Goal: Information Seeking & Learning: Learn about a topic

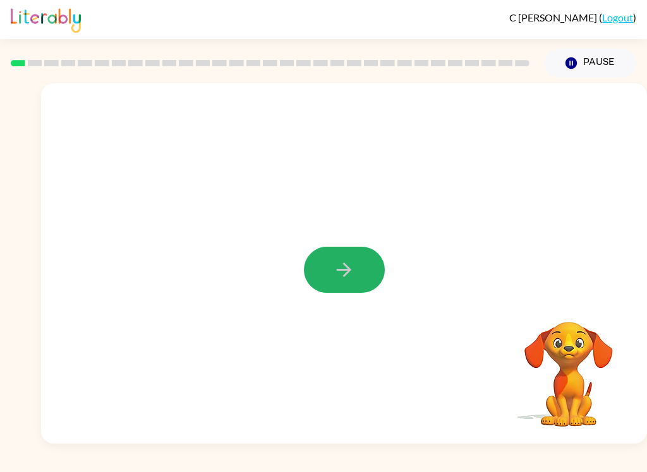
click at [367, 273] on button "button" at bounding box center [344, 270] width 81 height 46
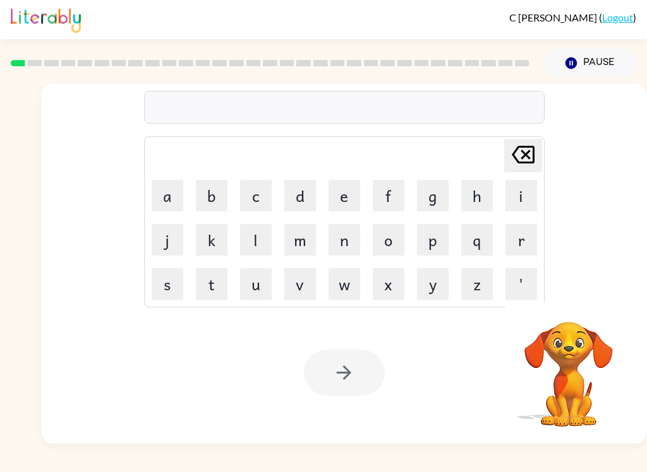
click at [212, 192] on button "b" at bounding box center [212, 196] width 32 height 32
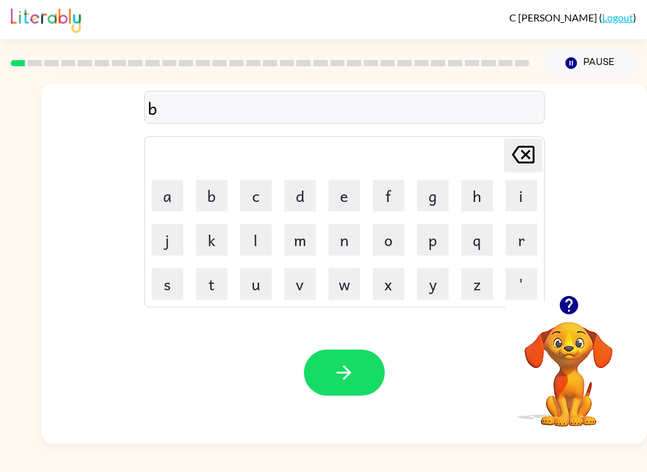
click at [384, 241] on button "o" at bounding box center [389, 240] width 32 height 32
click at [173, 195] on button "a" at bounding box center [168, 196] width 32 height 32
click at [523, 249] on button "r" at bounding box center [521, 240] width 32 height 32
click at [352, 187] on button "e" at bounding box center [344, 196] width 32 height 32
click at [536, 150] on icon "[PERSON_NAME] last character input" at bounding box center [523, 155] width 30 height 30
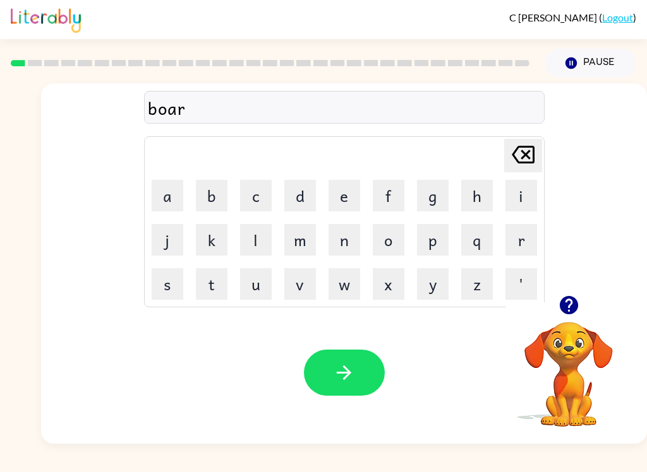
click at [311, 191] on button "d" at bounding box center [300, 196] width 32 height 32
click at [344, 186] on button "e" at bounding box center [344, 196] width 32 height 32
click at [534, 235] on button "r" at bounding box center [521, 240] width 32 height 32
click at [347, 365] on icon "button" at bounding box center [344, 373] width 22 height 22
click at [531, 237] on button "r" at bounding box center [521, 240] width 32 height 32
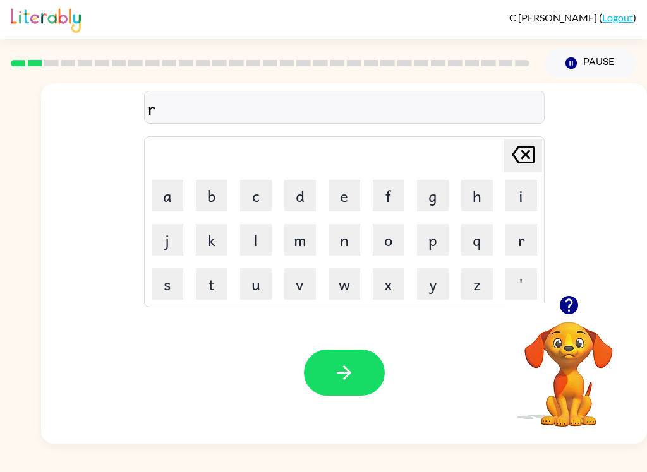
click at [390, 240] on button "o" at bounding box center [389, 240] width 32 height 32
click at [265, 284] on button "u" at bounding box center [256, 284] width 32 height 32
click at [336, 253] on button "n" at bounding box center [344, 240] width 32 height 32
click at [303, 190] on button "d" at bounding box center [300, 196] width 32 height 32
click at [356, 375] on button "button" at bounding box center [344, 373] width 81 height 46
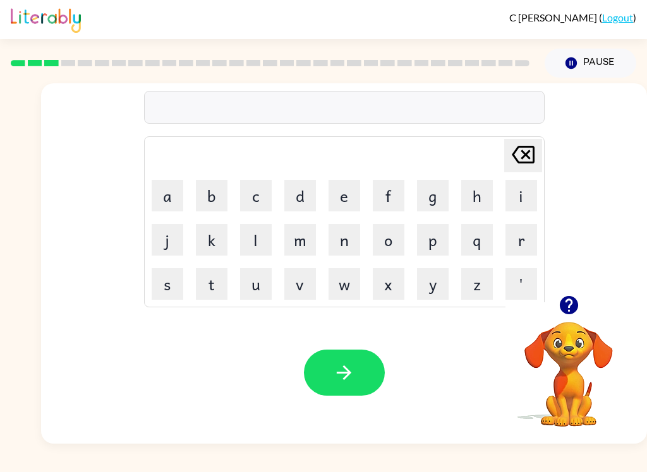
click at [297, 236] on button "m" at bounding box center [300, 240] width 32 height 32
click at [173, 198] on button "a" at bounding box center [168, 196] width 32 height 32
click at [249, 188] on button "c" at bounding box center [256, 196] width 32 height 32
click at [351, 240] on button "n" at bounding box center [344, 240] width 32 height 32
click at [524, 148] on icon at bounding box center [523, 155] width 23 height 18
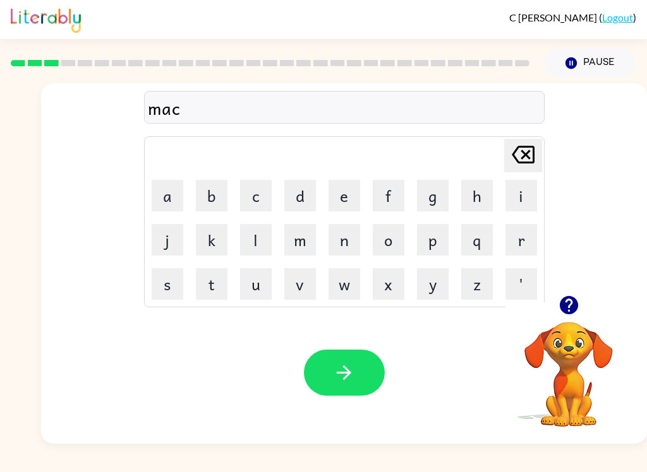
click at [478, 203] on button "h" at bounding box center [477, 196] width 32 height 32
click at [513, 200] on button "i" at bounding box center [521, 196] width 32 height 32
click at [344, 245] on button "n" at bounding box center [344, 240] width 32 height 32
click at [227, 190] on button "b" at bounding box center [212, 196] width 32 height 32
click at [515, 165] on icon "[PERSON_NAME] last character input" at bounding box center [523, 155] width 30 height 30
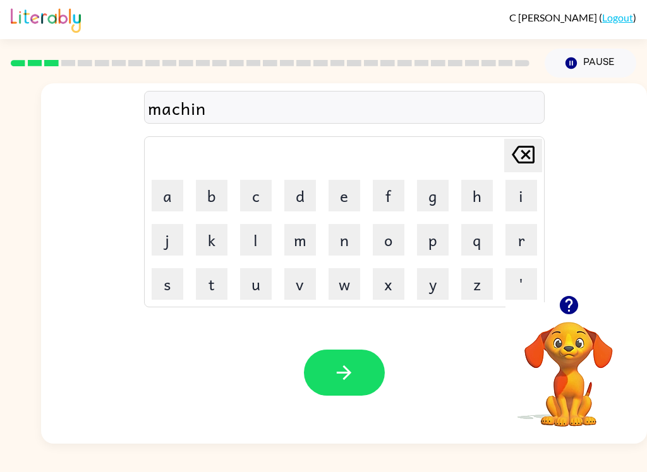
click at [345, 194] on button "e" at bounding box center [344, 196] width 32 height 32
click at [351, 378] on icon "button" at bounding box center [344, 373] width 22 height 22
click at [222, 285] on button "t" at bounding box center [212, 284] width 32 height 32
click at [527, 248] on button "r" at bounding box center [521, 240] width 32 height 32
click at [174, 187] on button "a" at bounding box center [168, 196] width 32 height 32
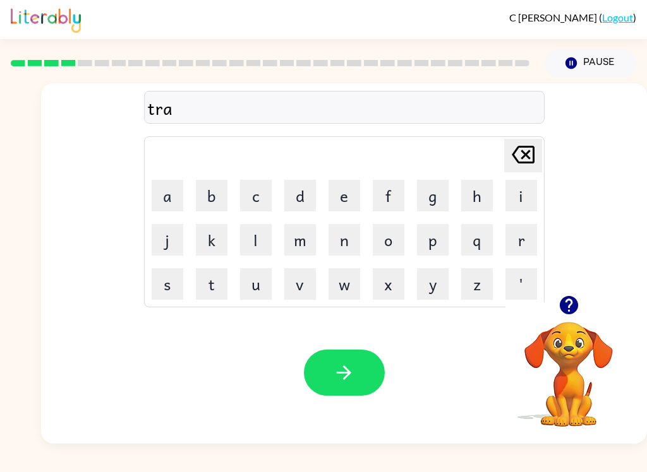
click at [520, 197] on button "i" at bounding box center [521, 196] width 32 height 32
click at [343, 244] on button "n" at bounding box center [344, 240] width 32 height 32
click at [358, 359] on button "button" at bounding box center [344, 373] width 81 height 46
click at [308, 189] on button "d" at bounding box center [300, 196] width 32 height 32
click at [557, 351] on video "Your browser must support playing .mp4 files to use Literably. Please try using…" at bounding box center [568, 366] width 126 height 126
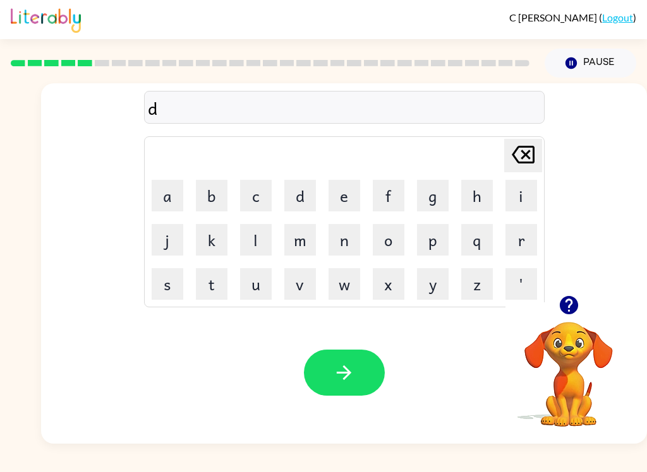
click at [569, 316] on icon "button" at bounding box center [569, 305] width 22 height 22
click at [347, 187] on button "e" at bounding box center [344, 196] width 32 height 32
click at [394, 193] on button "f" at bounding box center [389, 196] width 32 height 32
click at [347, 186] on button "e" at bounding box center [344, 196] width 32 height 32
click at [347, 240] on button "n" at bounding box center [344, 240] width 32 height 32
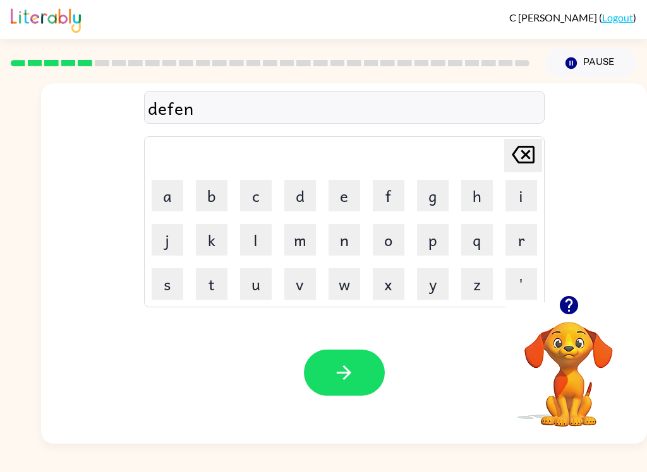
click at [268, 193] on button "c" at bounding box center [256, 196] width 32 height 32
click at [523, 187] on button "i" at bounding box center [521, 196] width 32 height 32
click at [297, 287] on button "v" at bounding box center [300, 284] width 32 height 32
click at [347, 188] on button "e" at bounding box center [344, 196] width 32 height 32
click at [523, 150] on icon "[PERSON_NAME] last character input" at bounding box center [523, 155] width 30 height 30
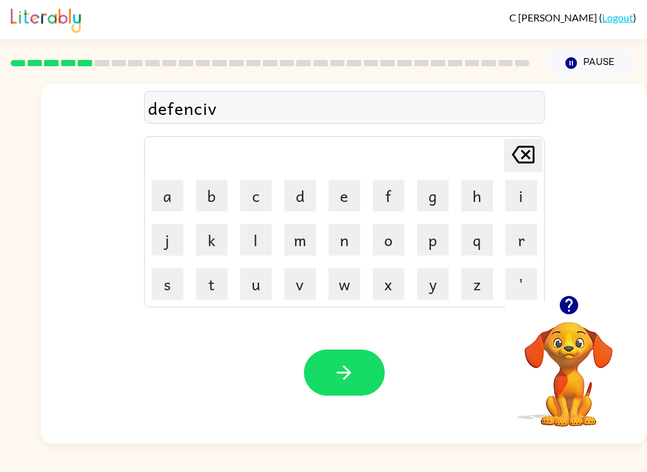
click at [522, 150] on icon "[PERSON_NAME] last character input" at bounding box center [523, 155] width 30 height 30
click at [522, 160] on icon at bounding box center [523, 155] width 23 height 18
click at [521, 159] on icon at bounding box center [523, 155] width 23 height 18
click at [351, 191] on button "e" at bounding box center [344, 196] width 32 height 32
click at [253, 189] on button "c" at bounding box center [256, 196] width 32 height 32
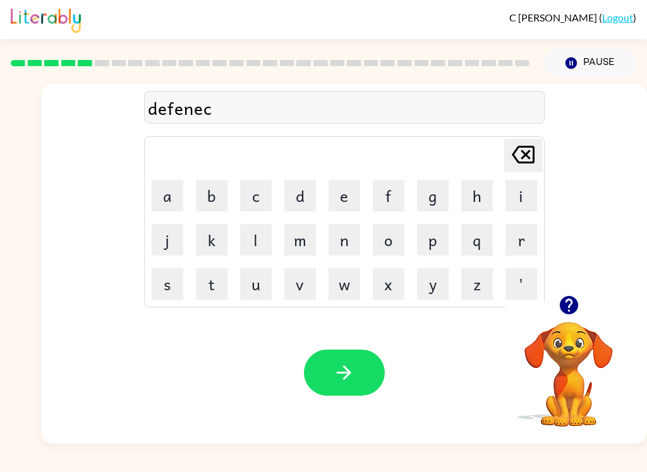
click at [521, 158] on icon at bounding box center [523, 155] width 23 height 18
click at [519, 171] on div "[PERSON_NAME] last character input" at bounding box center [523, 156] width 30 height 32
click at [534, 168] on icon "[PERSON_NAME] last character input" at bounding box center [523, 155] width 30 height 30
click at [269, 200] on button "c" at bounding box center [256, 196] width 32 height 32
click at [522, 198] on button "i" at bounding box center [521, 196] width 32 height 32
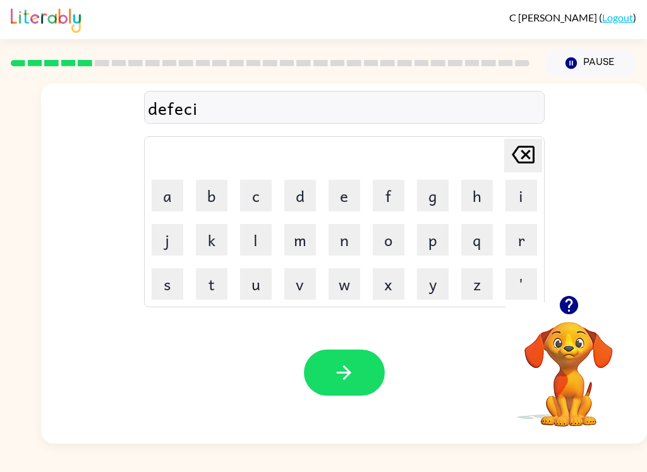
click at [309, 289] on button "v" at bounding box center [300, 284] width 32 height 32
click at [348, 192] on button "e" at bounding box center [344, 196] width 32 height 32
click at [528, 141] on icon "[PERSON_NAME] last character input" at bounding box center [523, 155] width 30 height 30
click at [525, 138] on table "[PERSON_NAME] last character input a b c d e f g h i j k l m n o p q r s t u v …" at bounding box center [344, 222] width 399 height 170
click at [540, 140] on button "[PERSON_NAME] last character input" at bounding box center [523, 155] width 38 height 33
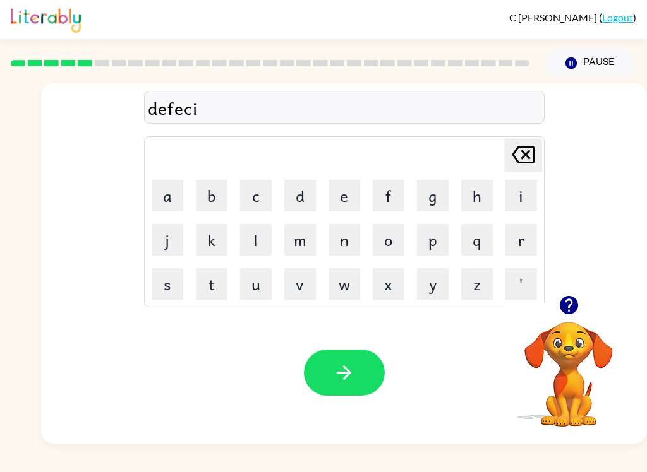
click at [545, 146] on div "defeci [PERSON_NAME] last character input a b c d e f g h i j k l m n o p q r s…" at bounding box center [344, 189] width 606 height 212
click at [534, 147] on icon "[PERSON_NAME] last character input" at bounding box center [523, 155] width 30 height 30
click at [335, 201] on button "e" at bounding box center [344, 196] width 32 height 32
click at [308, 290] on button "v" at bounding box center [300, 284] width 32 height 32
click at [340, 191] on button "e" at bounding box center [344, 196] width 32 height 32
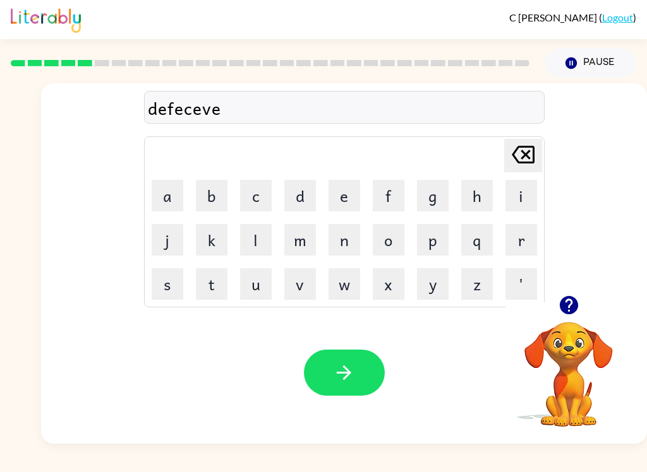
click at [558, 344] on video "Your browser must support playing .mp4 files to use Literably. Please try using…" at bounding box center [568, 366] width 126 height 126
click at [574, 300] on icon "button" at bounding box center [568, 305] width 18 height 18
click at [524, 158] on icon at bounding box center [523, 155] width 23 height 18
click at [516, 159] on icon at bounding box center [523, 155] width 23 height 18
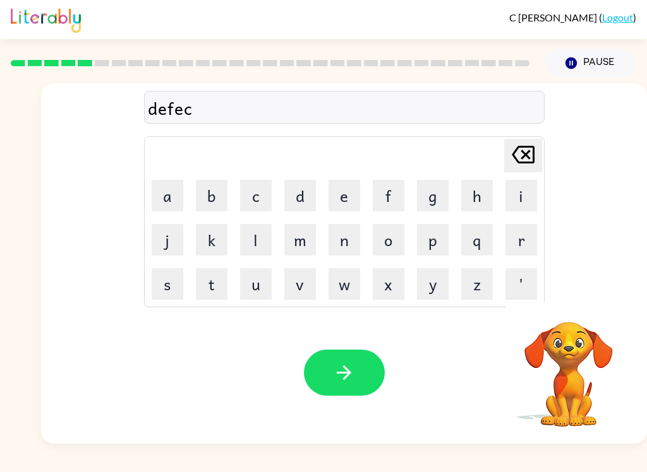
click at [516, 159] on icon at bounding box center [523, 155] width 23 height 18
click at [336, 243] on button "n" at bounding box center [344, 240] width 32 height 32
click at [254, 186] on button "c" at bounding box center [256, 196] width 32 height 32
click at [342, 184] on button "e" at bounding box center [344, 196] width 32 height 32
click at [310, 280] on button "v" at bounding box center [300, 284] width 32 height 32
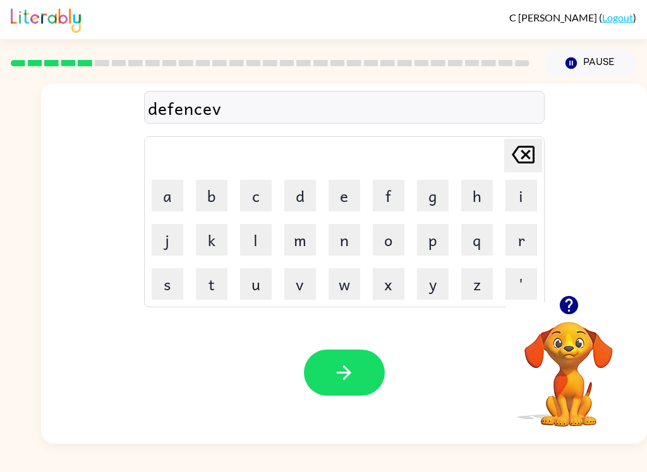
click at [333, 188] on button "e" at bounding box center [344, 196] width 32 height 32
click at [519, 155] on icon "[PERSON_NAME] last character input" at bounding box center [523, 155] width 30 height 30
click at [519, 154] on icon "[PERSON_NAME] last character input" at bounding box center [523, 155] width 30 height 30
click at [529, 163] on icon at bounding box center [523, 155] width 23 height 18
click at [519, 189] on button "i" at bounding box center [521, 196] width 32 height 32
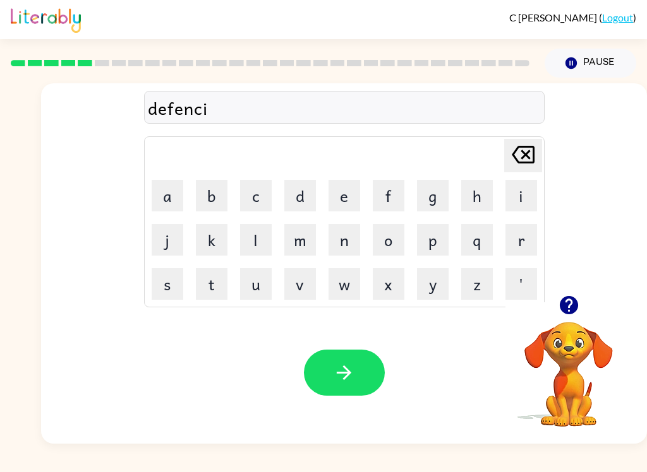
click at [306, 286] on button "v" at bounding box center [300, 284] width 32 height 32
click at [339, 198] on button "e" at bounding box center [344, 196] width 32 height 32
click at [529, 150] on icon at bounding box center [523, 155] width 23 height 18
click at [525, 164] on icon at bounding box center [523, 155] width 23 height 18
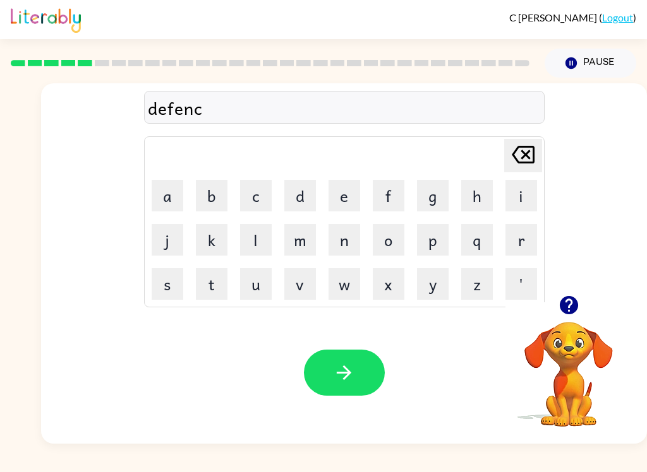
click at [349, 195] on button "e" at bounding box center [344, 196] width 32 height 32
click at [524, 157] on icon at bounding box center [523, 155] width 23 height 18
click at [531, 193] on button "i" at bounding box center [521, 196] width 32 height 32
click at [312, 285] on button "v" at bounding box center [300, 284] width 32 height 32
click at [340, 196] on button "e" at bounding box center [344, 196] width 32 height 32
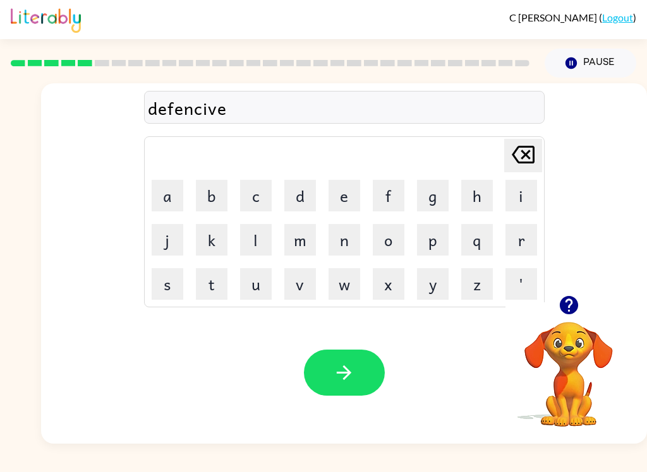
click at [354, 381] on icon "button" at bounding box center [344, 373] width 22 height 22
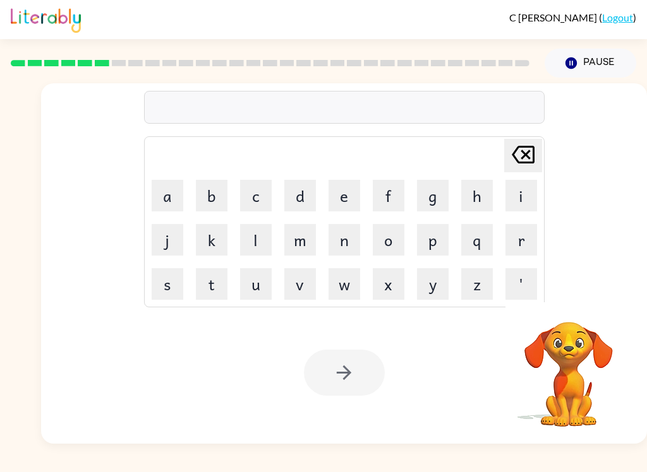
click at [301, 277] on button "v" at bounding box center [300, 284] width 32 height 32
click at [162, 189] on button "a" at bounding box center [168, 196] width 32 height 32
click at [263, 185] on button "c" at bounding box center [256, 196] width 32 height 32
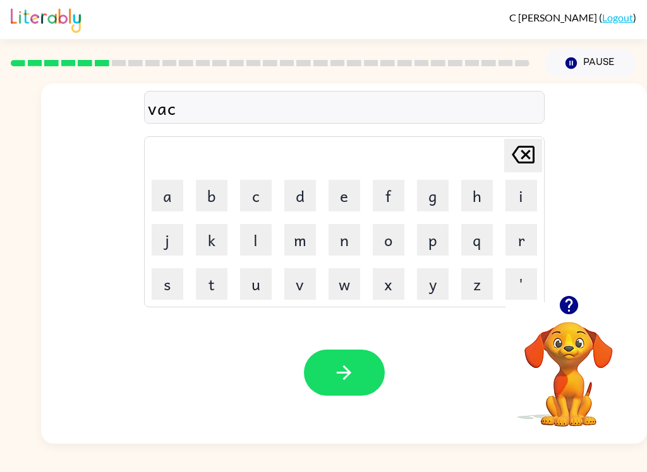
click at [165, 182] on button "a" at bounding box center [168, 196] width 32 height 32
click at [206, 272] on button "t" at bounding box center [212, 284] width 32 height 32
click at [516, 195] on button "i" at bounding box center [521, 196] width 32 height 32
click at [392, 243] on button "o" at bounding box center [389, 240] width 32 height 32
click at [351, 246] on button "n" at bounding box center [344, 240] width 32 height 32
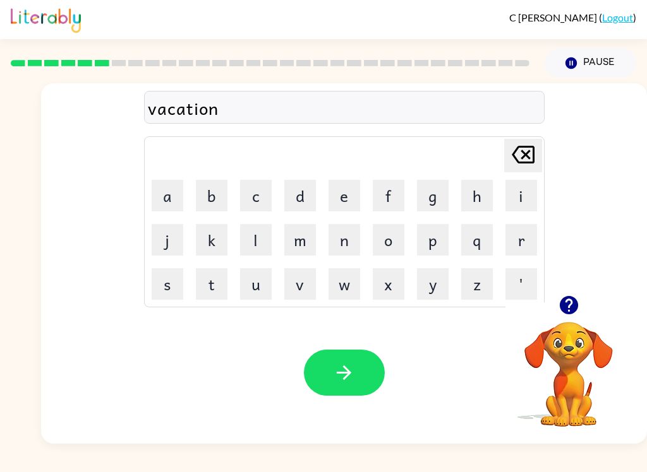
click at [362, 381] on button "button" at bounding box center [344, 373] width 81 height 46
click at [575, 308] on icon "button" at bounding box center [568, 305] width 18 height 18
click at [432, 253] on button "p" at bounding box center [433, 240] width 32 height 32
click at [251, 296] on button "u" at bounding box center [256, 284] width 32 height 32
click at [271, 183] on button "c" at bounding box center [256, 196] width 32 height 32
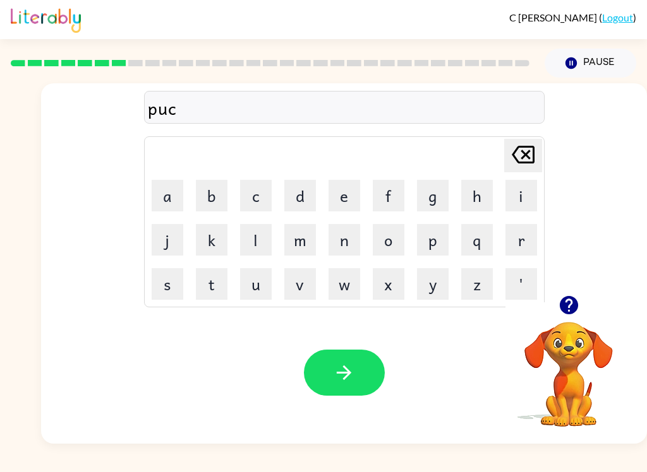
click at [279, 191] on td "d" at bounding box center [300, 195] width 43 height 43
click at [523, 158] on icon at bounding box center [523, 155] width 23 height 18
click at [305, 188] on button "d" at bounding box center [300, 196] width 32 height 32
click at [305, 187] on button "d" at bounding box center [300, 196] width 32 height 32
click at [253, 232] on button "l" at bounding box center [256, 240] width 32 height 32
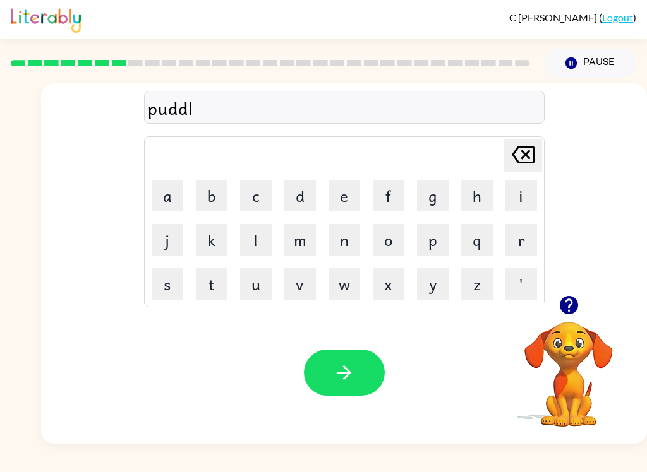
click at [351, 188] on button "e" at bounding box center [344, 196] width 32 height 32
click at [330, 352] on button "button" at bounding box center [344, 373] width 81 height 46
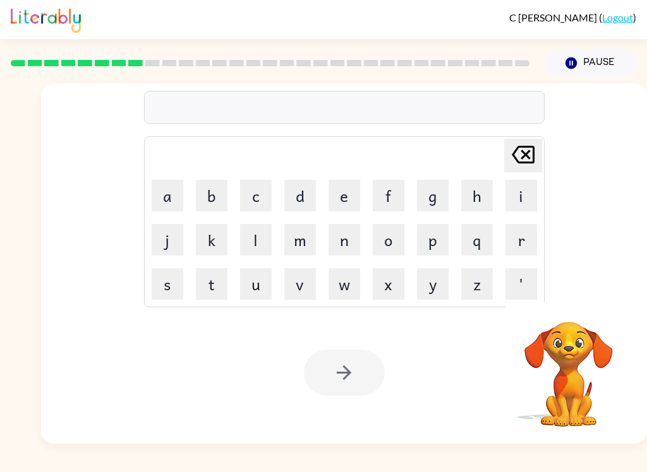
click at [307, 238] on button "m" at bounding box center [300, 240] width 32 height 32
click at [512, 188] on button "i" at bounding box center [521, 196] width 32 height 32
click at [522, 241] on button "r" at bounding box center [521, 240] width 32 height 32
click at [167, 184] on button "a" at bounding box center [168, 196] width 32 height 32
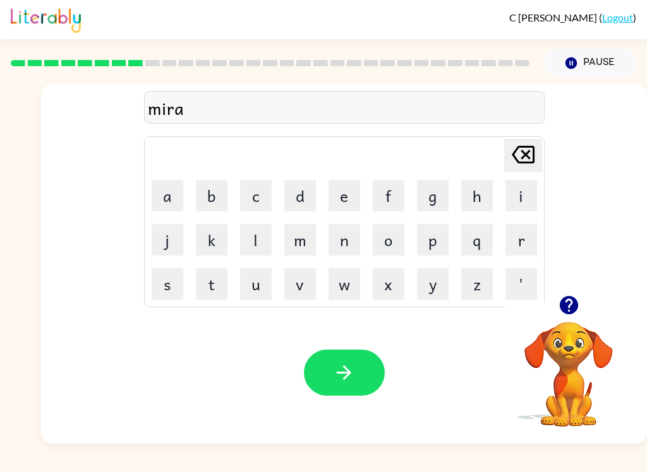
click at [255, 189] on button "c" at bounding box center [256, 196] width 32 height 32
click at [529, 241] on button "r" at bounding box center [521, 240] width 32 height 32
click at [527, 163] on icon at bounding box center [523, 155] width 23 height 18
click at [253, 231] on button "l" at bounding box center [256, 240] width 32 height 32
click at [351, 180] on button "e" at bounding box center [344, 196] width 32 height 32
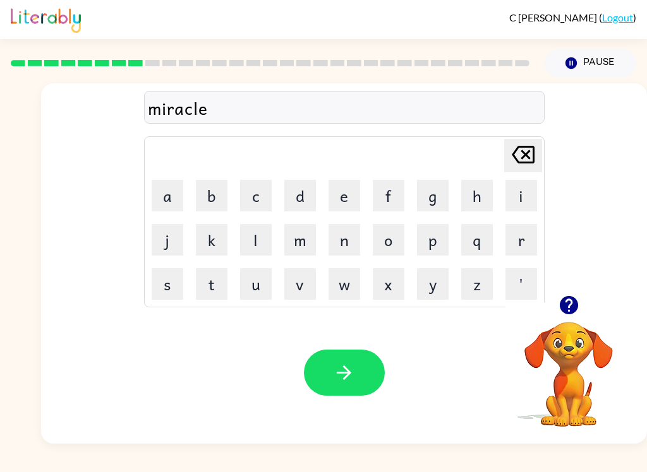
click at [356, 365] on button "button" at bounding box center [344, 373] width 81 height 46
click at [301, 239] on button "m" at bounding box center [300, 240] width 32 height 32
click at [509, 194] on button "i" at bounding box center [521, 196] width 32 height 32
click at [304, 191] on button "d" at bounding box center [300, 196] width 32 height 32
click at [313, 234] on button "m" at bounding box center [300, 240] width 32 height 32
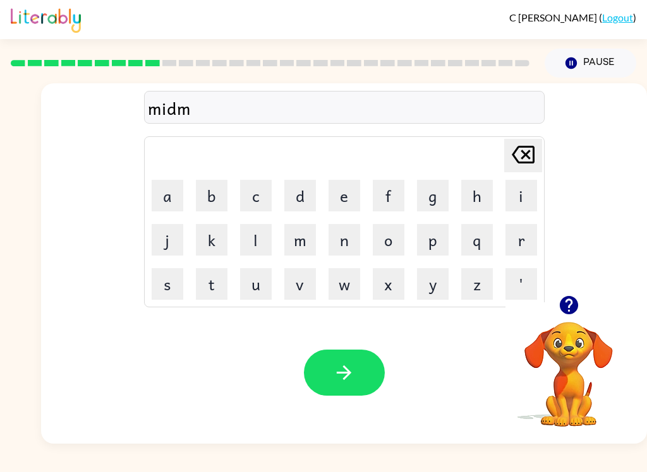
click at [393, 244] on button "o" at bounding box center [389, 240] width 32 height 32
click at [528, 243] on button "r" at bounding box center [521, 240] width 32 height 32
click at [356, 236] on button "n" at bounding box center [344, 240] width 32 height 32
click at [510, 198] on button "i" at bounding box center [521, 196] width 32 height 32
click at [355, 234] on button "n" at bounding box center [344, 240] width 32 height 32
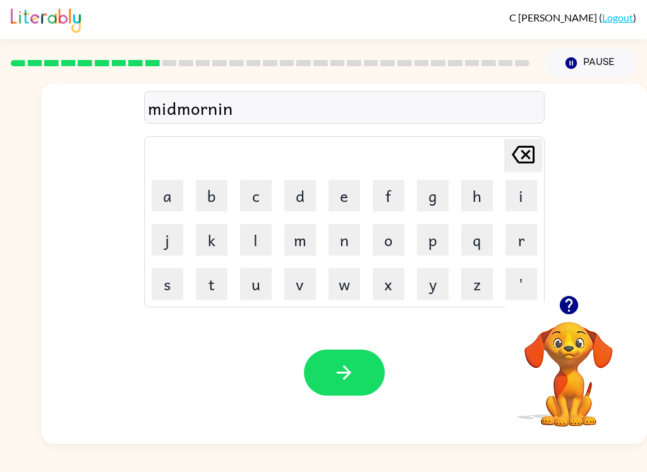
click at [436, 195] on button "g" at bounding box center [433, 196] width 32 height 32
click at [351, 381] on icon "button" at bounding box center [344, 373] width 22 height 22
click at [298, 180] on button "d" at bounding box center [300, 196] width 32 height 32
click at [517, 195] on button "i" at bounding box center [521, 196] width 32 height 32
click at [159, 286] on button "s" at bounding box center [168, 284] width 32 height 32
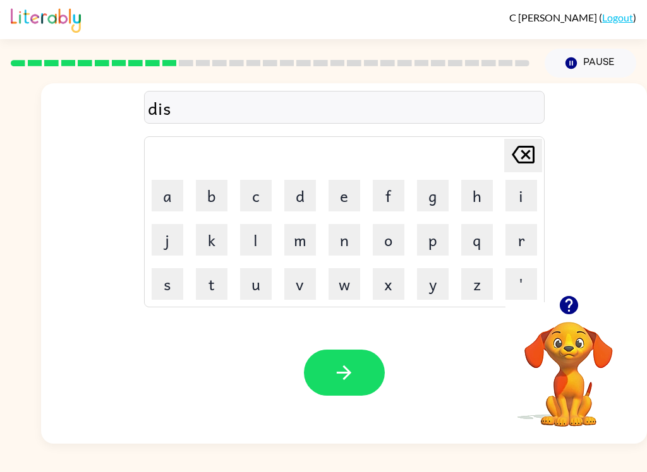
click at [210, 275] on button "t" at bounding box center [212, 284] width 32 height 32
click at [509, 235] on button "r" at bounding box center [521, 240] width 32 height 32
click at [263, 283] on button "u" at bounding box center [256, 284] width 32 height 32
click at [162, 270] on button "s" at bounding box center [168, 284] width 32 height 32
click at [205, 279] on button "t" at bounding box center [212, 284] width 32 height 32
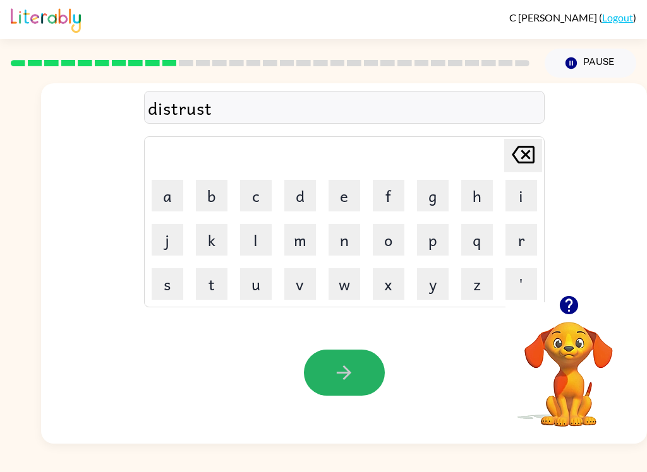
click at [350, 377] on icon "button" at bounding box center [344, 373] width 22 height 22
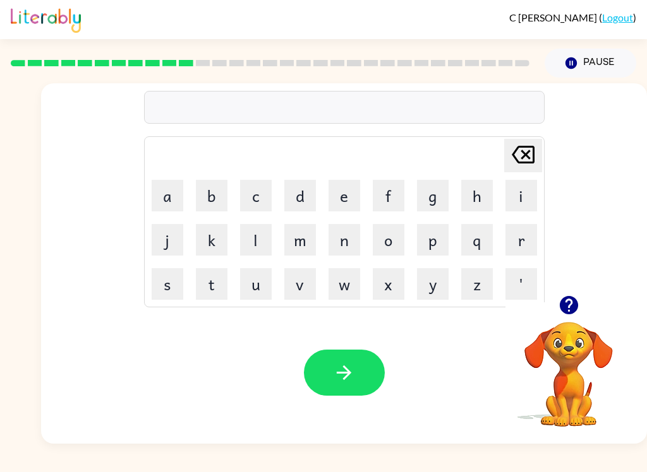
click at [526, 236] on button "r" at bounding box center [521, 240] width 32 height 32
click at [399, 235] on button "o" at bounding box center [389, 240] width 32 height 32
click at [299, 197] on button "d" at bounding box center [300, 196] width 32 height 32
click at [345, 197] on button "e" at bounding box center [344, 196] width 32 height 32
click at [352, 364] on icon "button" at bounding box center [344, 373] width 22 height 22
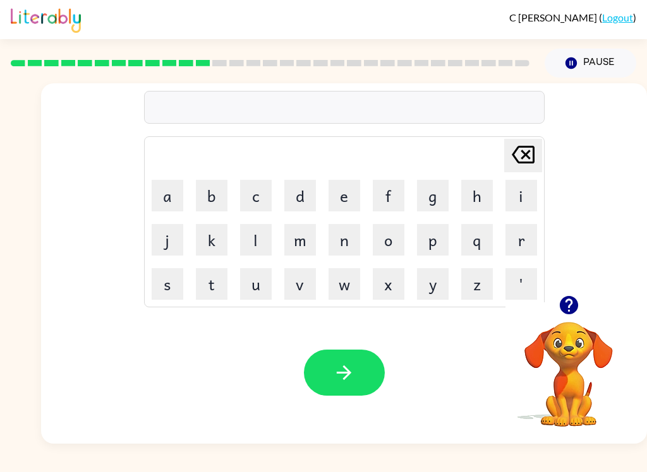
click at [244, 279] on button "u" at bounding box center [256, 284] width 32 height 32
click at [435, 244] on button "p" at bounding box center [433, 240] width 32 height 32
click at [433, 198] on button "g" at bounding box center [433, 196] width 32 height 32
click at [534, 239] on button "r" at bounding box center [521, 240] width 32 height 32
click at [176, 193] on button "a" at bounding box center [168, 196] width 32 height 32
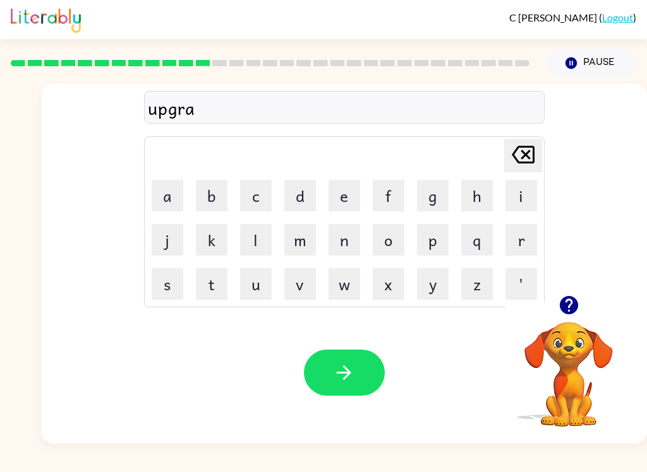
click at [315, 187] on button "d" at bounding box center [300, 196] width 32 height 32
click at [316, 189] on td "d" at bounding box center [300, 195] width 43 height 43
click at [340, 193] on button "e" at bounding box center [344, 196] width 32 height 32
click at [361, 370] on button "button" at bounding box center [344, 373] width 81 height 46
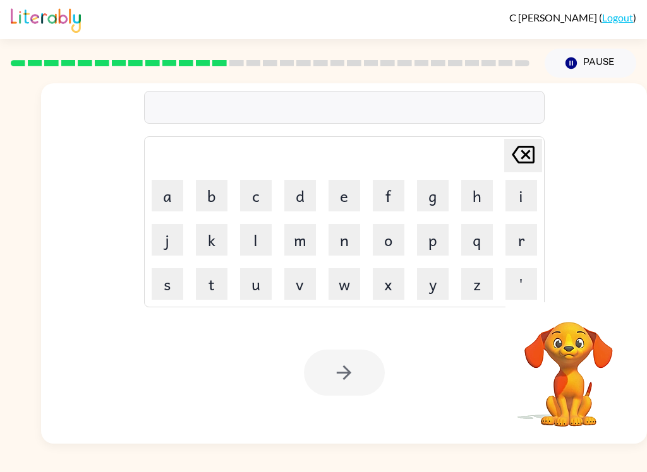
click at [297, 241] on button "m" at bounding box center [300, 240] width 32 height 32
click at [165, 192] on button "a" at bounding box center [168, 196] width 32 height 32
click at [301, 193] on button "d" at bounding box center [300, 196] width 32 height 32
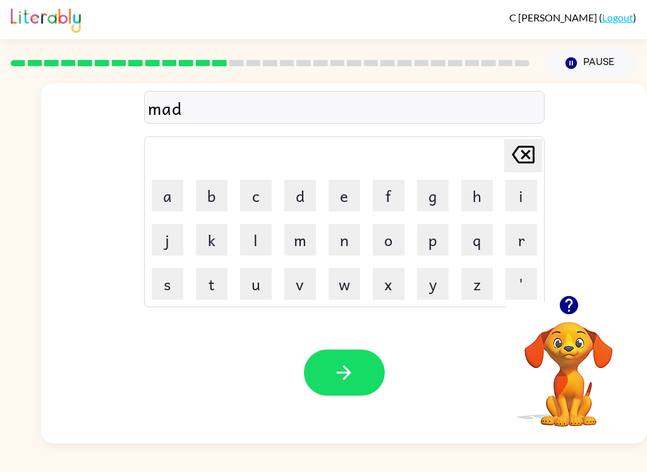
click at [351, 250] on button "n" at bounding box center [344, 240] width 32 height 32
click at [343, 195] on button "e" at bounding box center [344, 196] width 32 height 32
click at [167, 291] on button "s" at bounding box center [168, 284] width 32 height 32
click at [167, 290] on button "s" at bounding box center [168, 284] width 32 height 32
click at [381, 371] on button "button" at bounding box center [344, 373] width 81 height 46
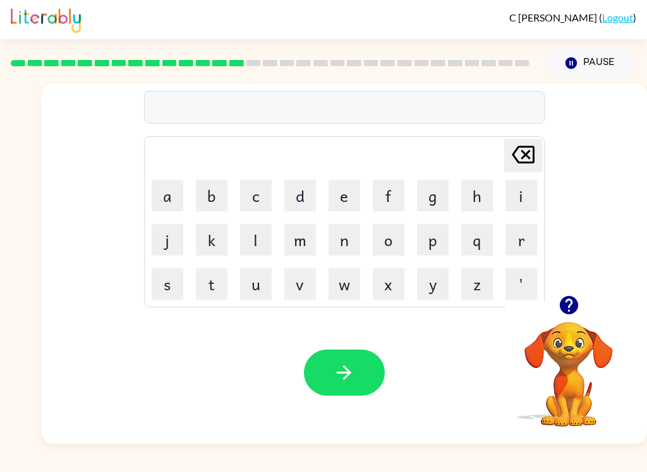
click at [217, 188] on button "b" at bounding box center [212, 196] width 32 height 32
click at [393, 238] on button "o" at bounding box center [389, 240] width 32 height 32
click at [335, 251] on button "n" at bounding box center [344, 240] width 32 height 32
click at [256, 268] on button "u" at bounding box center [256, 284] width 32 height 32
click at [261, 183] on button "c" at bounding box center [256, 196] width 32 height 32
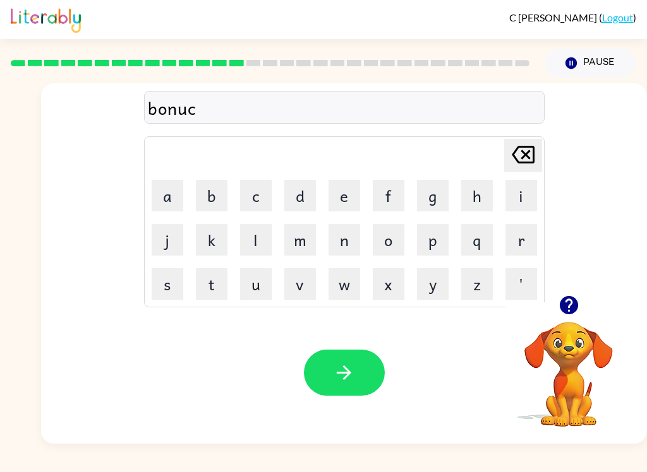
click at [335, 191] on button "e" at bounding box center [344, 196] width 32 height 32
click at [524, 158] on icon at bounding box center [523, 155] width 23 height 18
click at [523, 158] on icon at bounding box center [523, 155] width 23 height 18
click at [513, 167] on icon "[PERSON_NAME] last character input" at bounding box center [523, 155] width 30 height 30
click at [353, 195] on button "e" at bounding box center [344, 196] width 32 height 32
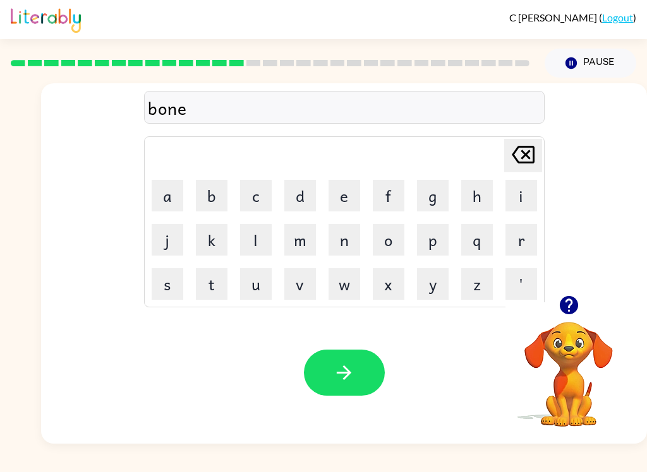
click at [164, 285] on button "s" at bounding box center [168, 284] width 32 height 32
click at [172, 285] on button "s" at bounding box center [168, 284] width 32 height 32
click at [527, 153] on icon at bounding box center [523, 155] width 23 height 18
click at [524, 162] on icon at bounding box center [523, 155] width 23 height 18
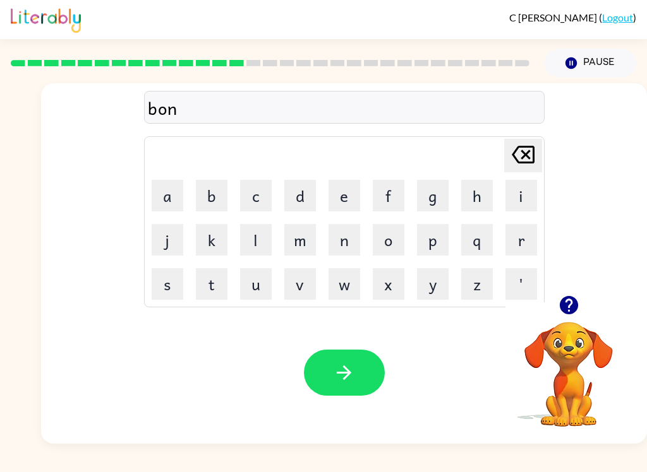
click at [257, 287] on button "u" at bounding box center [256, 284] width 32 height 32
click at [174, 281] on button "s" at bounding box center [168, 284] width 32 height 32
click at [345, 382] on icon "button" at bounding box center [344, 373] width 22 height 22
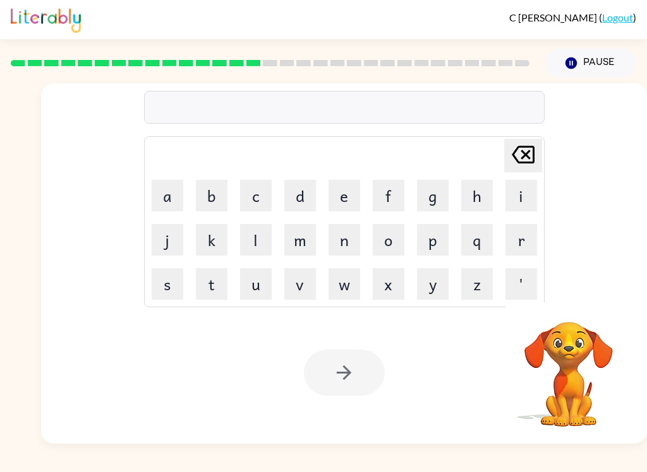
click at [171, 284] on button "s" at bounding box center [168, 284] width 32 height 32
click at [345, 291] on button "w" at bounding box center [344, 284] width 32 height 32
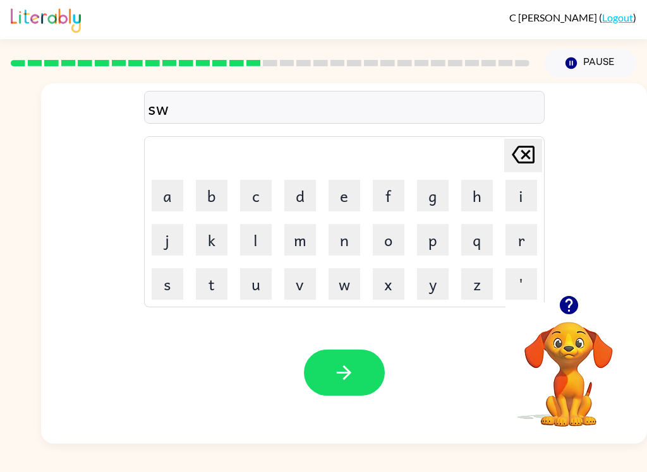
click at [162, 189] on button "a" at bounding box center [168, 196] width 32 height 32
click at [522, 237] on button "r" at bounding box center [521, 240] width 32 height 32
click at [307, 235] on button "m" at bounding box center [300, 240] width 32 height 32
click at [348, 364] on icon "button" at bounding box center [344, 373] width 22 height 22
click at [519, 242] on button "r" at bounding box center [521, 240] width 32 height 32
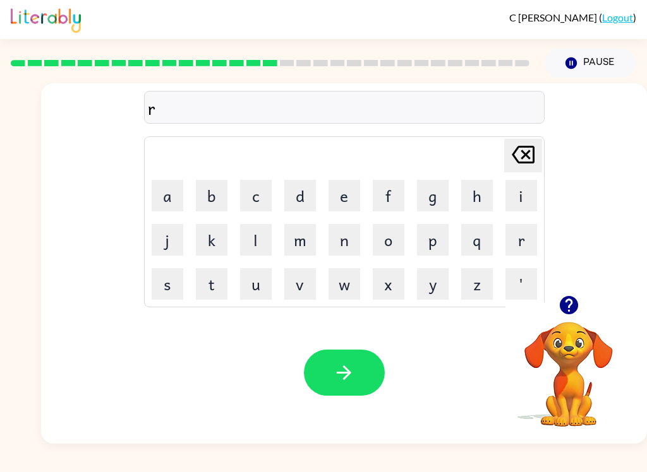
click at [153, 195] on button "a" at bounding box center [168, 196] width 32 height 32
click at [297, 244] on button "m" at bounding box center [300, 240] width 32 height 32
click at [369, 361] on button "button" at bounding box center [344, 373] width 81 height 46
click at [209, 191] on button "b" at bounding box center [212, 196] width 32 height 32
click at [524, 233] on button "r" at bounding box center [521, 240] width 32 height 32
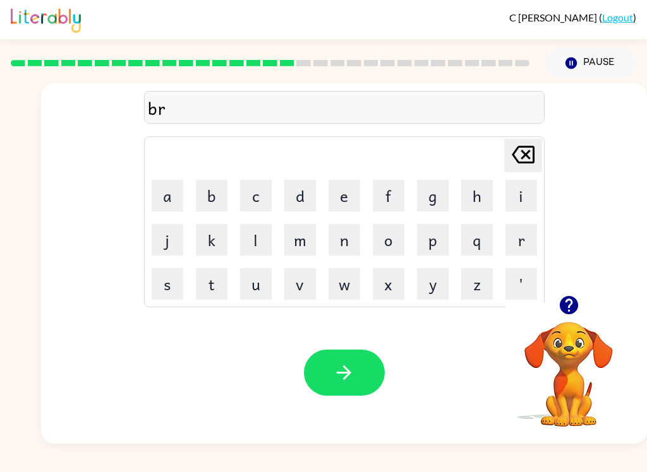
click at [524, 188] on button "i" at bounding box center [521, 196] width 32 height 32
click at [298, 249] on button "m" at bounding box center [300, 240] width 32 height 32
click at [297, 249] on button "m" at bounding box center [300, 240] width 32 height 32
click at [515, 188] on button "i" at bounding box center [521, 196] width 32 height 32
click at [352, 239] on button "n" at bounding box center [344, 240] width 32 height 32
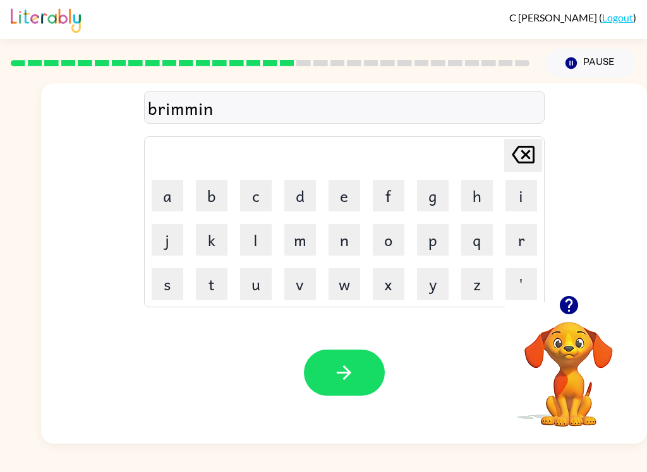
click at [431, 200] on button "g" at bounding box center [433, 196] width 32 height 32
click at [368, 363] on button "button" at bounding box center [344, 373] width 81 height 46
click at [524, 237] on button "r" at bounding box center [521, 240] width 32 height 32
click at [533, 195] on button "i" at bounding box center [521, 196] width 32 height 32
click at [153, 285] on button "s" at bounding box center [168, 284] width 32 height 32
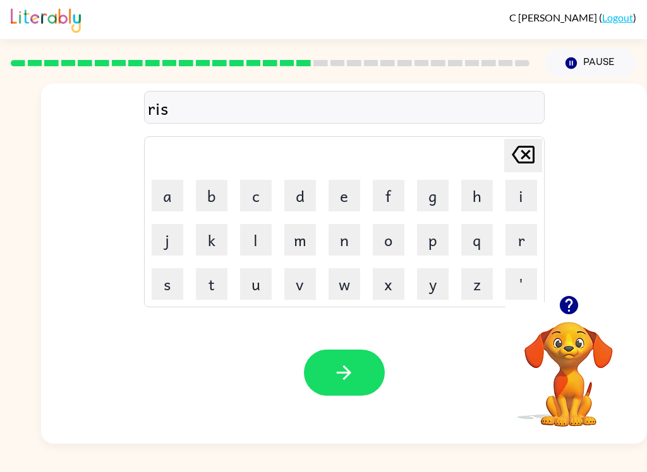
click at [203, 237] on button "k" at bounding box center [212, 240] width 32 height 32
click at [436, 297] on button "y" at bounding box center [433, 284] width 32 height 32
click at [347, 192] on button "e" at bounding box center [344, 196] width 32 height 32
click at [183, 278] on button "s" at bounding box center [168, 284] width 32 height 32
click at [184, 280] on td "s" at bounding box center [167, 284] width 43 height 43
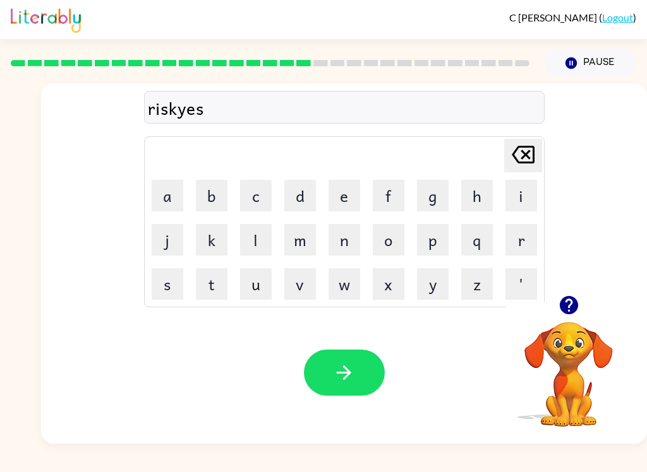
click at [210, 284] on button "t" at bounding box center [212, 284] width 32 height 32
click at [351, 388] on button "button" at bounding box center [344, 373] width 81 height 46
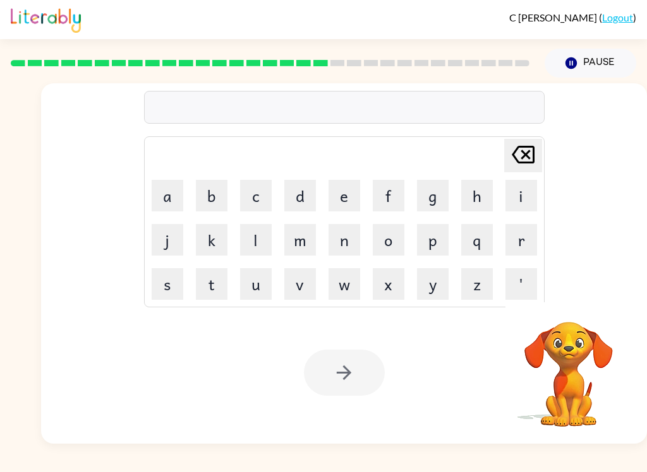
click at [169, 189] on button "a" at bounding box center [168, 196] width 32 height 32
click at [527, 242] on button "r" at bounding box center [521, 240] width 32 height 32
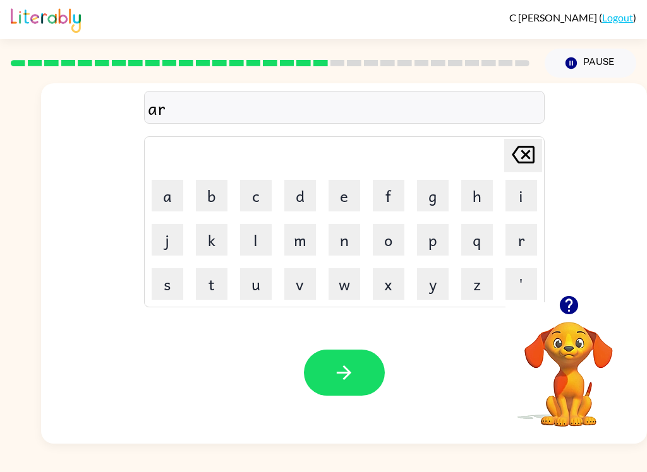
click at [255, 193] on button "c" at bounding box center [256, 196] width 32 height 32
click at [472, 196] on button "h" at bounding box center [477, 196] width 32 height 32
click at [355, 280] on button "w" at bounding box center [344, 284] width 32 height 32
click at [165, 204] on button "a" at bounding box center [168, 196] width 32 height 32
click at [443, 284] on button "y" at bounding box center [433, 284] width 32 height 32
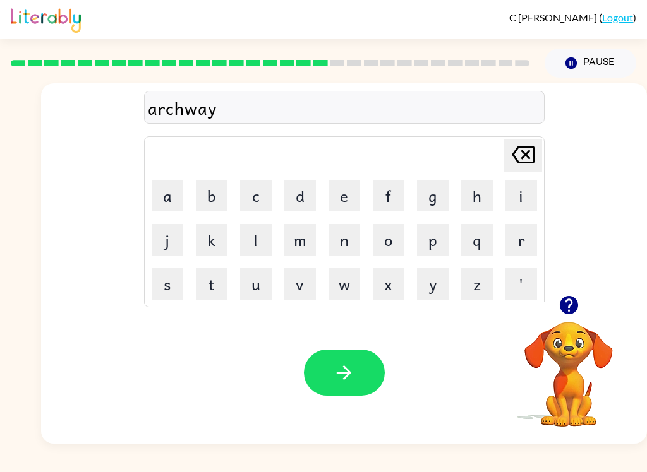
click at [328, 371] on button "button" at bounding box center [344, 373] width 81 height 46
click at [392, 198] on button "f" at bounding box center [389, 196] width 32 height 32
click at [269, 245] on button "l" at bounding box center [256, 240] width 32 height 32
click at [388, 239] on button "o" at bounding box center [389, 240] width 32 height 32
click at [342, 286] on button "w" at bounding box center [344, 284] width 32 height 32
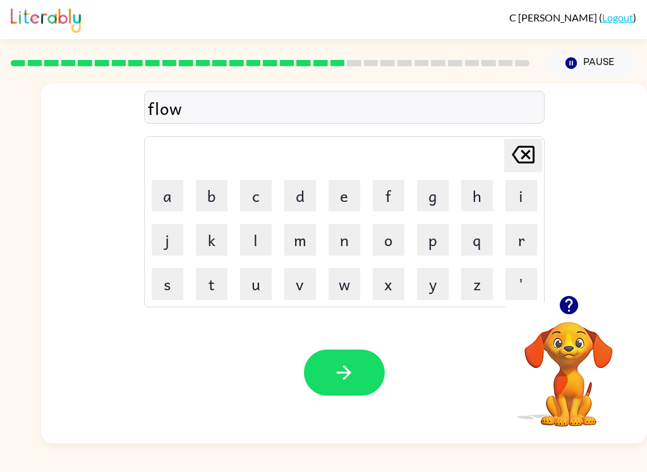
click at [341, 285] on button "w" at bounding box center [344, 284] width 32 height 32
click at [521, 150] on icon "[PERSON_NAME] last character input" at bounding box center [523, 155] width 30 height 30
click at [528, 166] on icon "[PERSON_NAME] last character input" at bounding box center [523, 155] width 30 height 30
click at [244, 239] on button "l" at bounding box center [256, 240] width 32 height 32
click at [533, 165] on icon "[PERSON_NAME] last character input" at bounding box center [523, 155] width 30 height 30
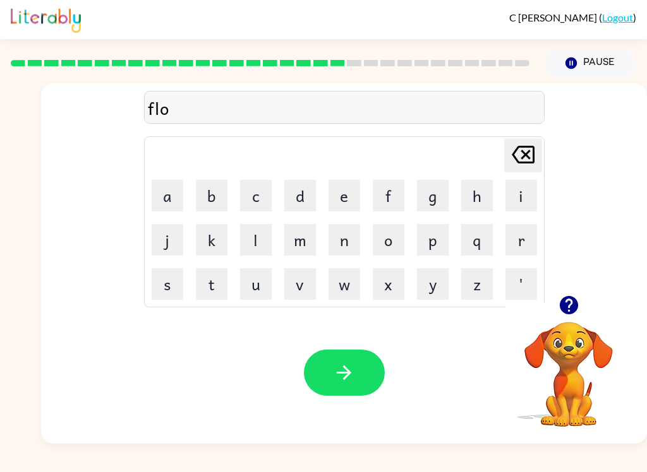
click at [532, 165] on icon "[PERSON_NAME] last character input" at bounding box center [523, 155] width 30 height 30
click at [531, 164] on icon "[PERSON_NAME] last character input" at bounding box center [523, 155] width 30 height 30
click at [387, 237] on button "o" at bounding box center [389, 240] width 32 height 32
click at [258, 235] on button "l" at bounding box center [256, 240] width 32 height 32
click at [391, 243] on button "o" at bounding box center [389, 240] width 32 height 32
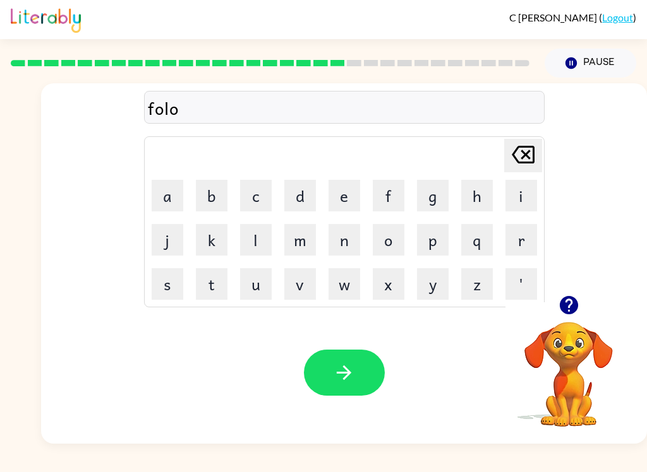
click at [349, 285] on button "w" at bounding box center [344, 284] width 32 height 32
click at [339, 193] on button "e" at bounding box center [344, 196] width 32 height 32
click at [308, 194] on button "d" at bounding box center [300, 196] width 32 height 32
click at [333, 371] on icon "button" at bounding box center [344, 373] width 22 height 22
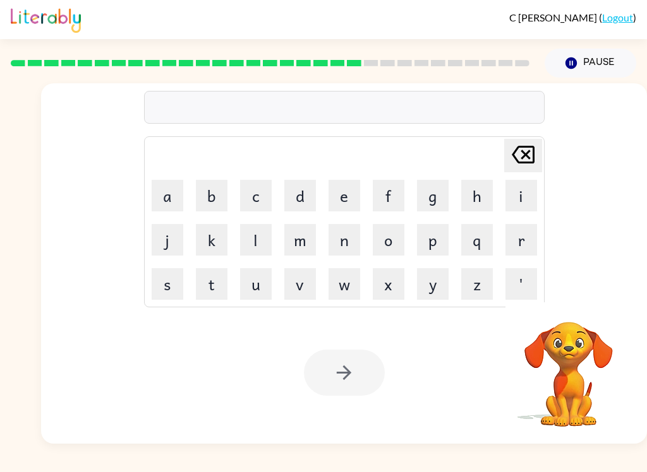
click at [247, 195] on button "c" at bounding box center [256, 196] width 32 height 32
click at [347, 194] on button "e" at bounding box center [344, 196] width 32 height 32
click at [345, 243] on button "n" at bounding box center [344, 240] width 32 height 32
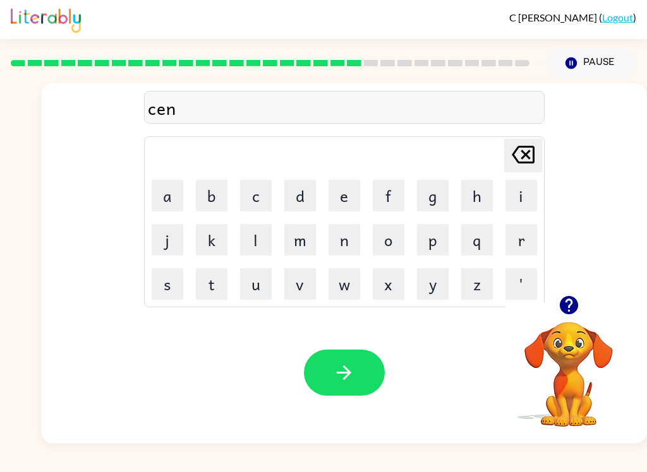
click at [213, 273] on button "t" at bounding box center [212, 284] width 32 height 32
click at [517, 201] on button "i" at bounding box center [521, 196] width 32 height 32
click at [435, 234] on button "p" at bounding box center [433, 240] width 32 height 32
click at [345, 190] on button "e" at bounding box center [344, 196] width 32 height 32
click at [345, 189] on button "e" at bounding box center [344, 196] width 32 height 32
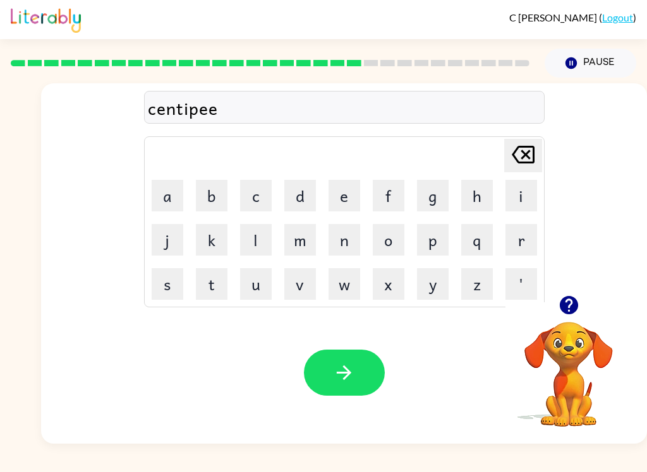
click at [308, 182] on button "d" at bounding box center [300, 196] width 32 height 32
click at [344, 373] on icon "button" at bounding box center [344, 373] width 22 height 22
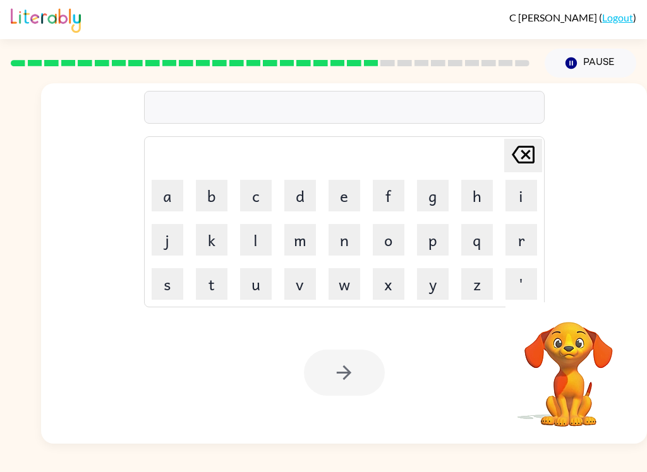
click at [171, 285] on button "s" at bounding box center [168, 284] width 32 height 32
click at [171, 201] on button "a" at bounding box center [168, 196] width 32 height 32
click at [176, 296] on button "s" at bounding box center [168, 284] width 32 height 32
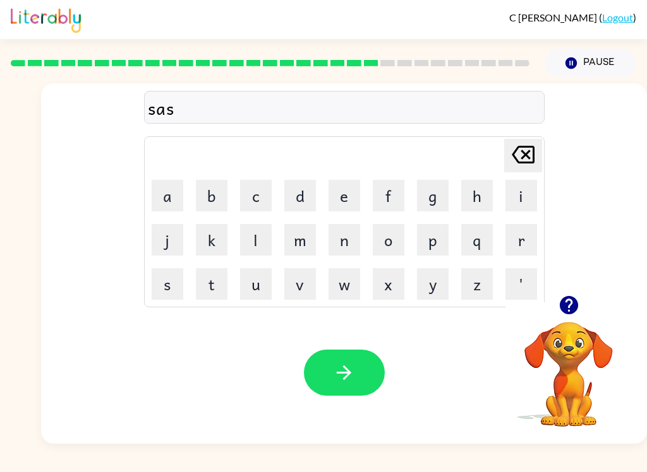
click at [212, 290] on button "t" at bounding box center [212, 284] width 32 height 32
click at [172, 205] on button "a" at bounding box center [168, 196] width 32 height 32
click at [522, 196] on button "i" at bounding box center [521, 196] width 32 height 32
click at [346, 240] on button "n" at bounding box center [344, 240] width 32 height 32
click at [335, 368] on icon "button" at bounding box center [344, 373] width 22 height 22
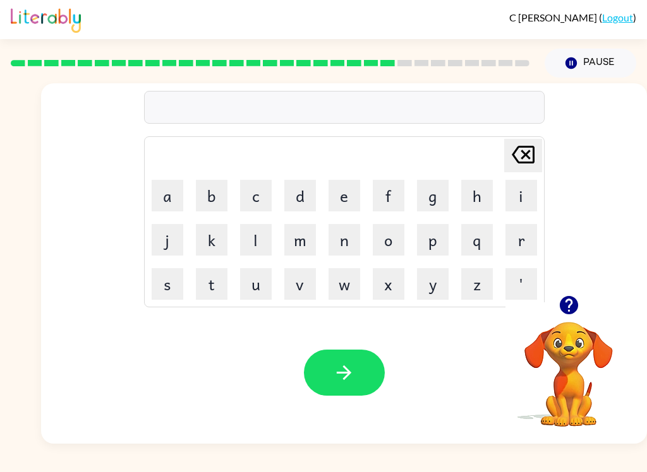
click at [388, 193] on button "f" at bounding box center [389, 196] width 32 height 32
click at [388, 244] on button "o" at bounding box center [389, 240] width 32 height 32
click at [527, 244] on button "r" at bounding box center [521, 240] width 32 height 32
click at [351, 292] on button "w" at bounding box center [344, 284] width 32 height 32
click at [180, 190] on button "a" at bounding box center [168, 196] width 32 height 32
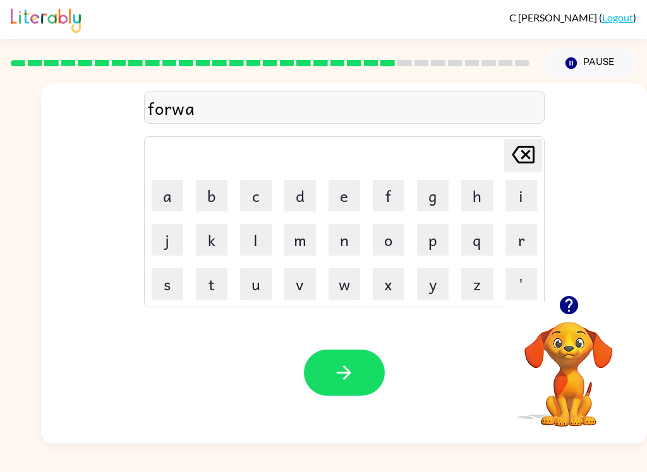
click at [527, 243] on button "r" at bounding box center [521, 240] width 32 height 32
click at [306, 196] on button "d" at bounding box center [300, 196] width 32 height 32
click at [332, 371] on button "button" at bounding box center [344, 373] width 81 height 46
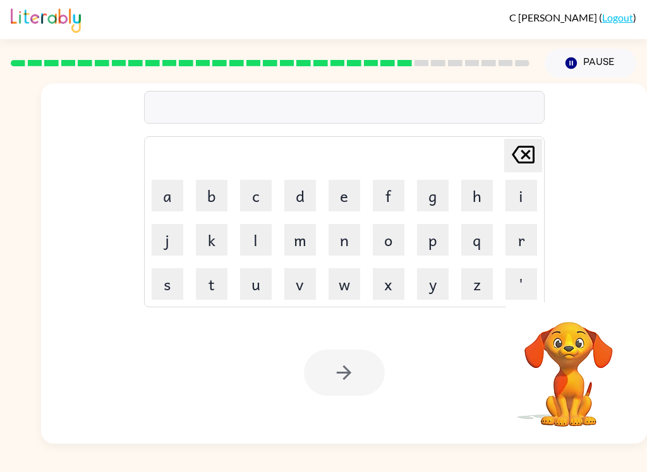
click at [534, 237] on button "r" at bounding box center [521, 240] width 32 height 32
click at [343, 188] on button "e" at bounding box center [344, 196] width 32 height 32
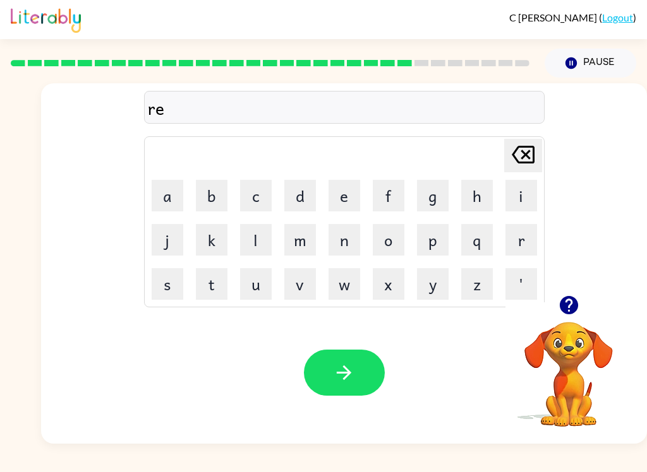
click at [255, 240] on button "l" at bounding box center [256, 240] width 32 height 32
click at [156, 196] on button "a" at bounding box center [168, 196] width 32 height 32
click at [219, 282] on button "t" at bounding box center [212, 284] width 32 height 32
click at [336, 181] on button "e" at bounding box center [344, 196] width 32 height 32
click at [298, 192] on button "d" at bounding box center [300, 196] width 32 height 32
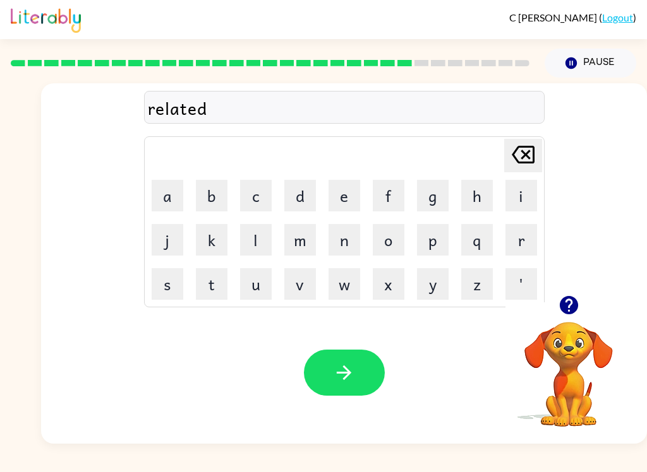
click at [337, 385] on button "button" at bounding box center [344, 373] width 81 height 46
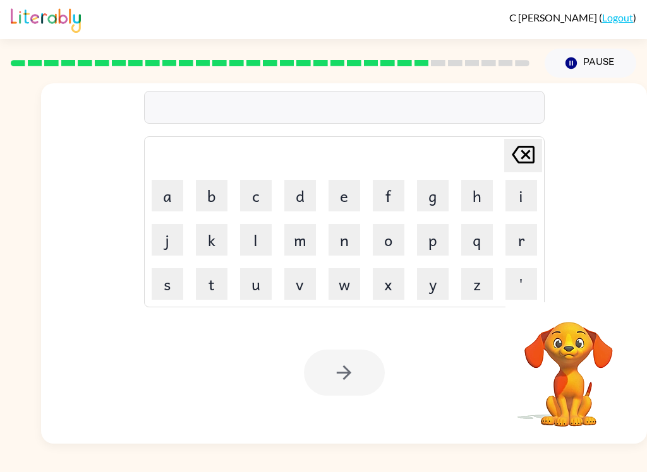
click at [421, 200] on button "g" at bounding box center [433, 196] width 32 height 32
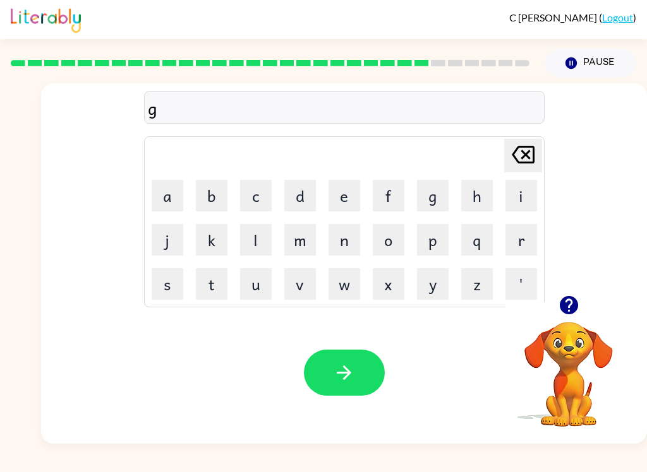
click at [393, 235] on button "o" at bounding box center [389, 240] width 32 height 32
click at [213, 198] on button "b" at bounding box center [212, 196] width 32 height 32
click at [261, 247] on button "l" at bounding box center [256, 240] width 32 height 32
click at [520, 188] on button "i" at bounding box center [521, 196] width 32 height 32
click at [345, 233] on button "n" at bounding box center [344, 240] width 32 height 32
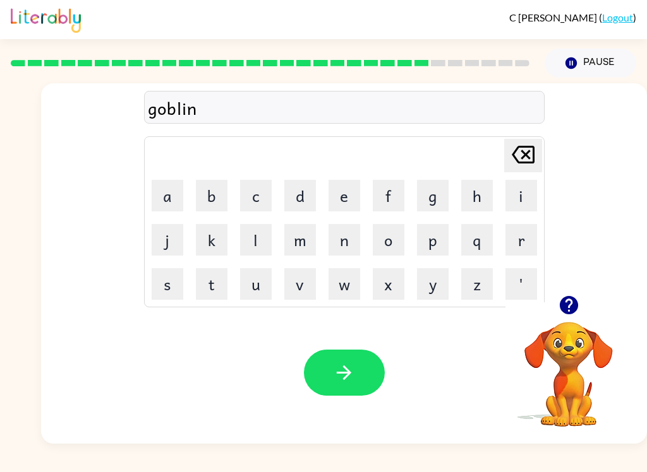
click at [357, 372] on button "button" at bounding box center [344, 373] width 81 height 46
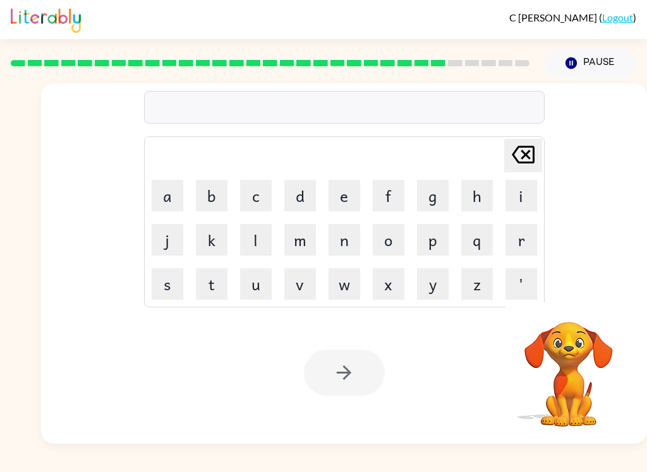
click at [265, 248] on button "l" at bounding box center [256, 240] width 32 height 32
click at [259, 290] on button "u" at bounding box center [256, 284] width 32 height 32
click at [303, 255] on button "m" at bounding box center [300, 240] width 32 height 32
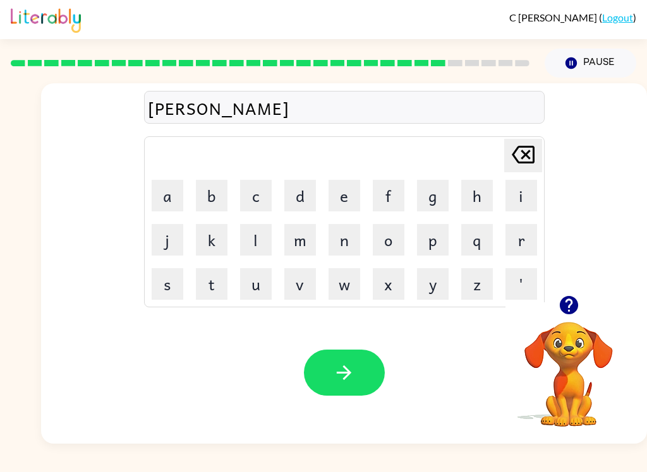
click at [214, 205] on button "b" at bounding box center [212, 196] width 32 height 32
click at [352, 195] on button "e" at bounding box center [344, 196] width 32 height 32
click at [521, 240] on button "r" at bounding box center [521, 240] width 32 height 32
click at [159, 235] on button "j" at bounding box center [168, 240] width 32 height 32
click at [163, 195] on button "a" at bounding box center [168, 196] width 32 height 32
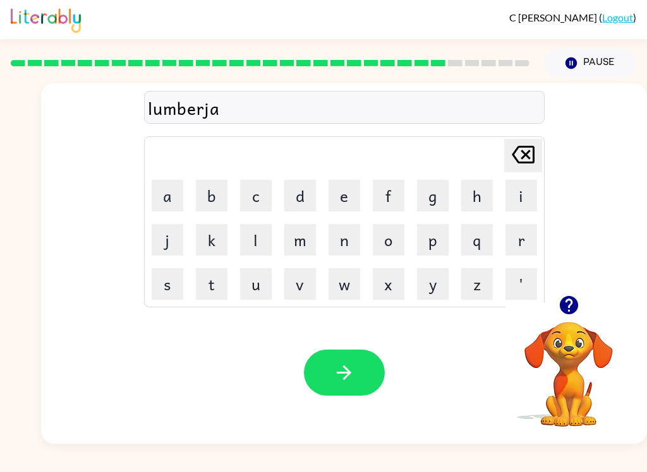
click at [260, 183] on button "c" at bounding box center [256, 196] width 32 height 32
click at [213, 241] on button "k" at bounding box center [212, 240] width 32 height 32
click at [357, 369] on button "button" at bounding box center [344, 373] width 81 height 46
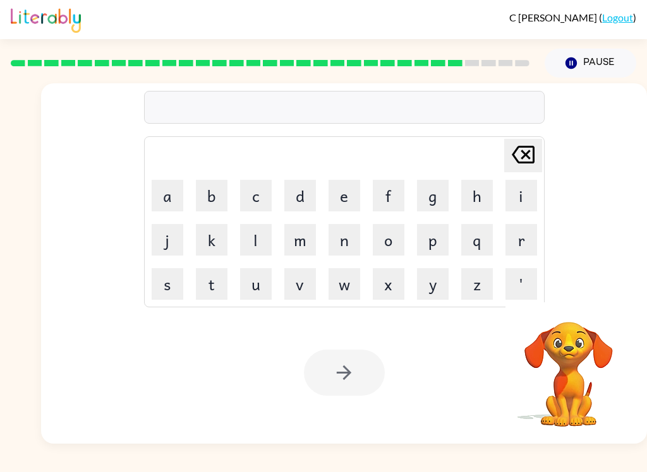
click at [441, 237] on button "p" at bounding box center [433, 240] width 32 height 32
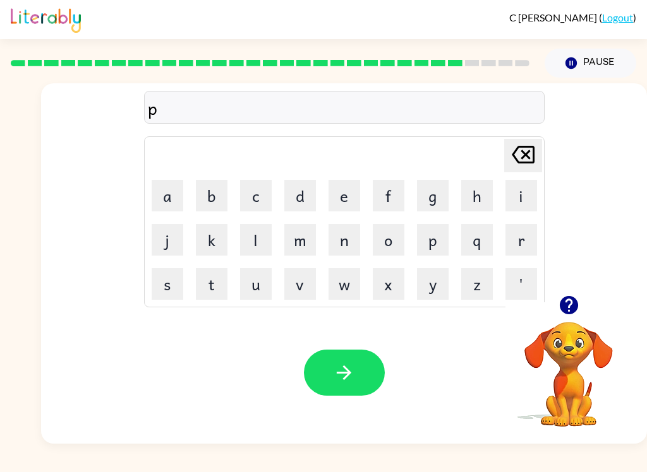
click at [519, 193] on button "i" at bounding box center [521, 196] width 32 height 32
click at [527, 244] on button "r" at bounding box center [521, 240] width 32 height 32
click at [253, 196] on button "c" at bounding box center [256, 196] width 32 height 32
click at [342, 181] on button "e" at bounding box center [344, 196] width 32 height 32
click at [349, 372] on icon "button" at bounding box center [344, 373] width 15 height 15
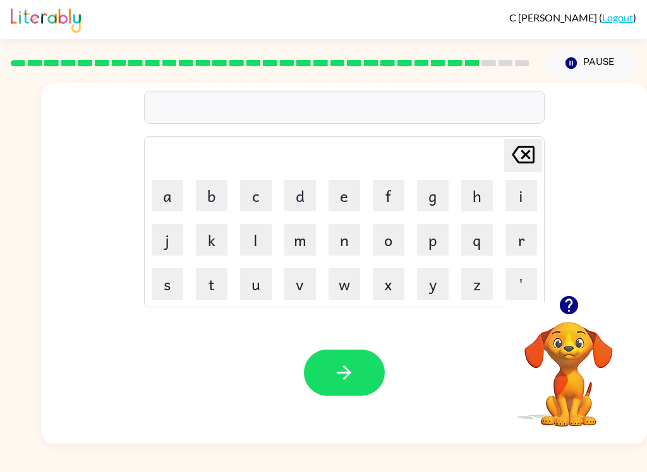
click at [198, 272] on button "t" at bounding box center [212, 284] width 32 height 32
click at [484, 197] on button "h" at bounding box center [477, 196] width 32 height 32
click at [520, 192] on button "i" at bounding box center [521, 196] width 32 height 32
click at [335, 243] on button "n" at bounding box center [344, 240] width 32 height 32
click at [340, 351] on button "button" at bounding box center [344, 373] width 81 height 46
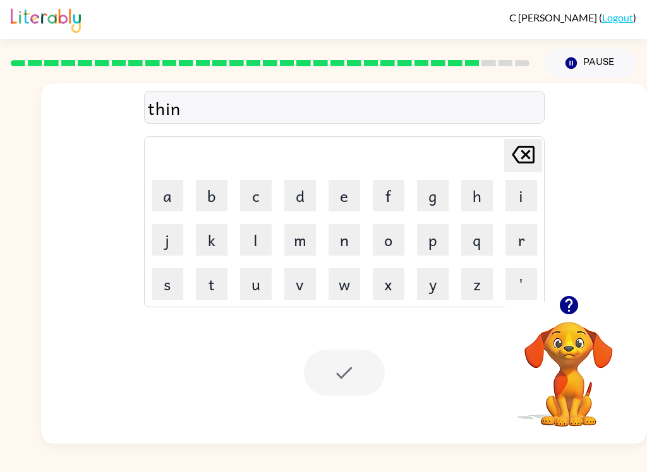
click at [343, 365] on div at bounding box center [344, 373] width 81 height 46
click at [176, 285] on button "s" at bounding box center [168, 284] width 32 height 32
click at [261, 241] on button "l" at bounding box center [256, 240] width 32 height 32
click at [522, 195] on button "i" at bounding box center [521, 196] width 32 height 32
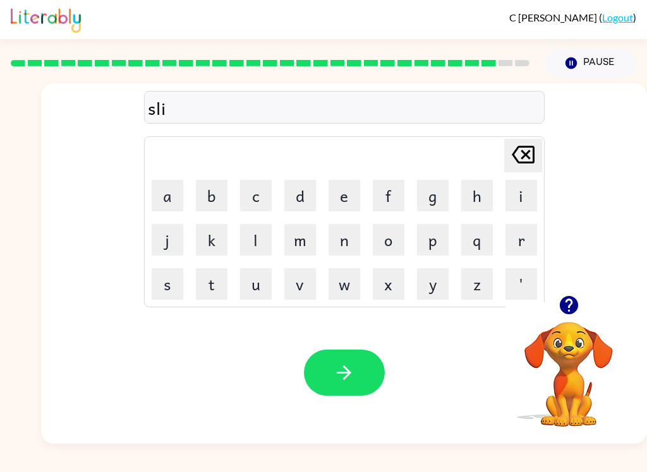
click at [308, 293] on button "v" at bounding box center [300, 284] width 32 height 32
click at [347, 198] on button "e" at bounding box center [344, 196] width 32 height 32
click at [524, 243] on button "r" at bounding box center [521, 240] width 32 height 32
click at [347, 294] on button "w" at bounding box center [344, 284] width 32 height 32
click at [354, 185] on button "e" at bounding box center [344, 196] width 32 height 32
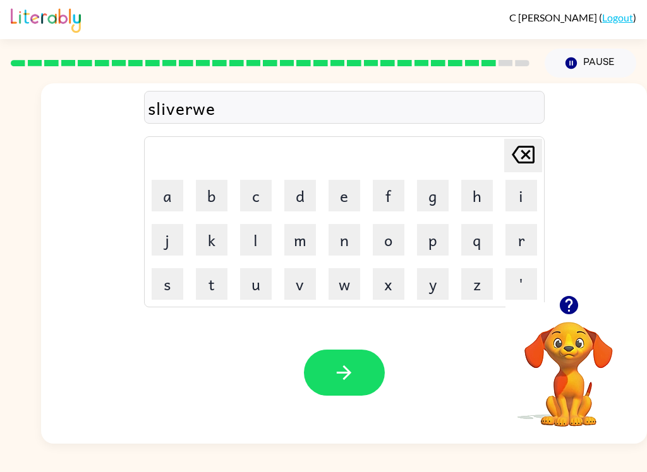
click at [172, 181] on button "a" at bounding box center [168, 196] width 32 height 32
click at [517, 239] on button "r" at bounding box center [521, 240] width 32 height 32
click at [320, 363] on button "button" at bounding box center [344, 373] width 81 height 46
click at [260, 284] on button "u" at bounding box center [256, 284] width 32 height 32
click at [344, 239] on button "n" at bounding box center [344, 240] width 32 height 32
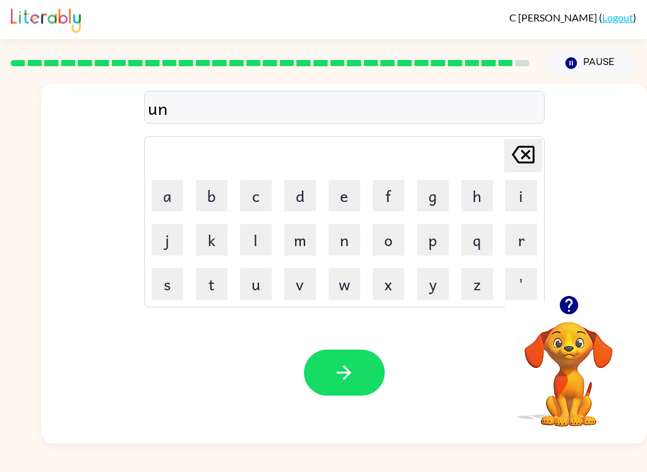
click at [168, 190] on button "a" at bounding box center [168, 196] width 32 height 32
click at [382, 197] on button "f" at bounding box center [389, 196] width 32 height 32
click at [521, 254] on button "r" at bounding box center [521, 240] width 32 height 32
click at [186, 183] on td "a" at bounding box center [167, 195] width 43 height 43
click at [517, 180] on button "i" at bounding box center [521, 196] width 32 height 32
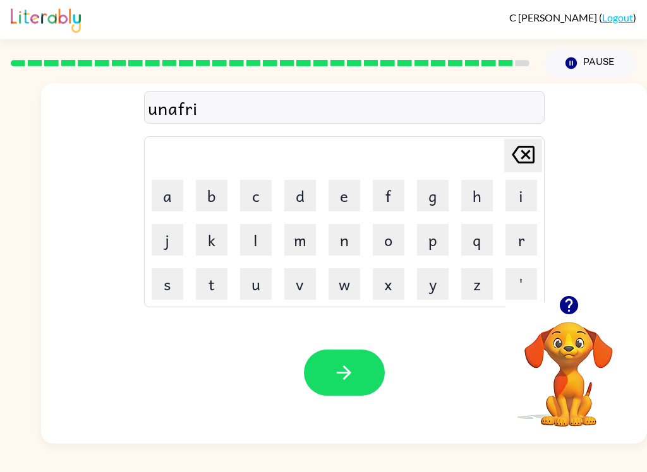
click at [524, 152] on icon "[PERSON_NAME] last character input" at bounding box center [523, 155] width 30 height 30
click at [172, 195] on button "a" at bounding box center [168, 196] width 32 height 32
click at [528, 183] on button "i" at bounding box center [521, 196] width 32 height 32
click at [305, 188] on button "d" at bounding box center [300, 196] width 32 height 32
click at [349, 390] on button "button" at bounding box center [344, 373] width 81 height 46
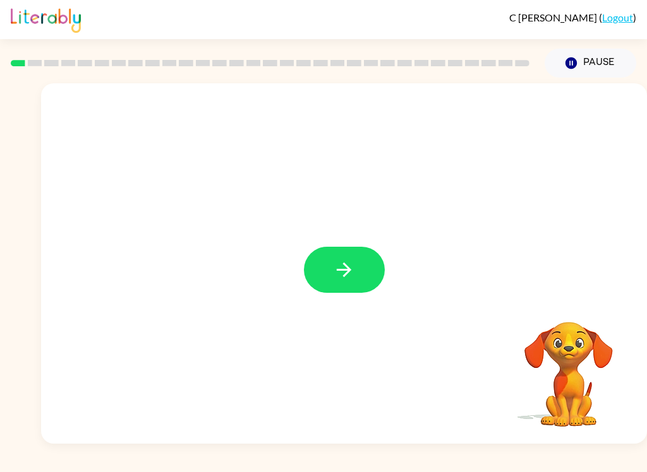
click at [357, 276] on button "button" at bounding box center [344, 270] width 81 height 46
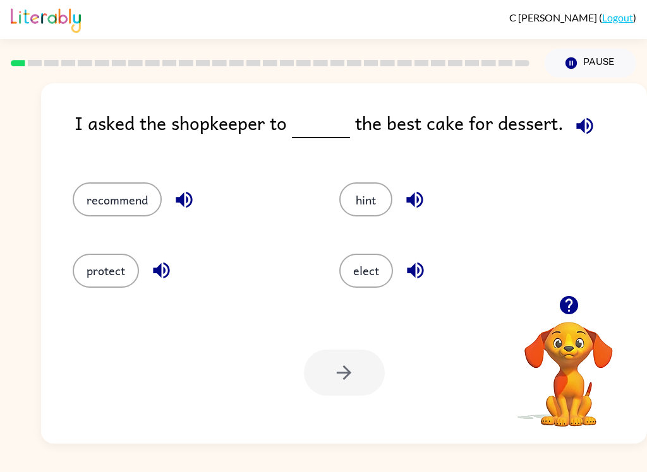
click at [117, 205] on button "recommend" at bounding box center [117, 200] width 89 height 34
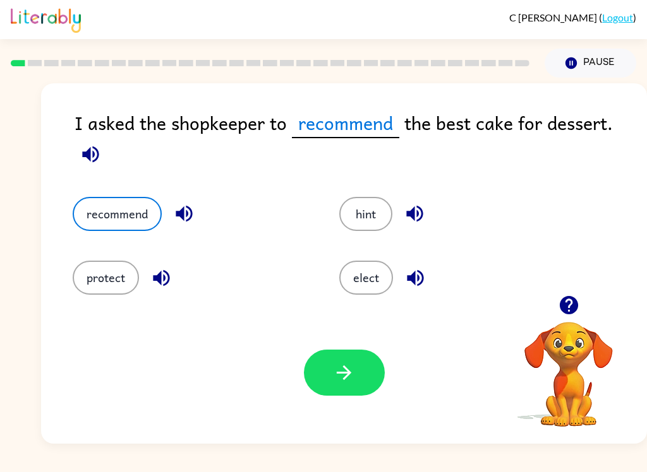
click at [360, 380] on button "button" at bounding box center [344, 373] width 81 height 46
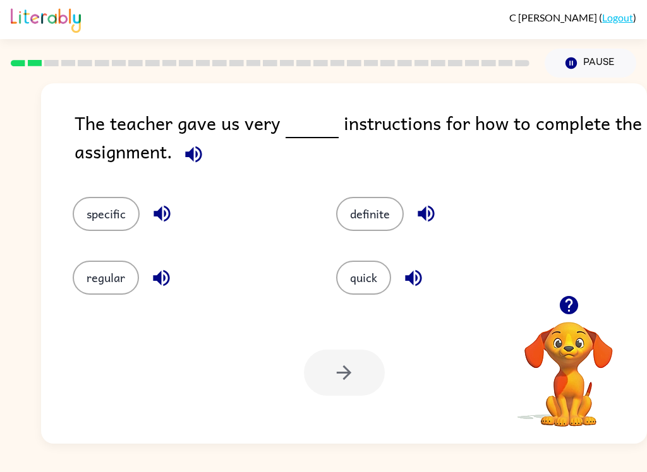
click at [105, 204] on button "specific" at bounding box center [106, 214] width 67 height 34
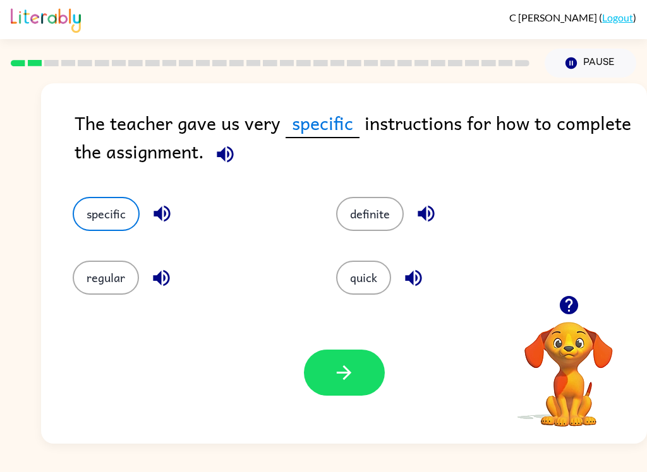
click at [438, 204] on div "definite" at bounding box center [453, 214] width 234 height 34
click at [358, 387] on button "button" at bounding box center [344, 373] width 81 height 46
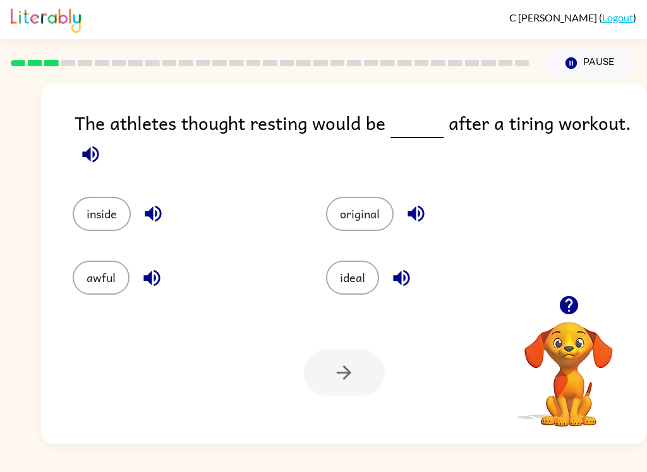
click at [349, 278] on button "ideal" at bounding box center [352, 278] width 53 height 34
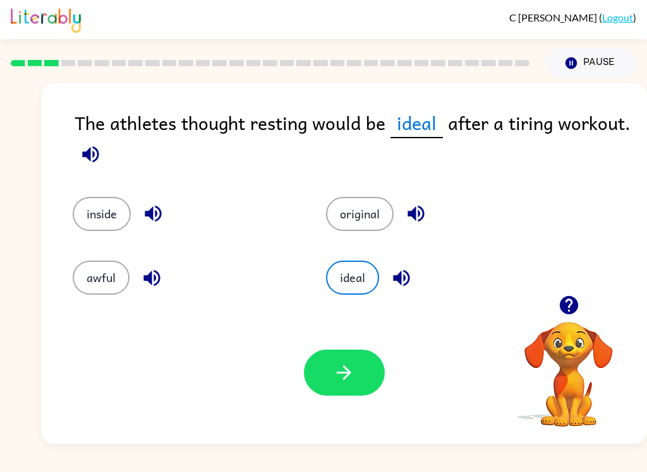
click at [326, 363] on button "button" at bounding box center [344, 373] width 81 height 46
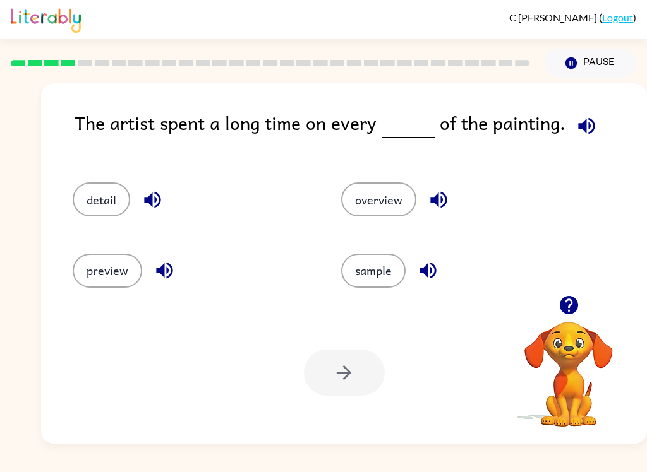
click at [116, 192] on button "detail" at bounding box center [101, 200] width 57 height 34
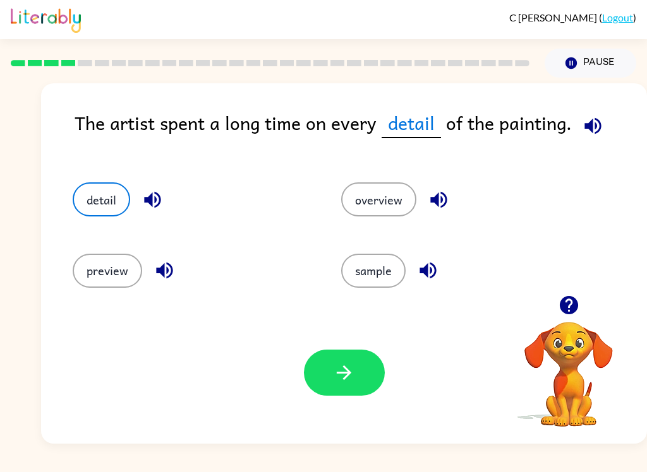
click at [373, 381] on button "button" at bounding box center [344, 373] width 81 height 46
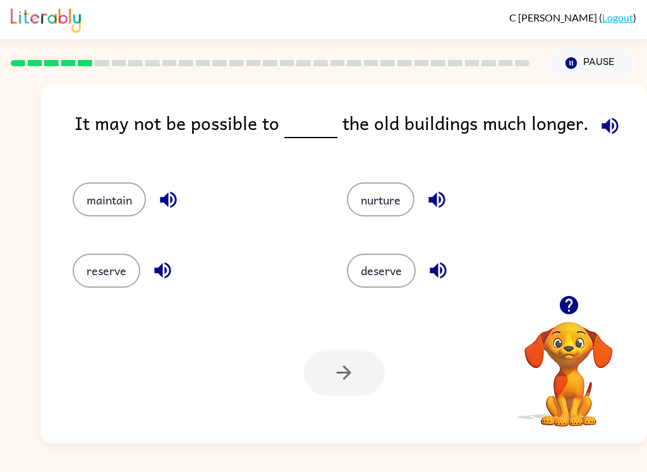
click at [116, 198] on button "maintain" at bounding box center [109, 200] width 73 height 34
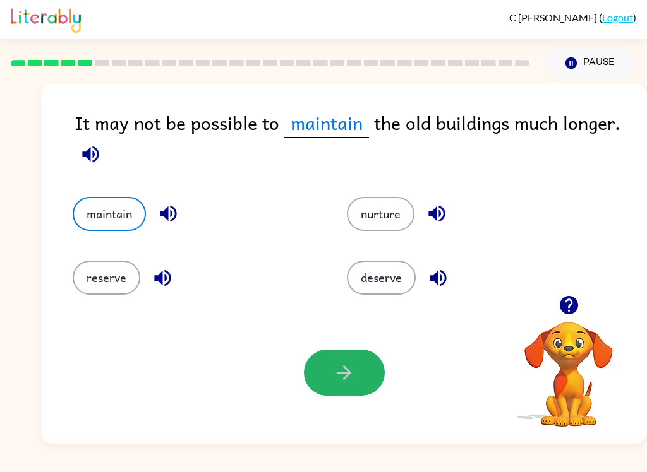
click at [361, 360] on button "button" at bounding box center [344, 373] width 81 height 46
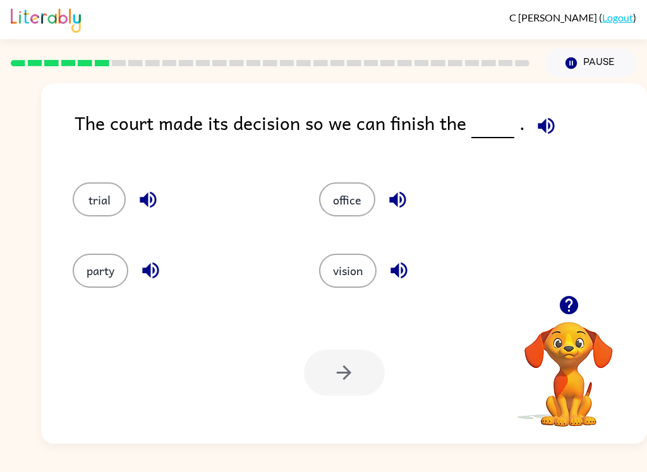
click at [97, 205] on button "trial" at bounding box center [99, 200] width 53 height 34
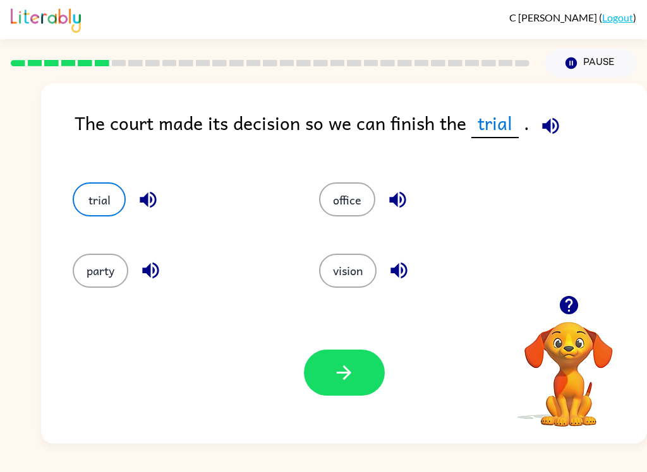
click at [378, 389] on button "button" at bounding box center [344, 373] width 81 height 46
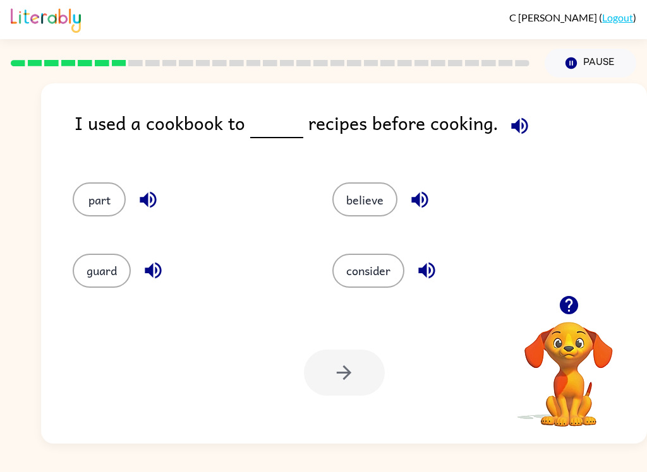
click at [358, 257] on button "consider" at bounding box center [368, 271] width 72 height 34
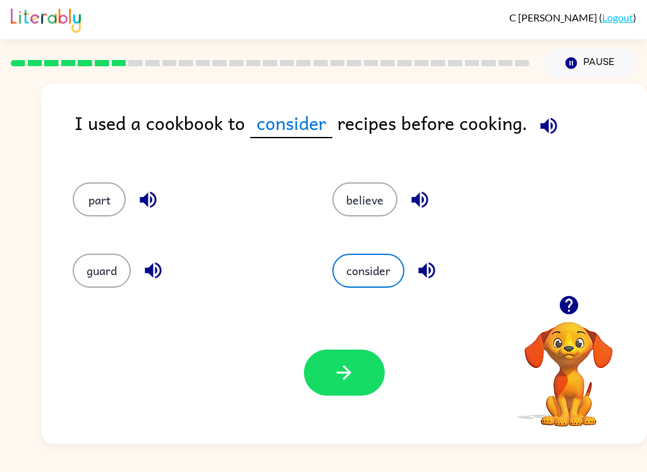
click at [316, 384] on button "button" at bounding box center [344, 373] width 81 height 46
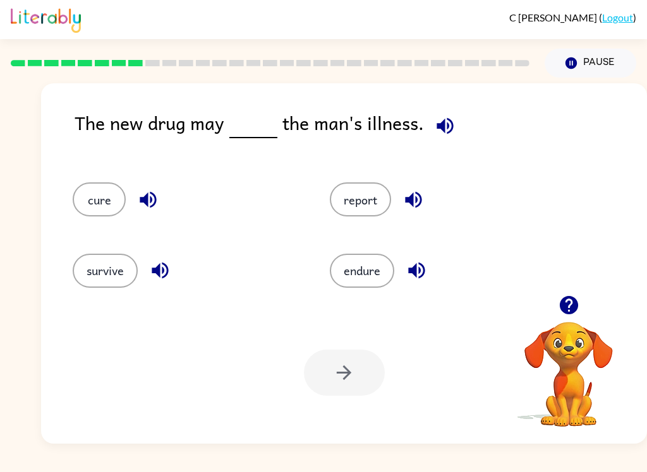
click at [146, 185] on button "button" at bounding box center [148, 200] width 32 height 32
click at [93, 200] on button "cure" at bounding box center [99, 200] width 53 height 34
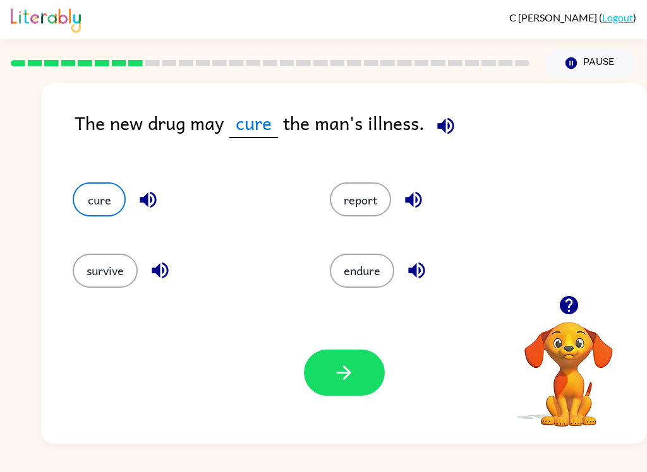
click at [328, 347] on div "Your browser must support playing .mp4 files to use Literably. Please try using…" at bounding box center [344, 373] width 606 height 142
click at [321, 361] on button "button" at bounding box center [344, 373] width 81 height 46
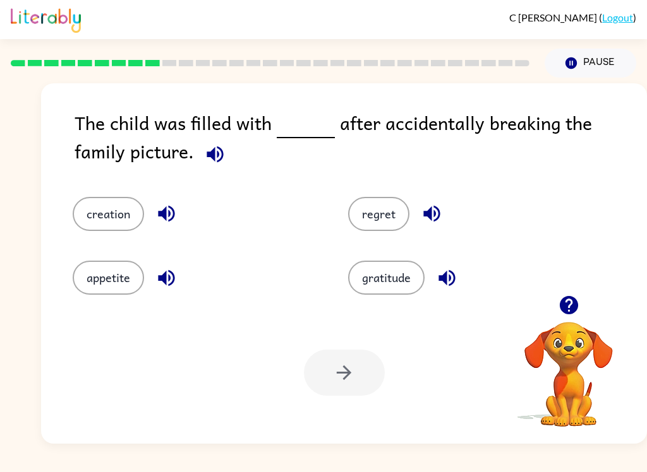
click at [380, 219] on button "regret" at bounding box center [378, 214] width 61 height 34
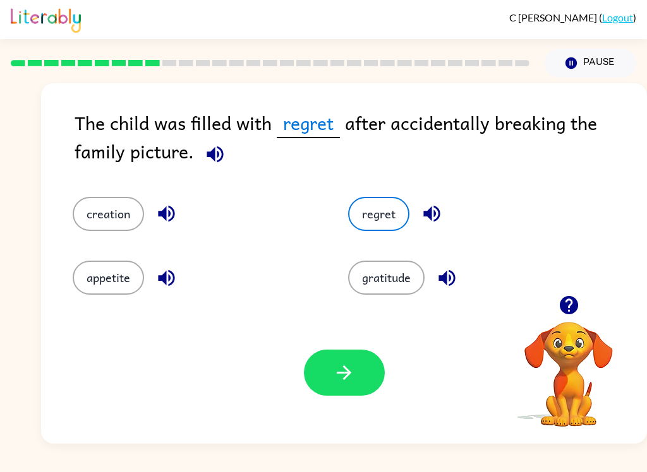
click at [341, 351] on button "button" at bounding box center [344, 373] width 81 height 46
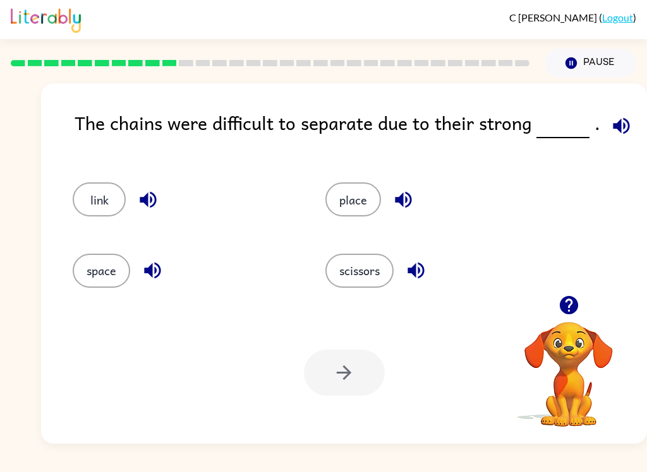
click at [613, 124] on icon "button" at bounding box center [621, 125] width 16 height 16
click at [95, 265] on button "space" at bounding box center [101, 271] width 57 height 34
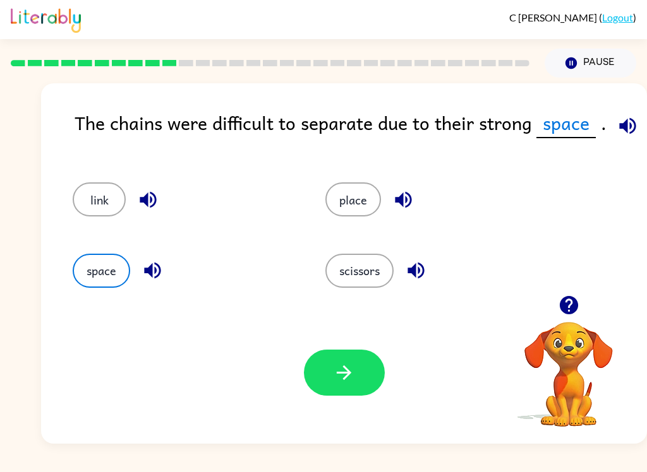
click at [351, 370] on icon "button" at bounding box center [344, 373] width 22 height 22
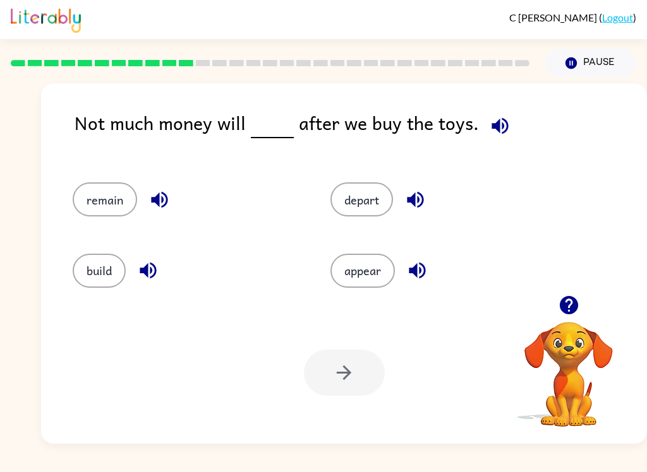
click at [109, 194] on button "remain" at bounding box center [105, 200] width 64 height 34
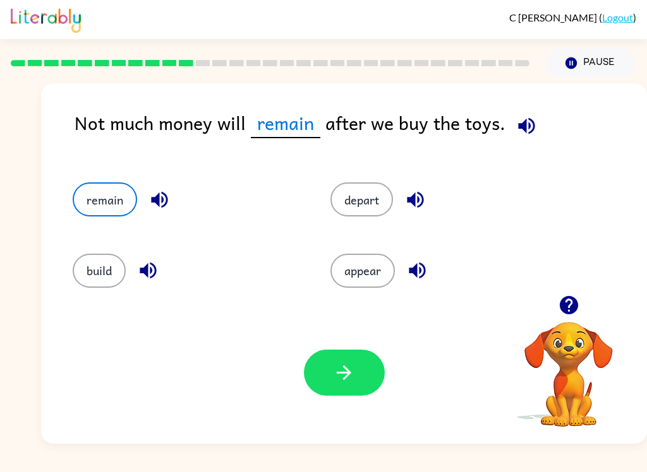
click at [337, 373] on icon "button" at bounding box center [344, 373] width 15 height 15
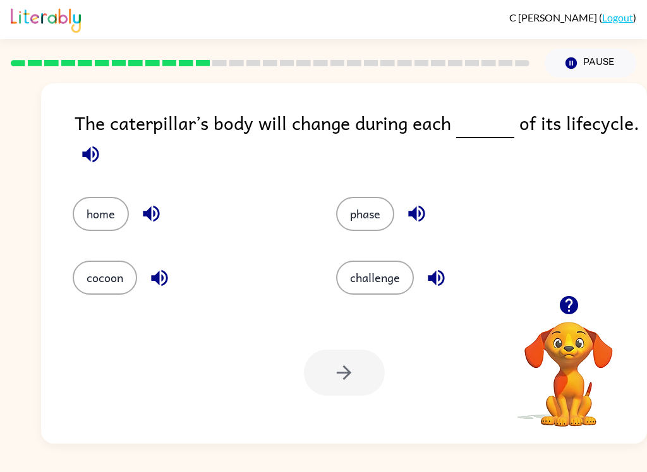
click at [324, 408] on div "Your browser must support playing .mp4 files to use Literably. Please try using…" at bounding box center [344, 373] width 606 height 142
click at [366, 220] on button "phase" at bounding box center [365, 214] width 58 height 34
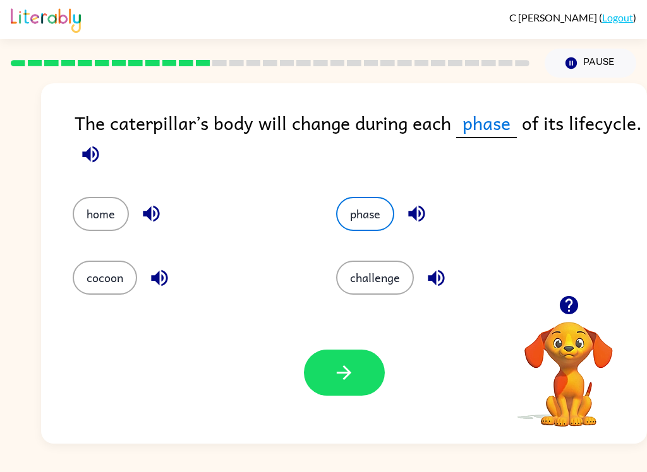
click at [330, 371] on button "button" at bounding box center [344, 373] width 81 height 46
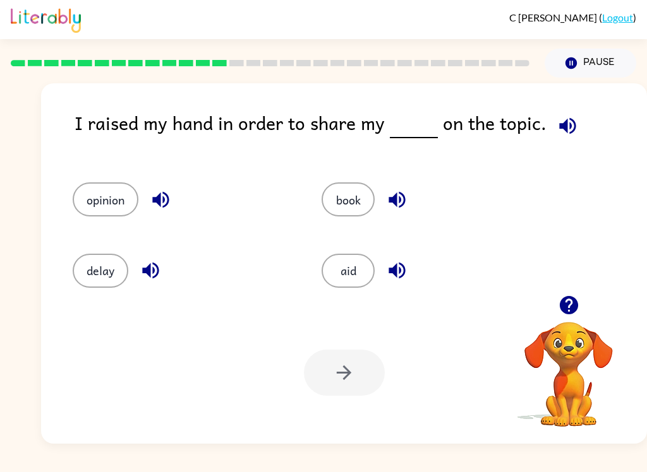
click at [110, 200] on button "opinion" at bounding box center [106, 200] width 66 height 34
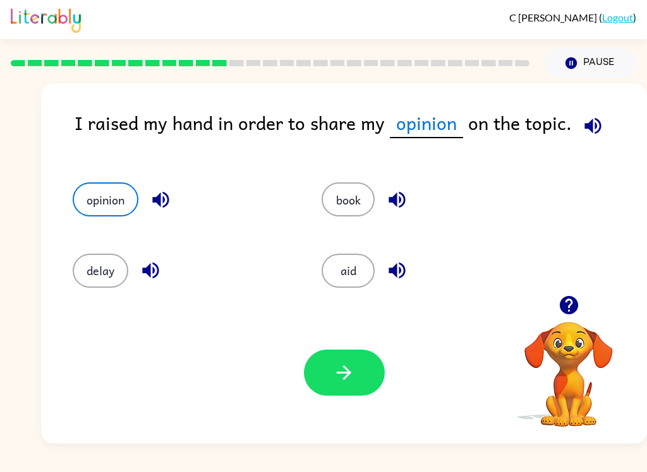
click at [379, 365] on button "button" at bounding box center [344, 373] width 81 height 46
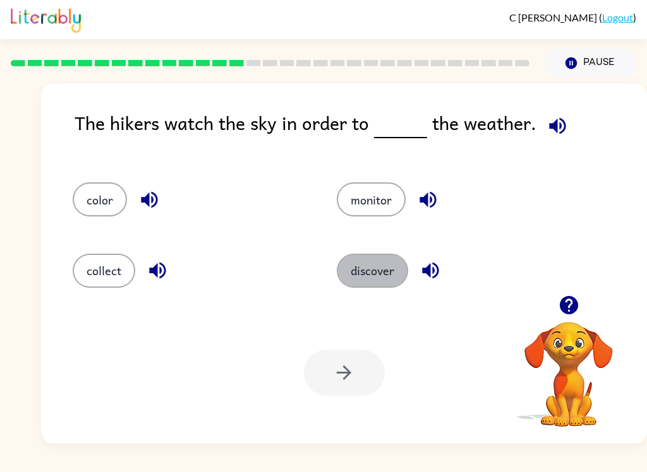
click at [387, 269] on button "discover" at bounding box center [372, 271] width 71 height 34
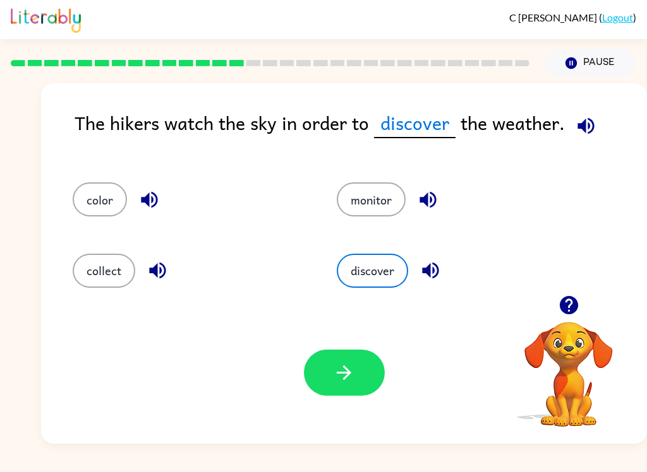
click at [365, 372] on button "button" at bounding box center [344, 373] width 81 height 46
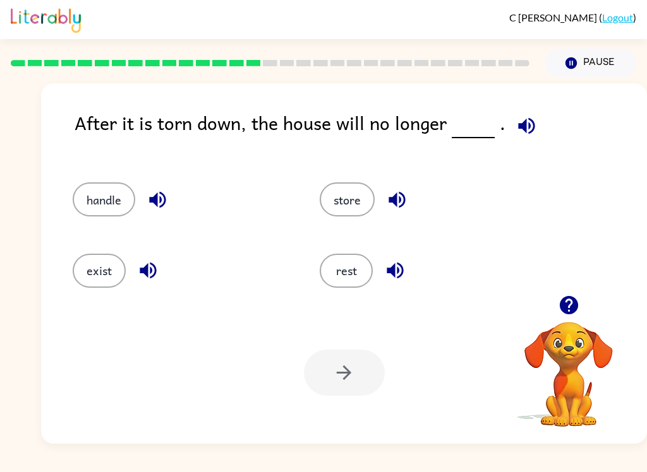
click at [79, 265] on button "exist" at bounding box center [99, 271] width 53 height 34
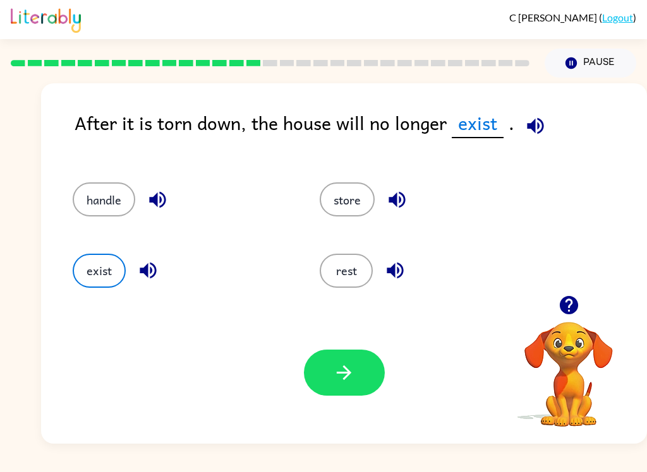
click at [352, 371] on icon "button" at bounding box center [344, 373] width 22 height 22
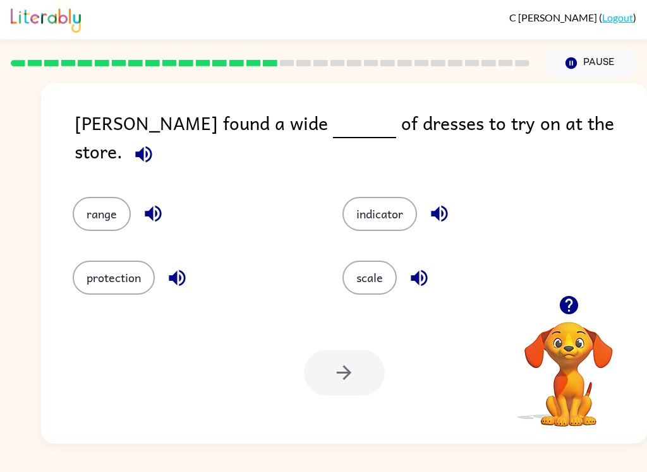
click at [101, 205] on button "range" at bounding box center [102, 214] width 58 height 34
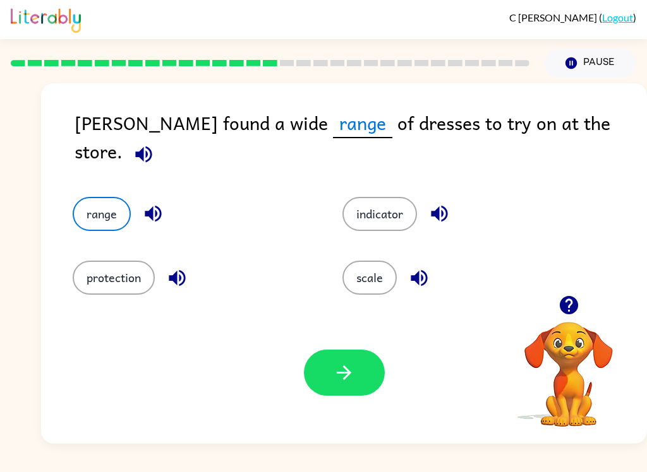
click at [336, 379] on icon "button" at bounding box center [344, 373] width 22 height 22
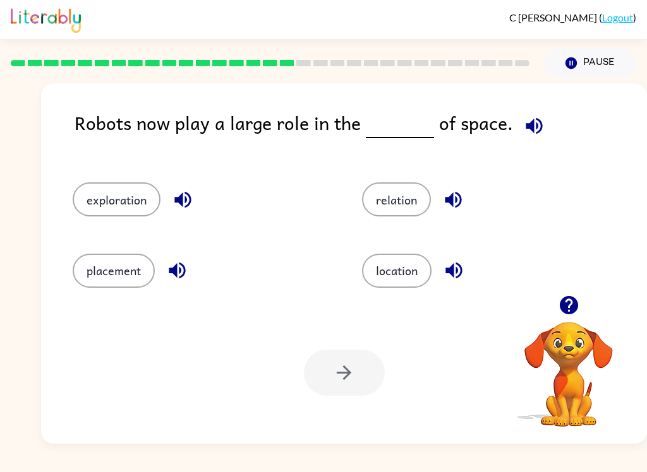
click at [115, 196] on button "exploration" at bounding box center [117, 200] width 88 height 34
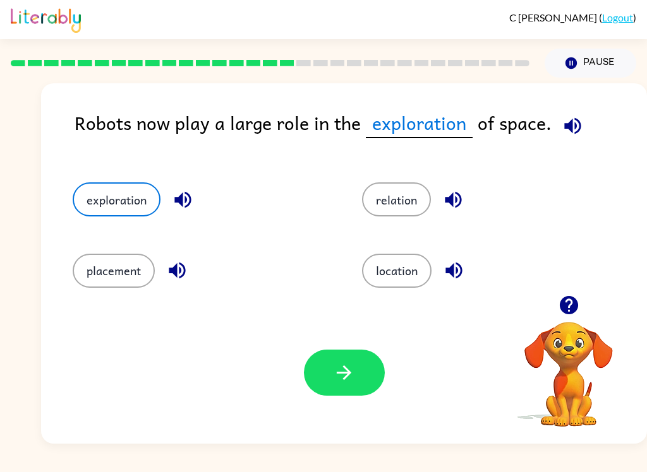
click at [330, 378] on button "button" at bounding box center [344, 373] width 81 height 46
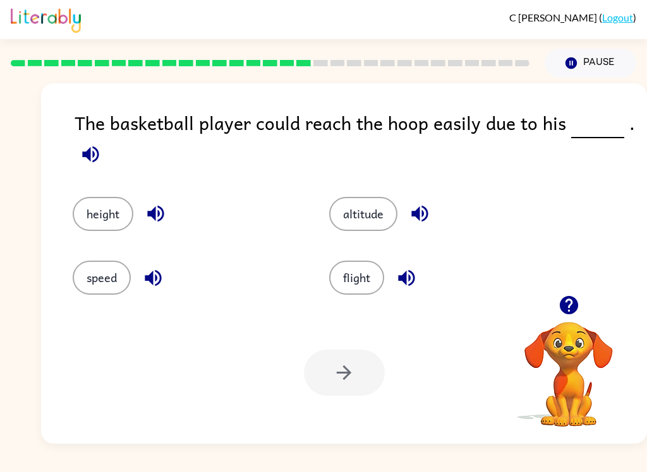
click at [107, 211] on button "height" at bounding box center [103, 214] width 61 height 34
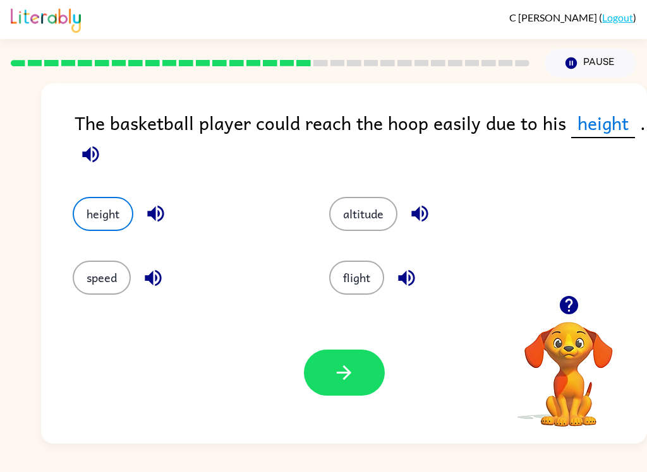
click at [361, 385] on button "button" at bounding box center [344, 373] width 81 height 46
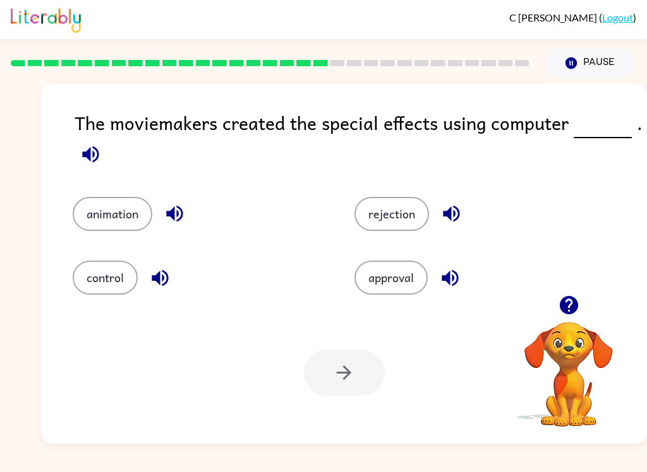
click at [136, 212] on button "animation" at bounding box center [113, 214] width 80 height 34
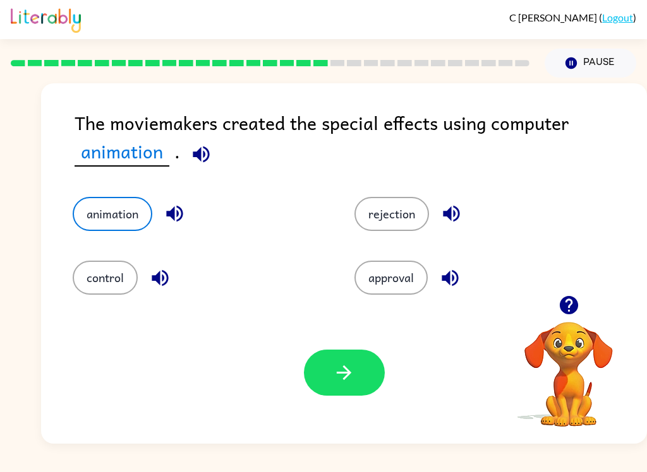
click at [346, 377] on icon "button" at bounding box center [344, 373] width 15 height 15
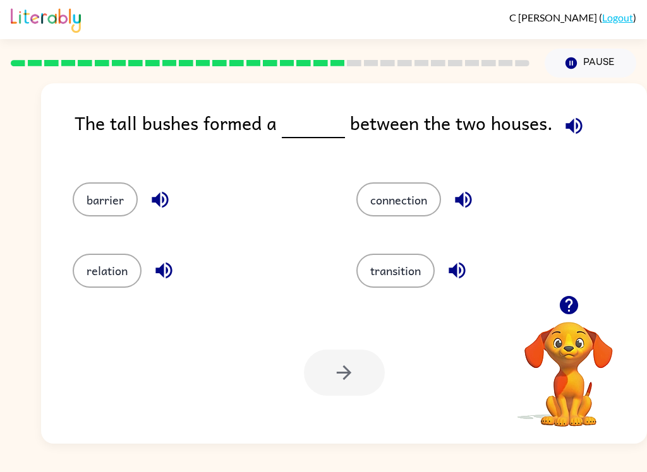
click at [76, 215] on div "barrier" at bounding box center [200, 200] width 255 height 34
click at [100, 196] on button "barrier" at bounding box center [105, 200] width 65 height 34
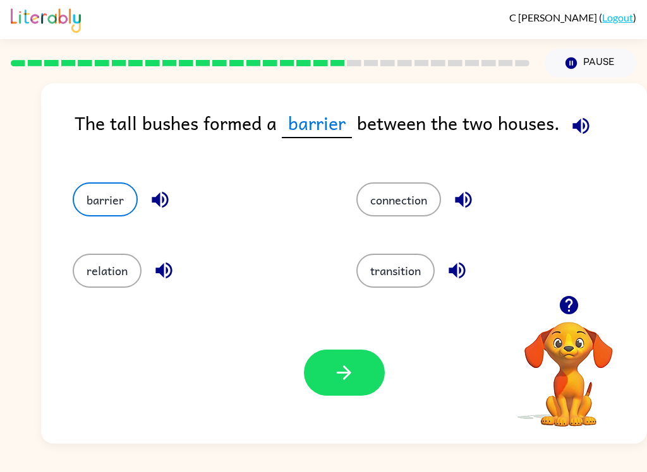
click at [351, 364] on icon "button" at bounding box center [344, 373] width 22 height 22
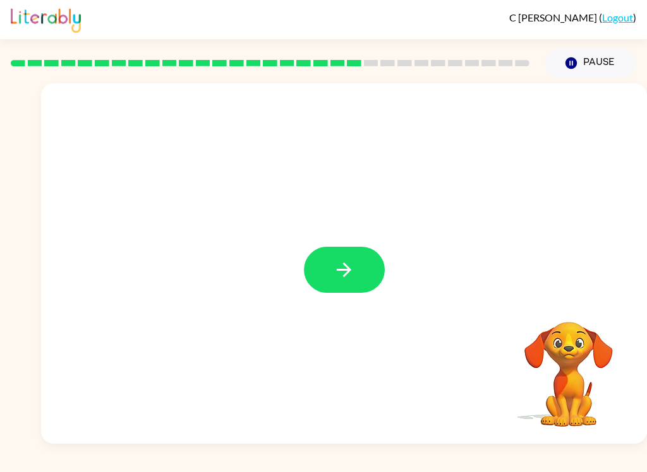
click at [357, 265] on button "button" at bounding box center [344, 270] width 81 height 46
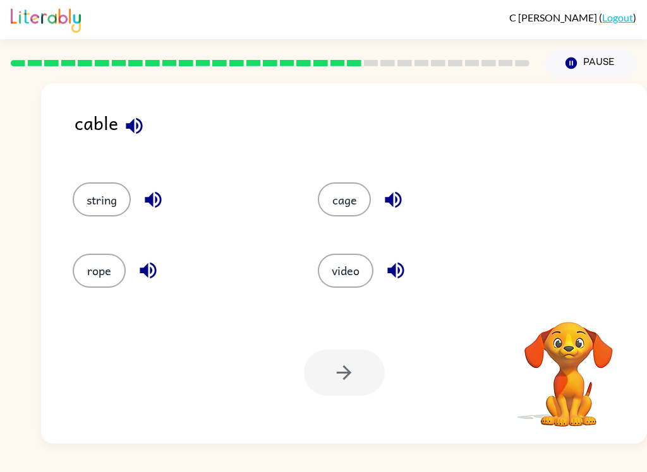
click at [381, 205] on button "button" at bounding box center [393, 200] width 32 height 32
click at [347, 196] on button "cage" at bounding box center [344, 200] width 53 height 34
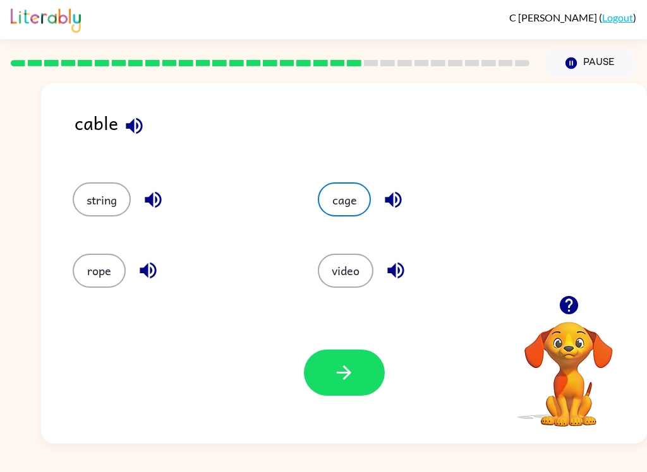
click at [344, 367] on icon "button" at bounding box center [344, 373] width 15 height 15
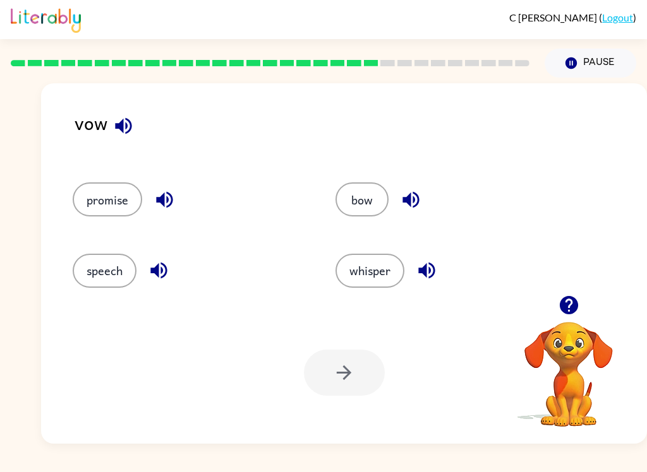
click at [107, 194] on button "promise" at bounding box center [107, 200] width 69 height 34
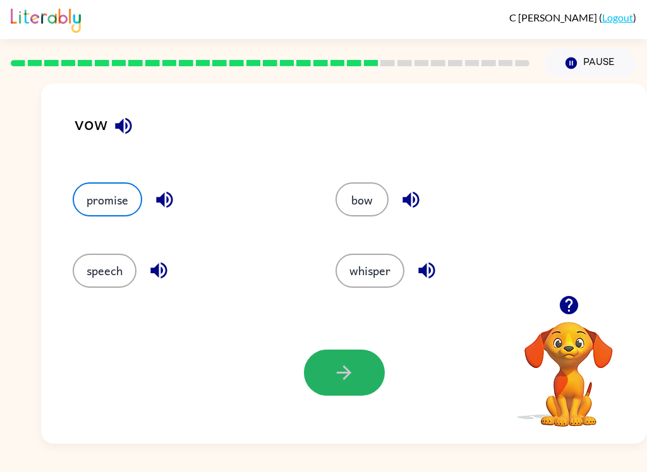
click at [351, 382] on icon "button" at bounding box center [344, 373] width 22 height 22
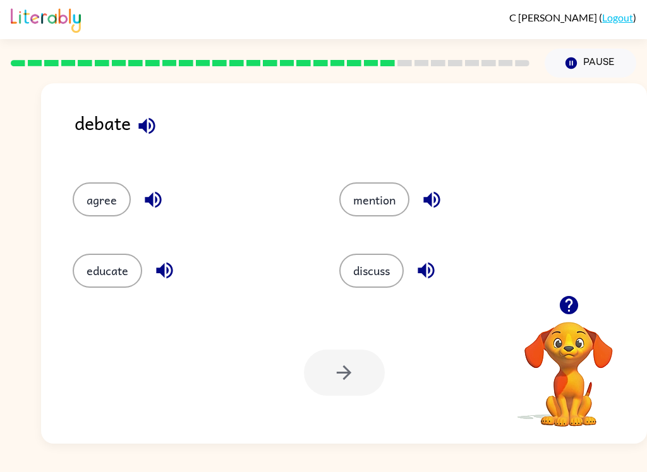
click at [344, 359] on div at bounding box center [344, 373] width 81 height 46
click at [377, 267] on button "discuss" at bounding box center [371, 271] width 64 height 34
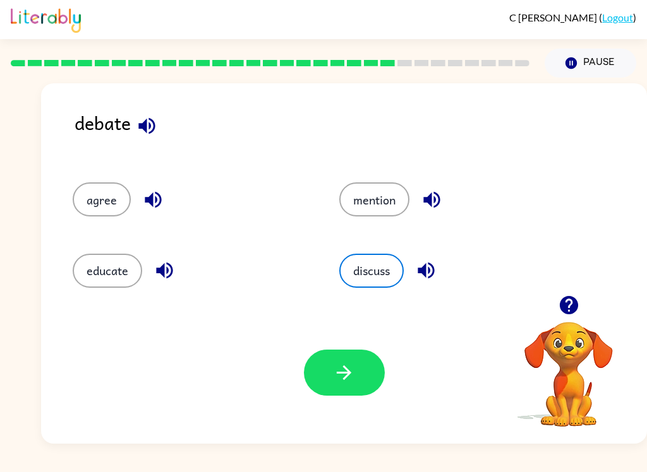
click at [352, 358] on button "button" at bounding box center [344, 373] width 81 height 46
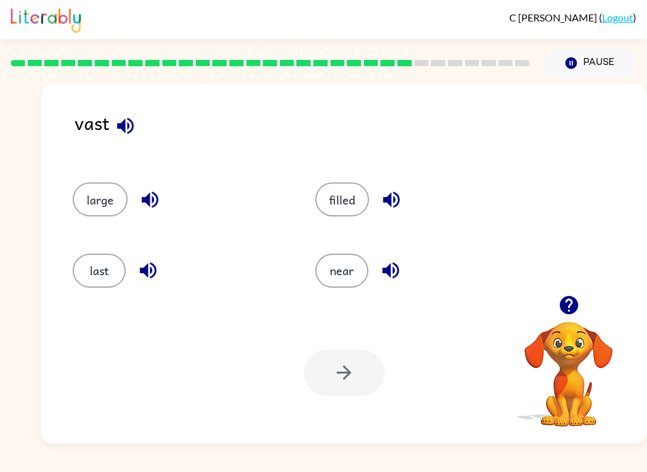
click at [83, 185] on button "large" at bounding box center [100, 200] width 55 height 34
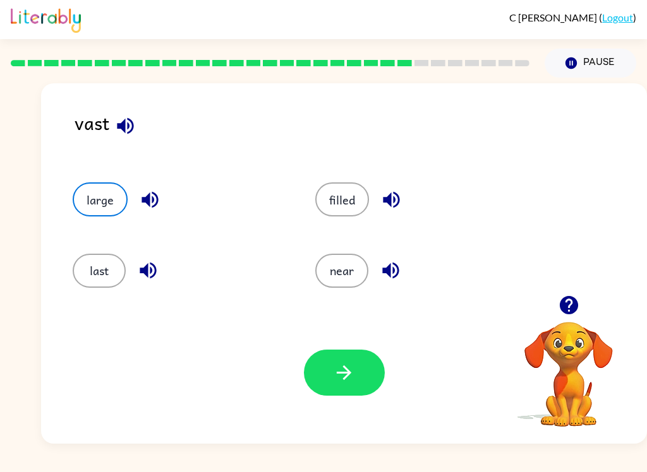
click at [333, 353] on button "button" at bounding box center [344, 373] width 81 height 46
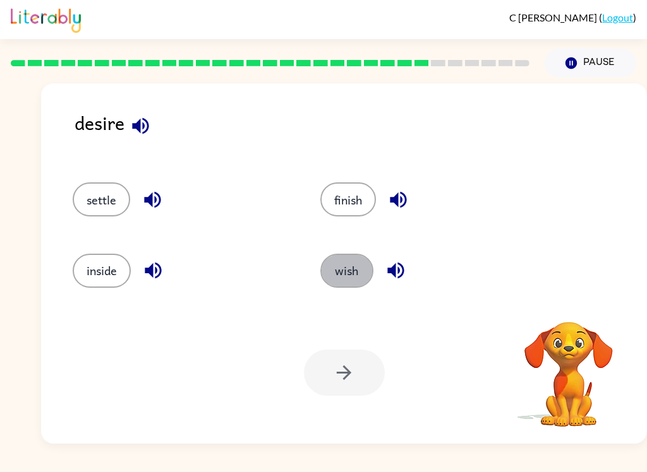
click at [355, 279] on button "wish" at bounding box center [346, 271] width 53 height 34
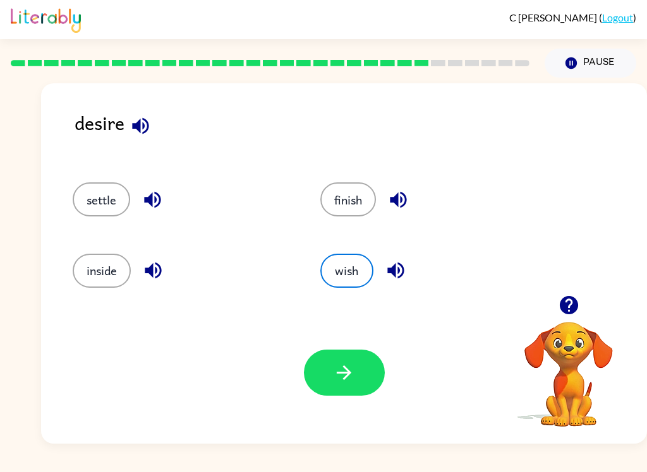
click at [337, 380] on icon "button" at bounding box center [344, 373] width 22 height 22
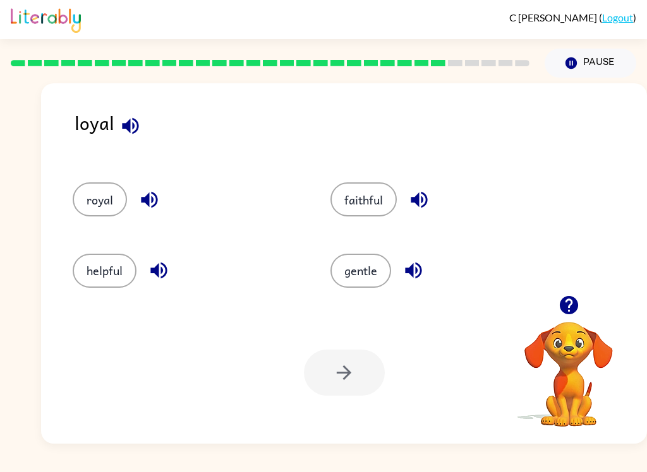
click at [122, 195] on button "royal" at bounding box center [100, 200] width 54 height 34
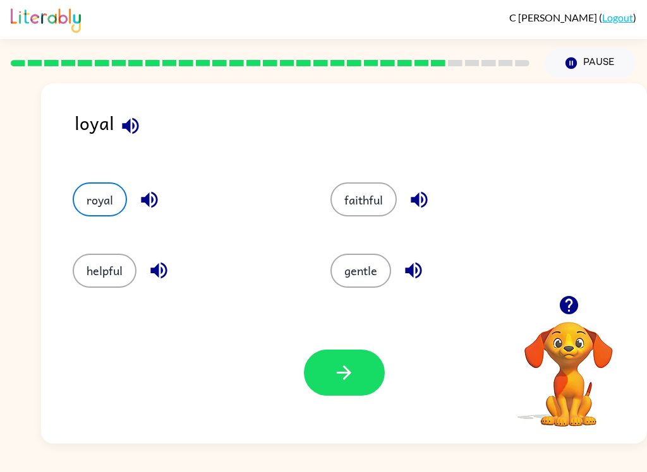
click at [97, 272] on button "helpful" at bounding box center [105, 271] width 64 height 34
click at [357, 372] on button "button" at bounding box center [344, 373] width 81 height 46
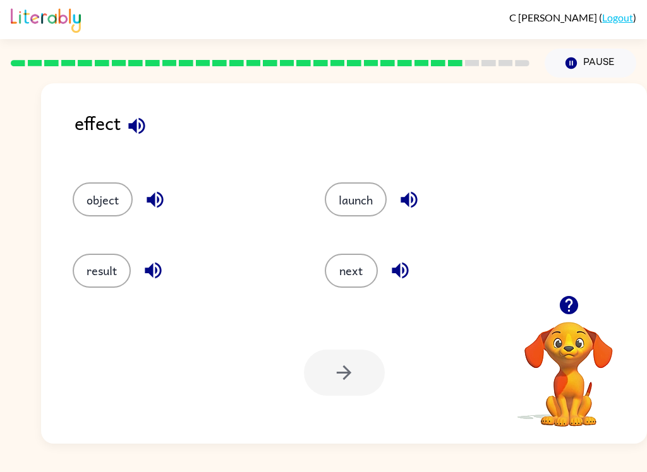
click at [357, 203] on button "launch" at bounding box center [356, 200] width 62 height 34
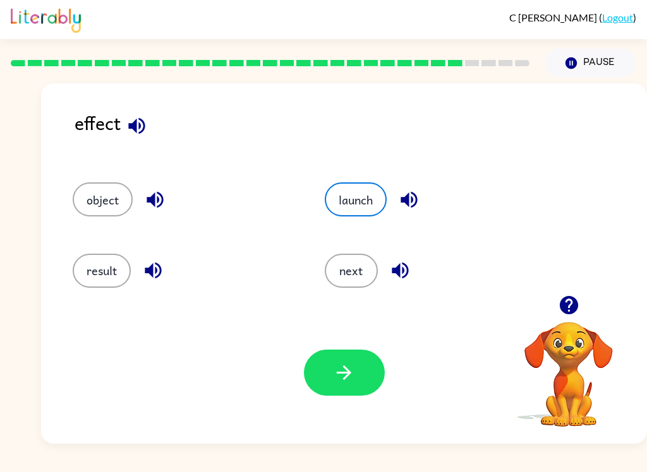
click at [360, 380] on button "button" at bounding box center [344, 373] width 81 height 46
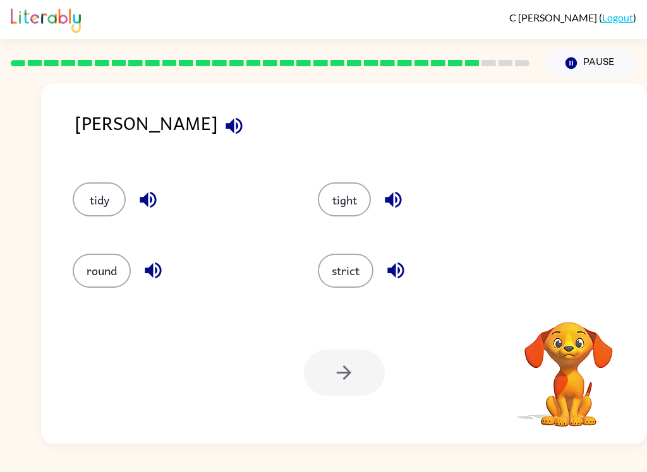
click at [326, 270] on button "strict" at bounding box center [346, 271] width 56 height 34
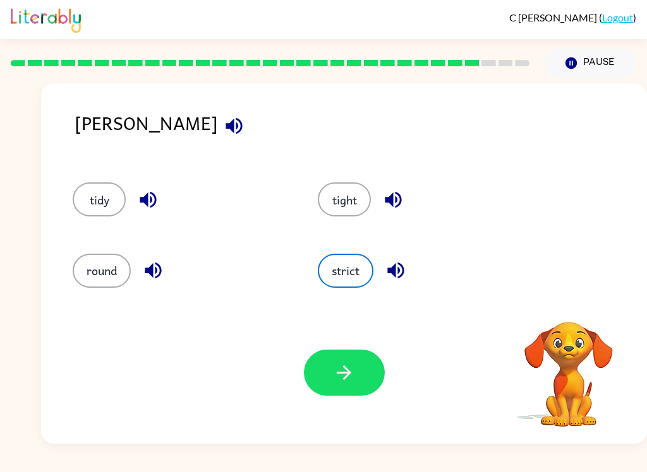
click at [345, 376] on icon "button" at bounding box center [344, 373] width 22 height 22
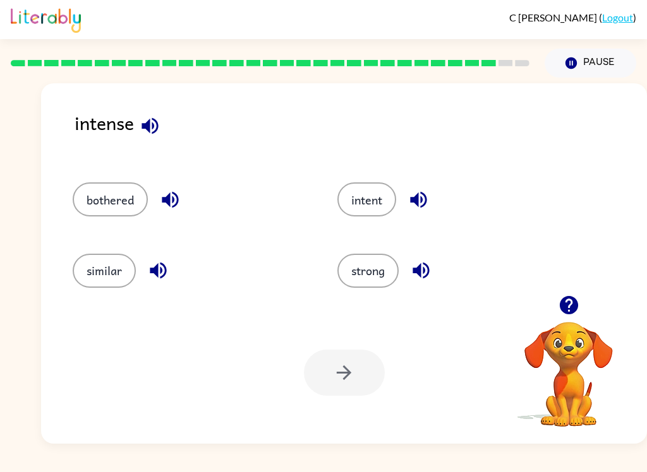
click at [371, 270] on button "strong" at bounding box center [367, 271] width 61 height 34
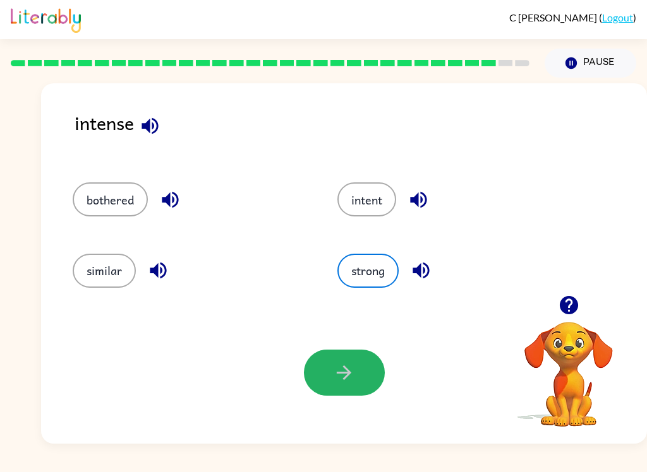
click at [347, 378] on icon "button" at bounding box center [344, 373] width 15 height 15
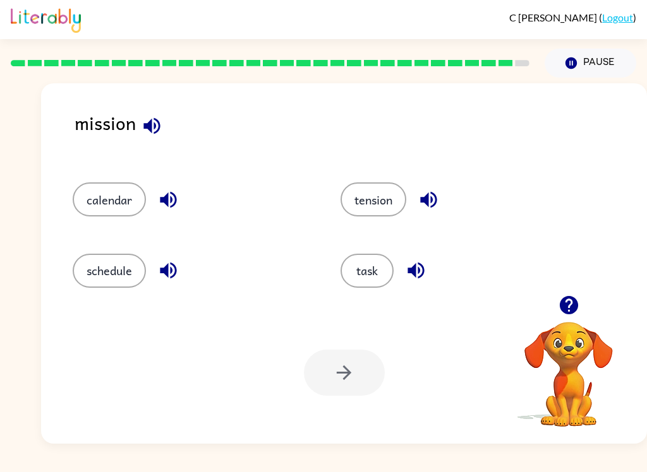
click at [357, 267] on button "task" at bounding box center [366, 271] width 53 height 34
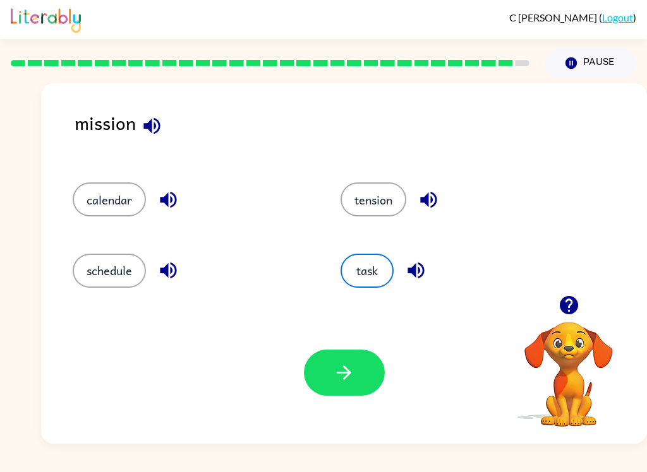
click at [330, 394] on button "button" at bounding box center [344, 373] width 81 height 46
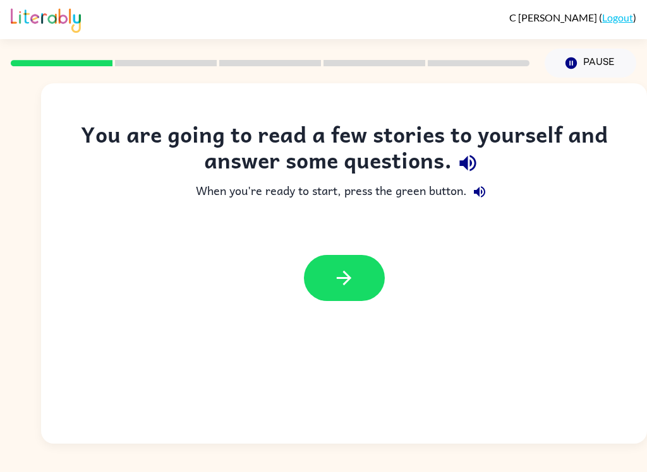
click at [347, 281] on icon "button" at bounding box center [344, 278] width 15 height 15
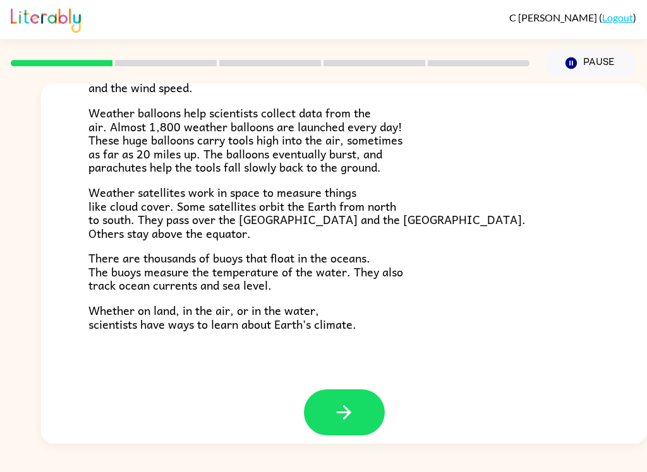
scroll to position [342, 0]
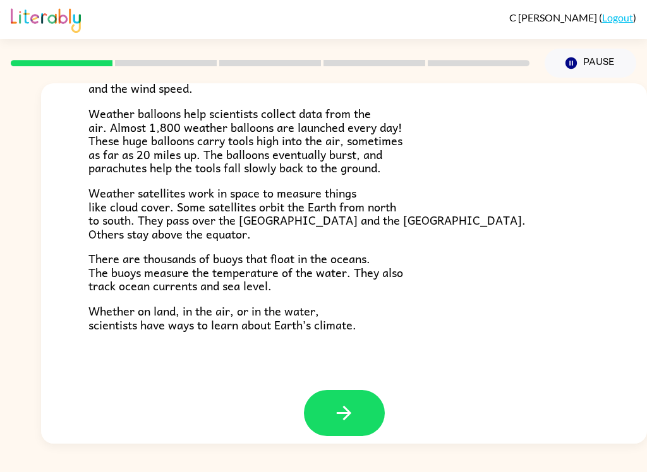
click at [366, 390] on button "button" at bounding box center [344, 413] width 81 height 46
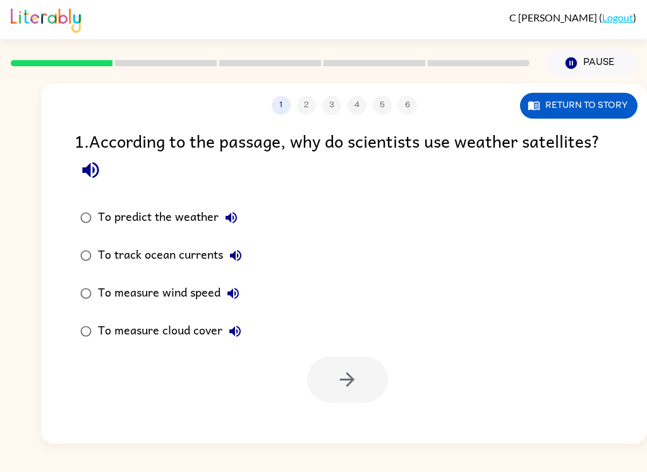
scroll to position [0, 0]
click at [596, 116] on button "Return to story" at bounding box center [578, 106] width 117 height 26
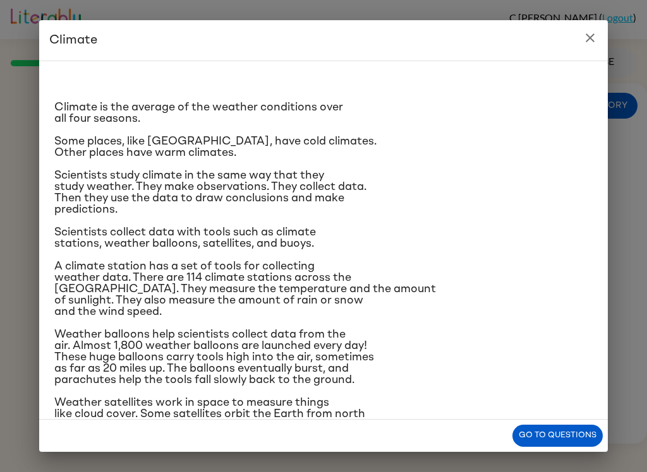
click at [602, 30] on h2 "Climate" at bounding box center [323, 40] width 568 height 40
click at [586, 43] on icon "close" at bounding box center [589, 37] width 15 height 15
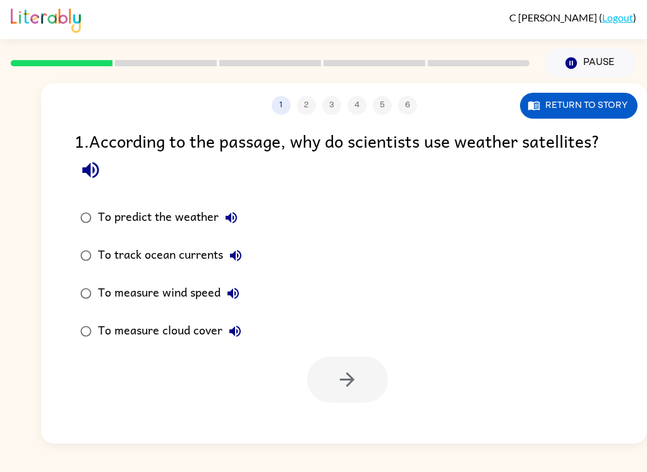
click at [602, 109] on button "Return to story" at bounding box center [578, 106] width 117 height 26
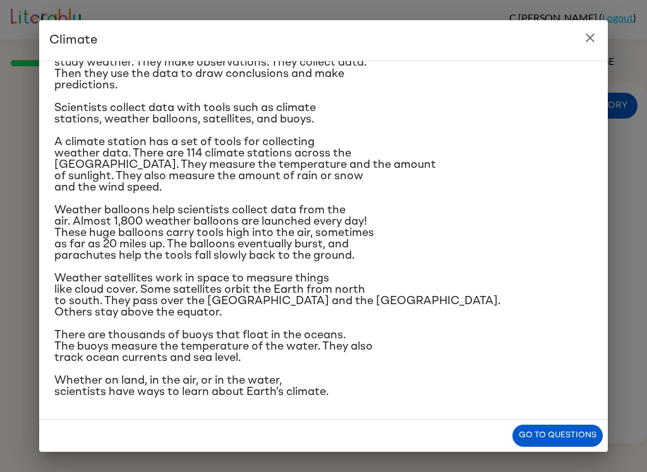
scroll to position [234, 0]
click at [596, 39] on icon "close" at bounding box center [589, 37] width 15 height 15
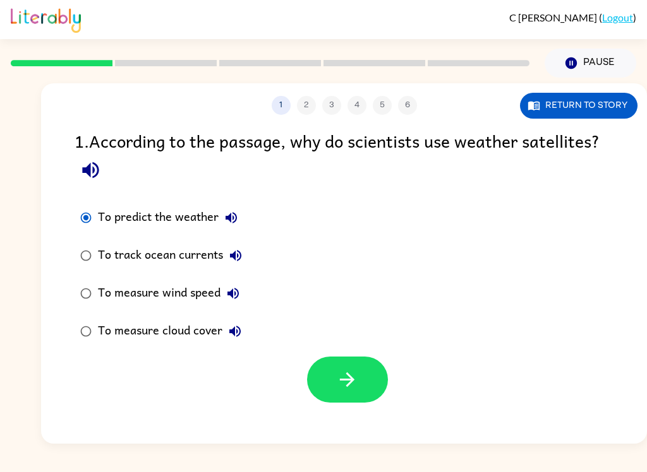
click at [348, 380] on icon "button" at bounding box center [347, 380] width 22 height 22
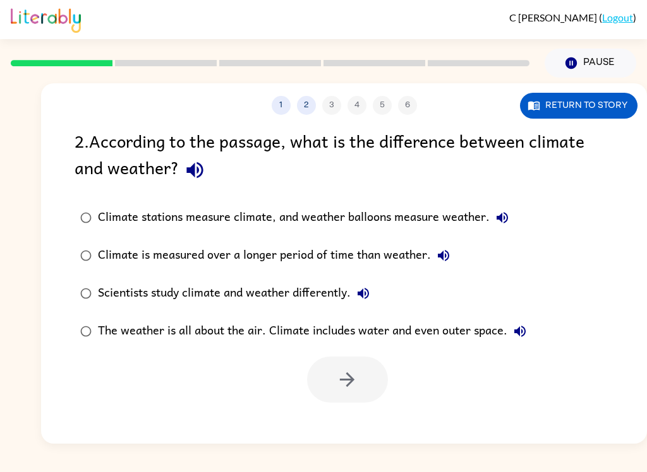
click at [588, 109] on button "Return to story" at bounding box center [578, 106] width 117 height 26
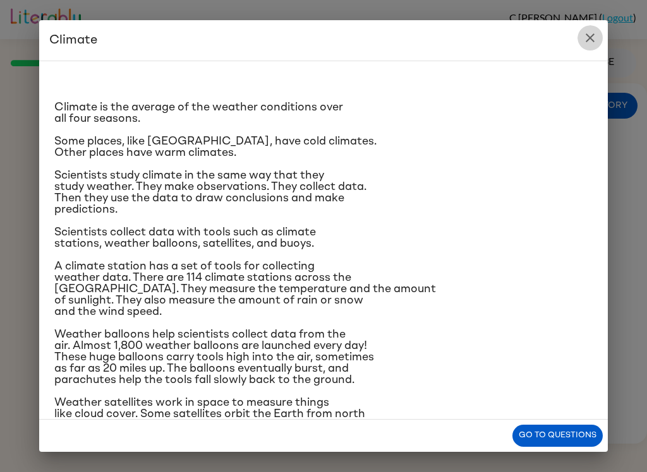
click at [594, 33] on icon "close" at bounding box center [589, 37] width 15 height 15
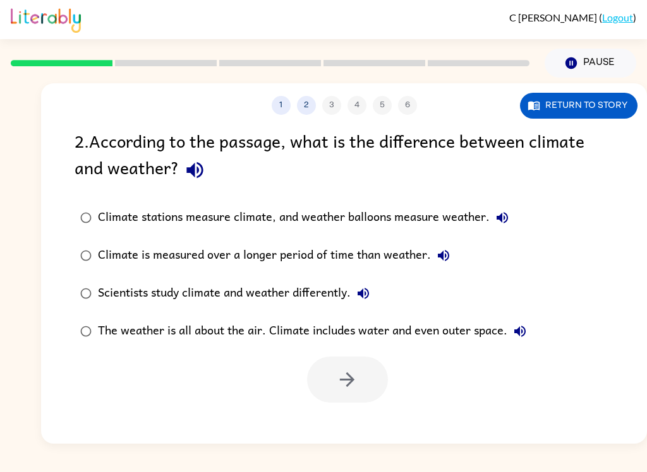
click at [596, 88] on div "1 2 3 4 5 6 Return to story" at bounding box center [344, 99] width 606 height 32
click at [605, 112] on button "Return to story" at bounding box center [578, 106] width 117 height 26
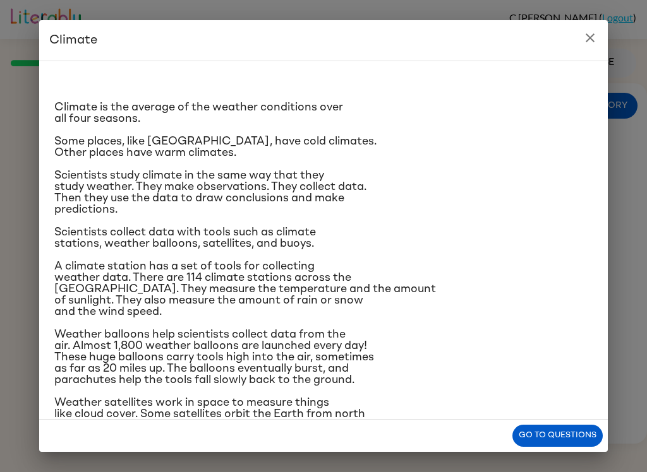
scroll to position [0, 0]
click at [600, 38] on button "close" at bounding box center [589, 37] width 25 height 25
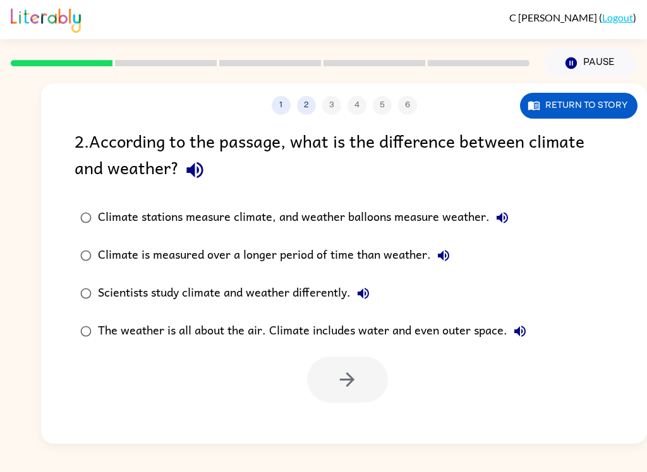
click at [60, 205] on div "2 . According to the passage, what is the difference between climate and weathe…" at bounding box center [344, 265] width 606 height 275
click at [71, 205] on label "Climate stations measure climate, and weather balloons measure weather." at bounding box center [303, 218] width 471 height 38
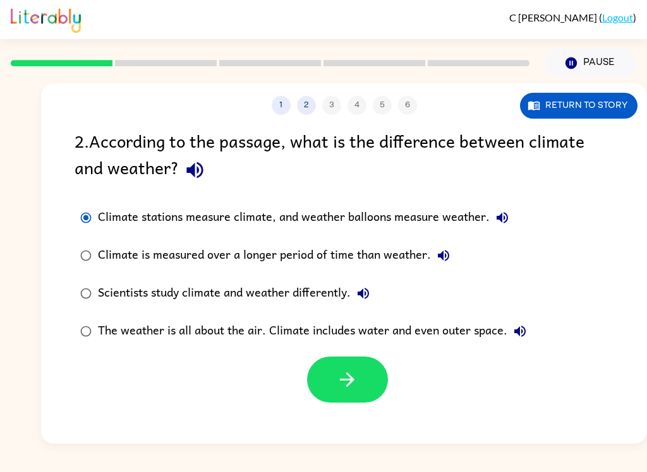
click at [107, 219] on div "Climate stations measure climate, and weather balloons measure weather." at bounding box center [306, 217] width 417 height 25
click at [342, 388] on icon "button" at bounding box center [347, 380] width 22 height 22
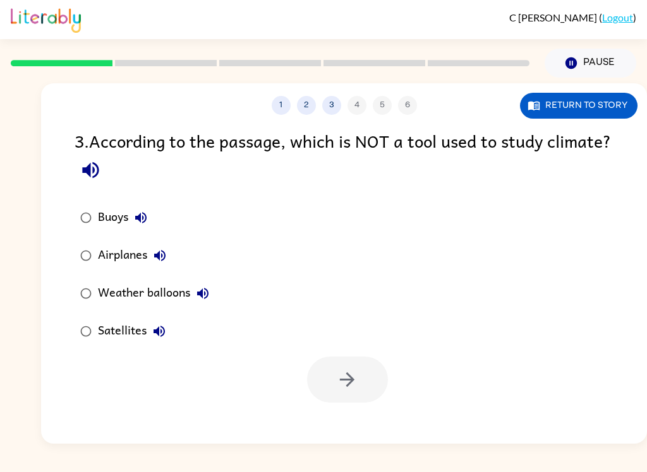
click at [536, 102] on icon "button" at bounding box center [533, 105] width 13 height 13
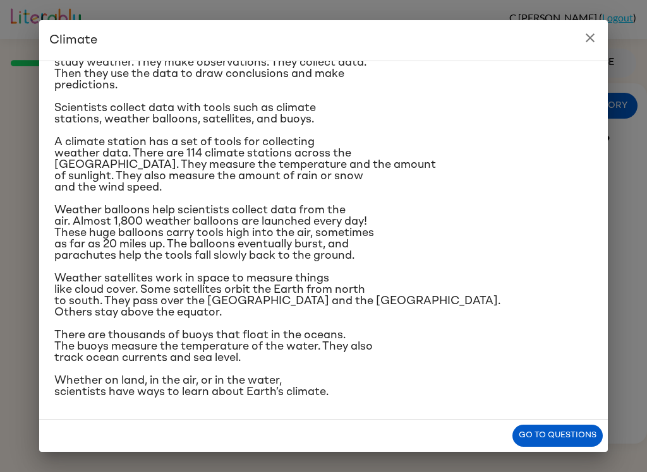
scroll to position [234, 0]
click at [625, 23] on div "Climate Climate is the average of the weather conditions over all four seasons.…" at bounding box center [323, 236] width 647 height 472
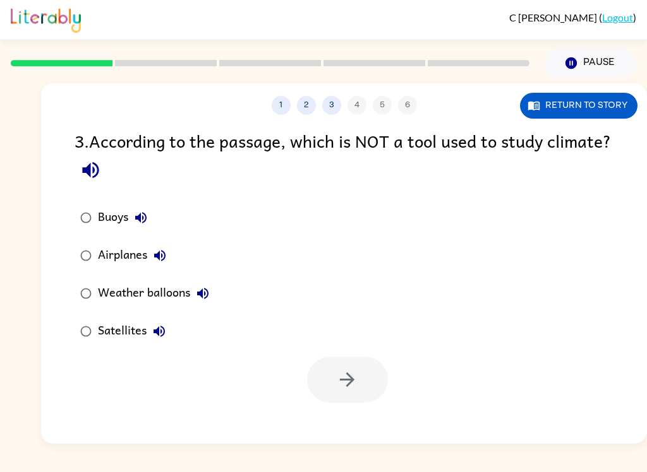
click at [589, 46] on div "Pause Pause" at bounding box center [590, 63] width 107 height 44
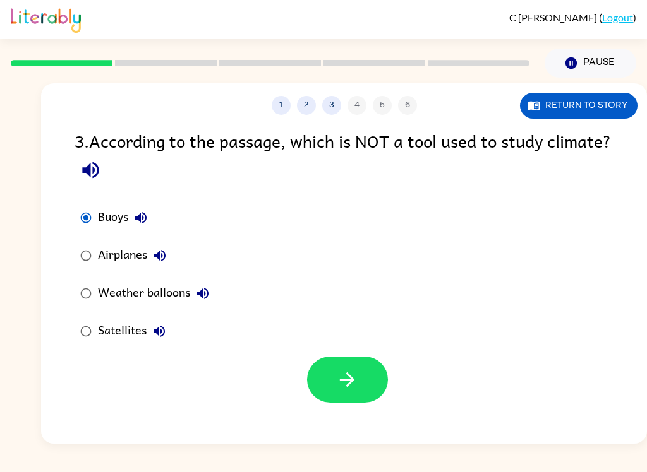
click at [330, 387] on button "button" at bounding box center [347, 380] width 81 height 46
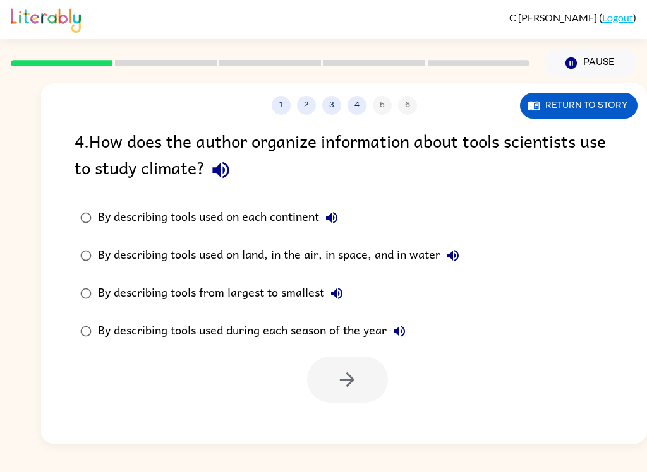
click at [595, 114] on button "Return to story" at bounding box center [578, 106] width 117 height 26
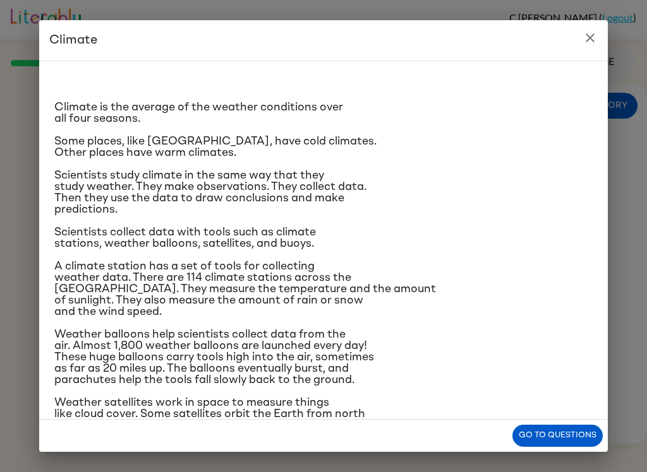
click at [599, 26] on h2 "Climate" at bounding box center [323, 40] width 568 height 40
click at [598, 28] on button "close" at bounding box center [589, 37] width 25 height 25
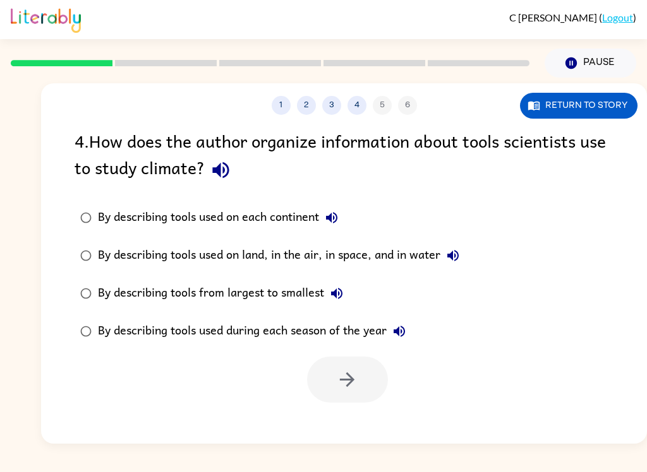
click at [612, 115] on button "Return to story" at bounding box center [578, 106] width 117 height 26
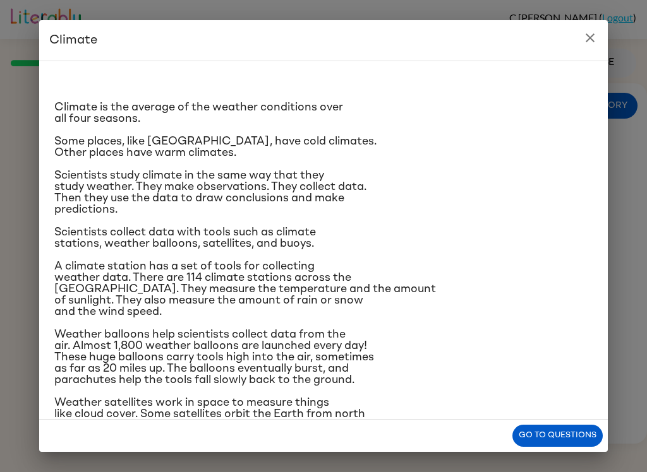
click at [595, 45] on icon "close" at bounding box center [589, 37] width 15 height 15
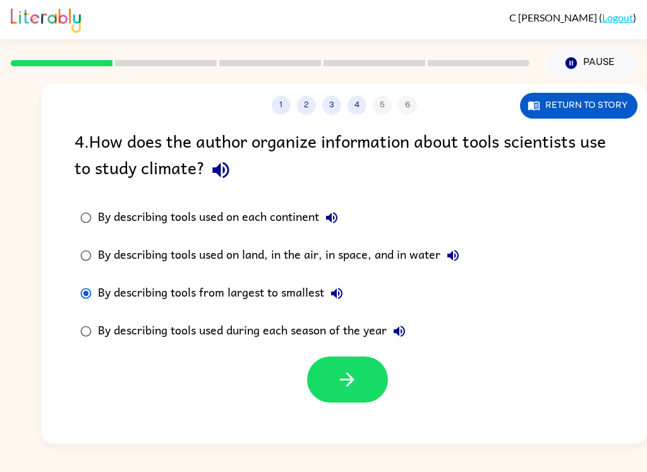
click at [366, 396] on button "button" at bounding box center [347, 380] width 81 height 46
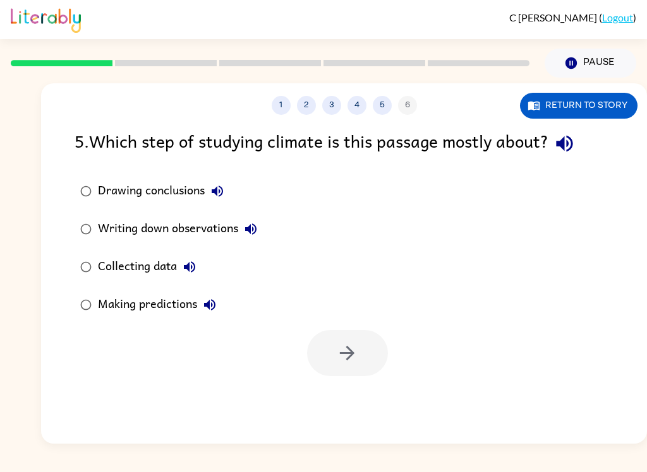
click at [601, 107] on button "Return to story" at bounding box center [578, 106] width 117 height 26
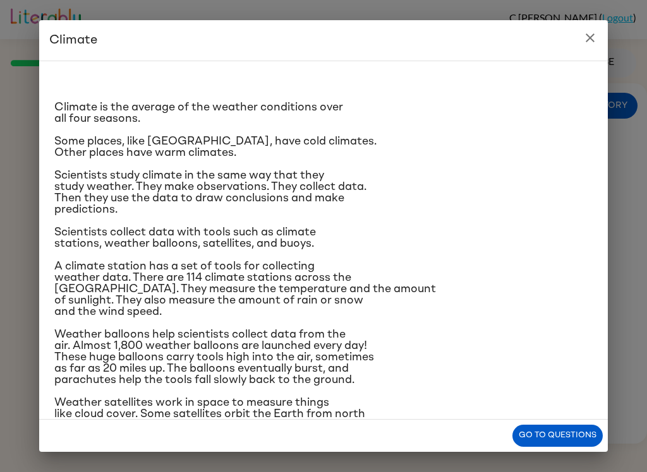
scroll to position [0, 0]
click at [596, 44] on icon "close" at bounding box center [589, 37] width 15 height 15
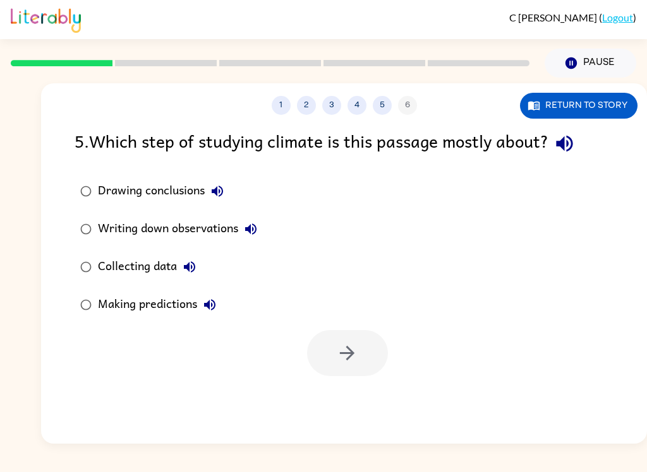
click at [614, 118] on button "Return to story" at bounding box center [578, 106] width 117 height 26
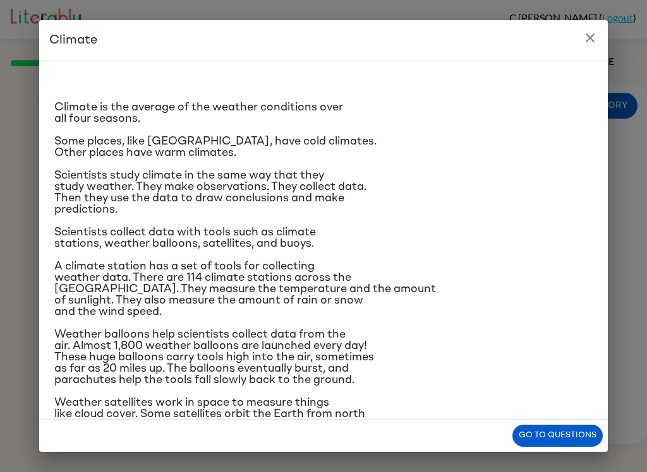
click at [587, 40] on icon "close" at bounding box center [589, 37] width 9 height 9
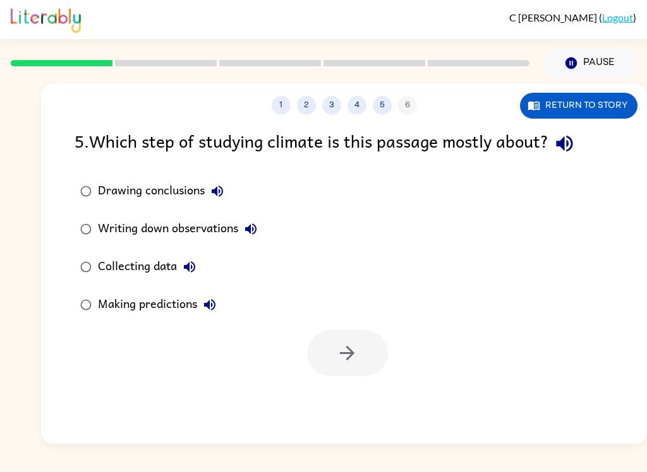
click at [89, 251] on label "Collecting data" at bounding box center [169, 267] width 202 height 38
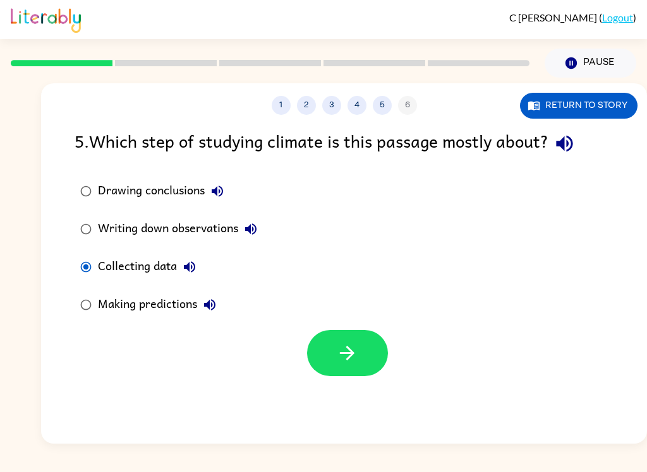
click at [343, 333] on button "button" at bounding box center [347, 353] width 81 height 46
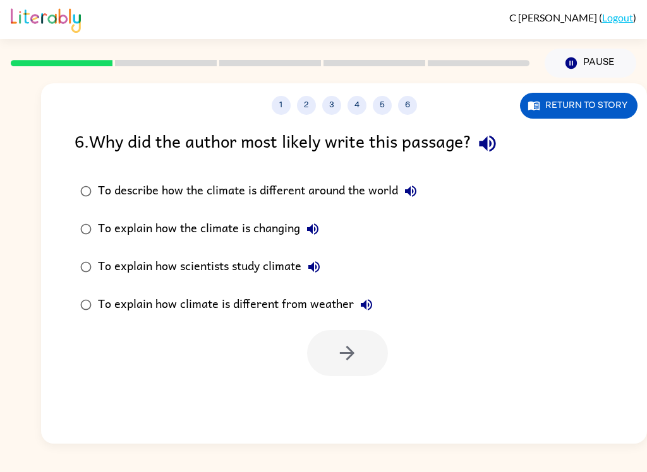
click at [70, 167] on div "6 . Why did the author most likely write this passage? To describe how the clim…" at bounding box center [344, 252] width 606 height 249
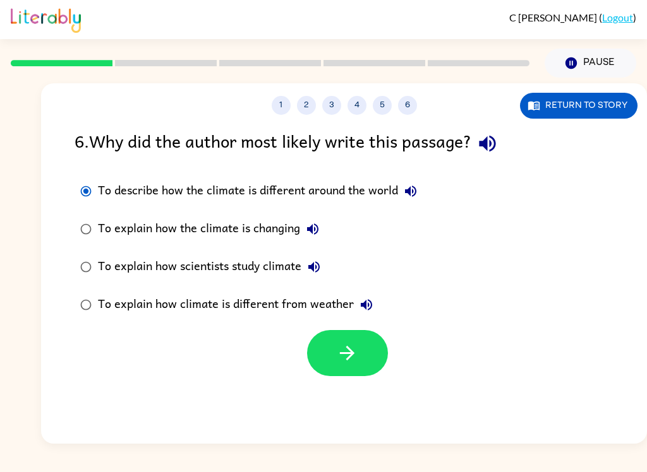
click at [593, 88] on div "1 2 3 4 5 6 Return to story" at bounding box center [344, 99] width 606 height 32
click at [589, 100] on button "Return to story" at bounding box center [578, 106] width 117 height 26
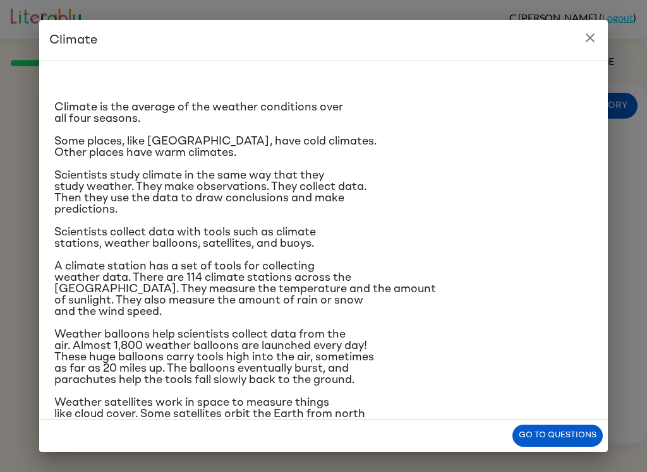
click at [582, 40] on icon "close" at bounding box center [589, 37] width 15 height 15
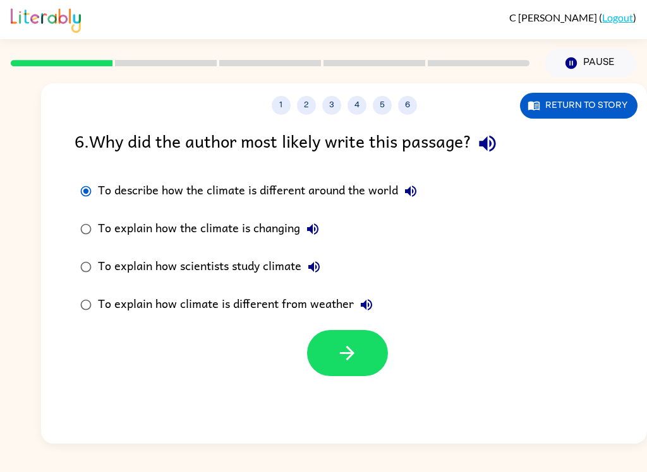
click at [61, 268] on div "6 . Why did the author most likely write this passage? To describe how the clim…" at bounding box center [344, 252] width 606 height 249
click at [335, 348] on button "button" at bounding box center [347, 353] width 81 height 46
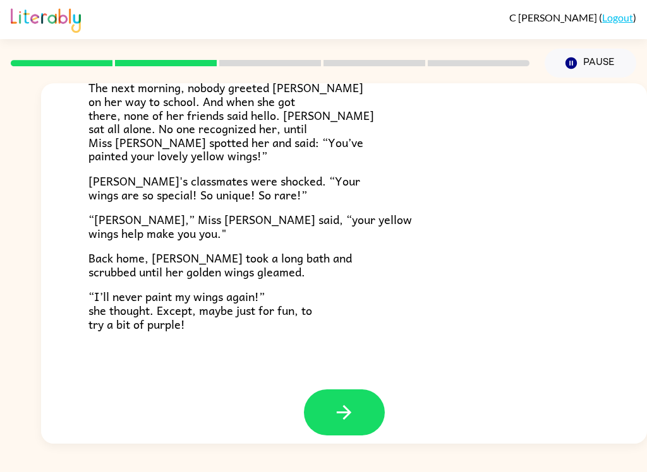
scroll to position [342, 0]
click at [327, 397] on button "button" at bounding box center [344, 413] width 81 height 46
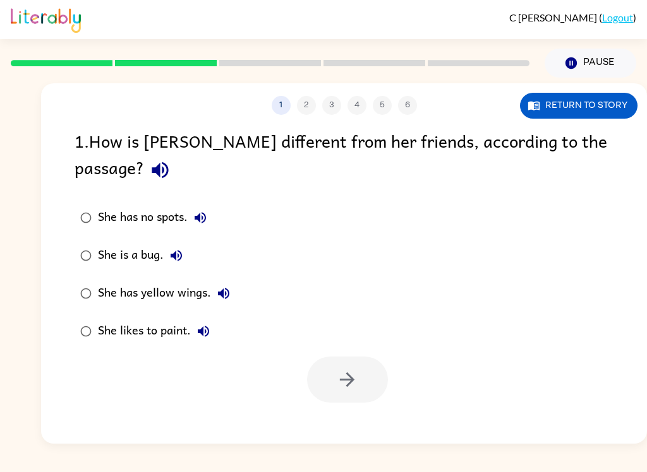
scroll to position [0, 0]
click at [602, 106] on button "Return to story" at bounding box center [578, 106] width 117 height 26
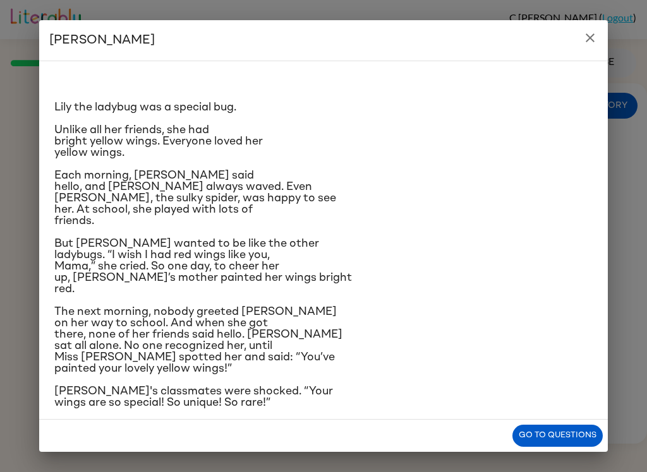
click at [587, 36] on icon "close" at bounding box center [589, 37] width 15 height 15
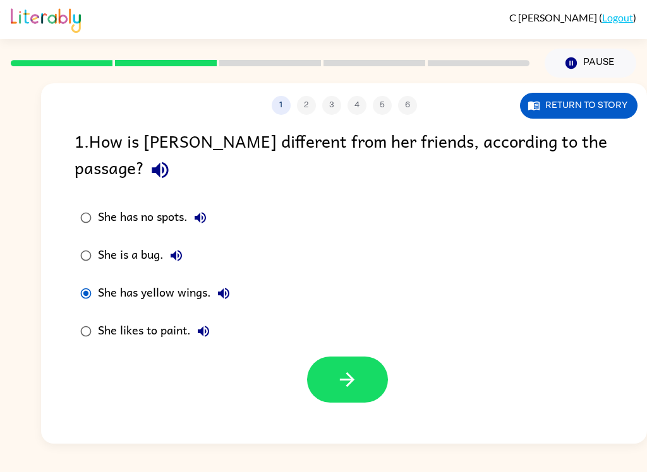
click at [353, 373] on icon "button" at bounding box center [347, 380] width 15 height 15
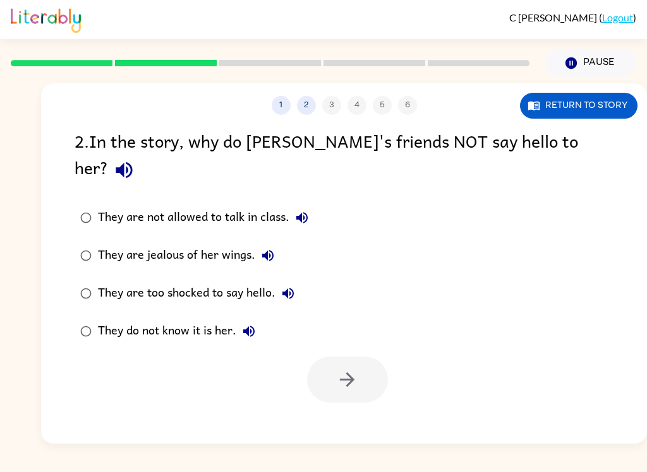
click at [599, 111] on button "Return to story" at bounding box center [578, 106] width 117 height 26
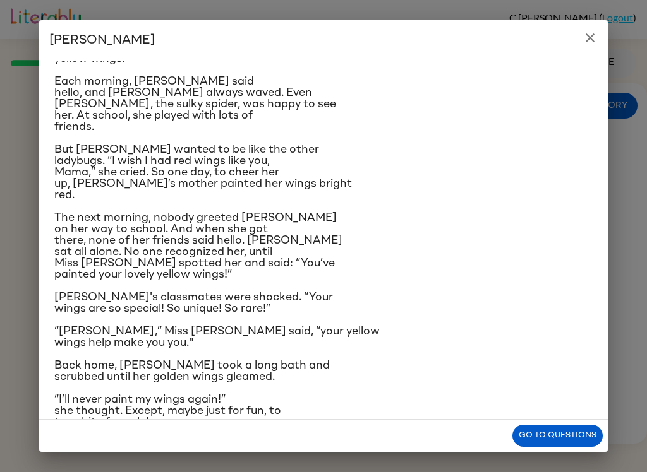
scroll to position [91, 0]
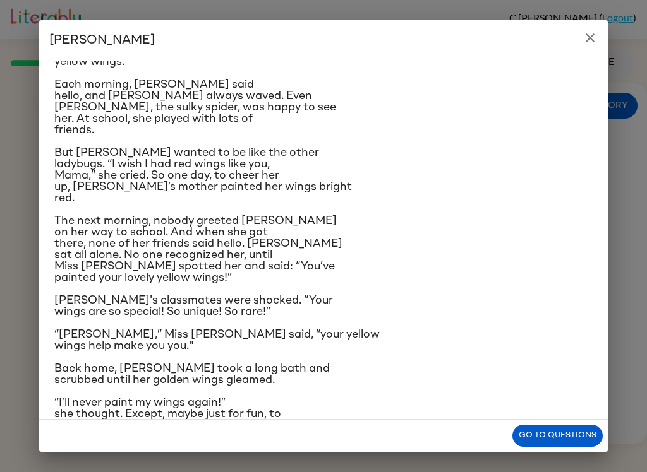
click at [565, 45] on h2 "Lily Ladybug" at bounding box center [323, 40] width 568 height 40
click at [589, 32] on icon "close" at bounding box center [589, 37] width 15 height 15
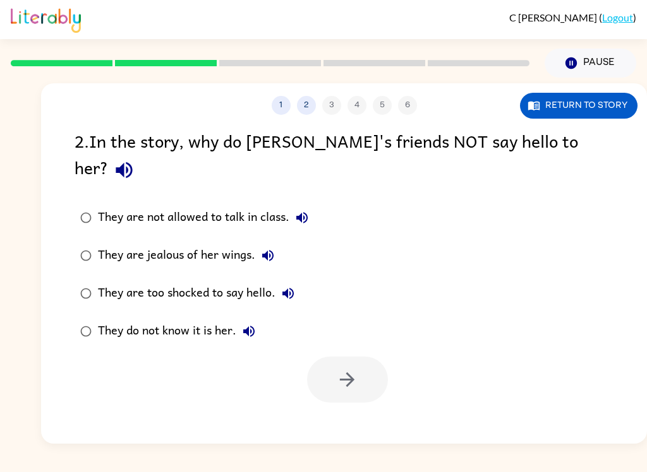
click at [76, 237] on label "They are jealous of her wings." at bounding box center [194, 256] width 253 height 38
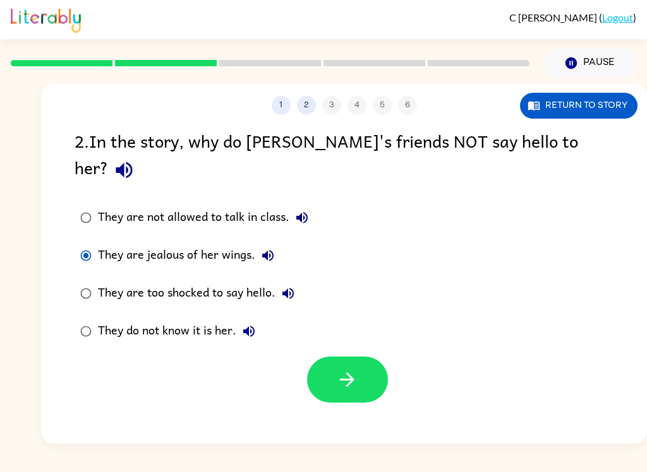
click at [357, 369] on icon "button" at bounding box center [347, 380] width 22 height 22
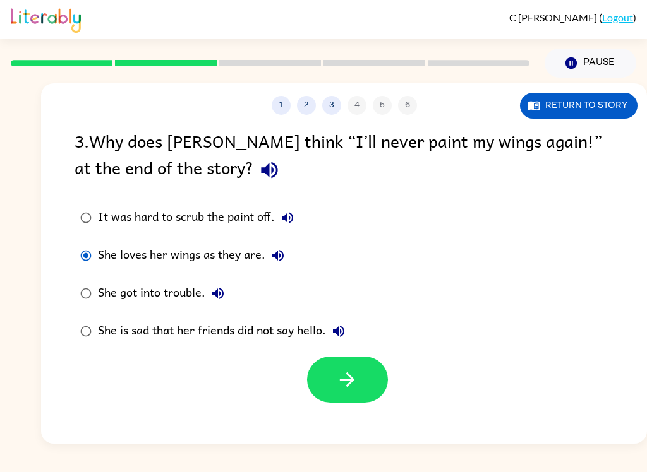
click at [327, 387] on button "button" at bounding box center [347, 380] width 81 height 46
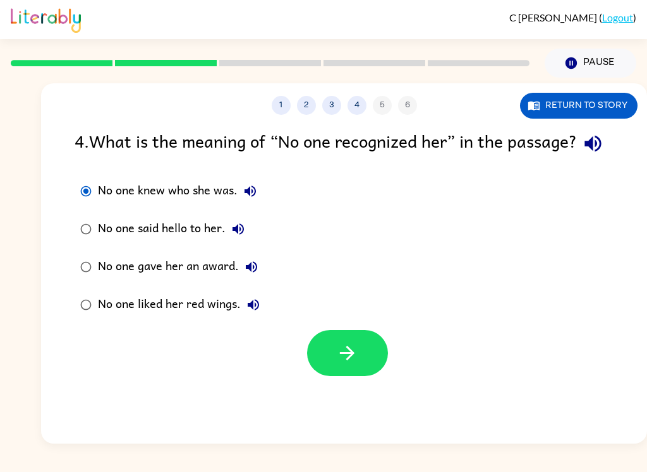
click at [366, 376] on button "button" at bounding box center [347, 353] width 81 height 46
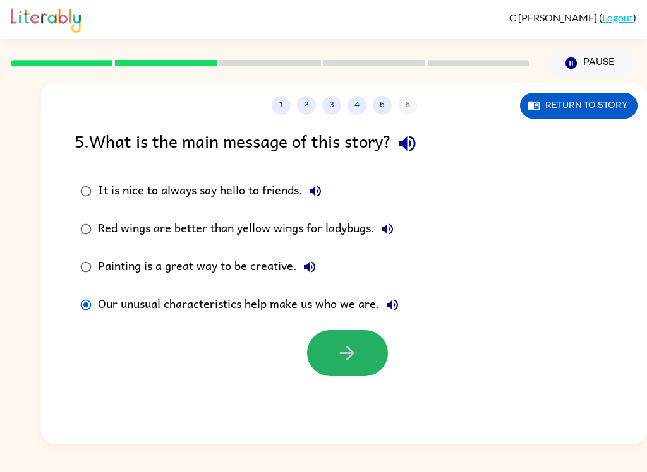
click at [344, 371] on button "button" at bounding box center [347, 353] width 81 height 46
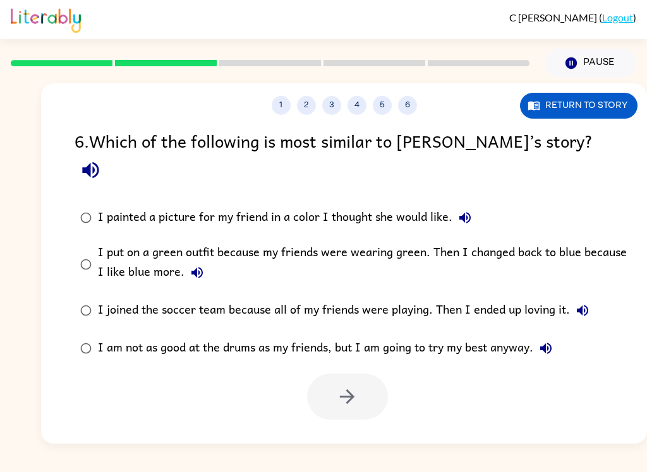
click at [71, 330] on label "I am not as good at the drums as my friends, but I am going to try my best anyw…" at bounding box center [352, 349] width 569 height 38
click at [342, 386] on icon "button" at bounding box center [347, 397] width 22 height 22
